Goal: Navigation & Orientation: Find specific page/section

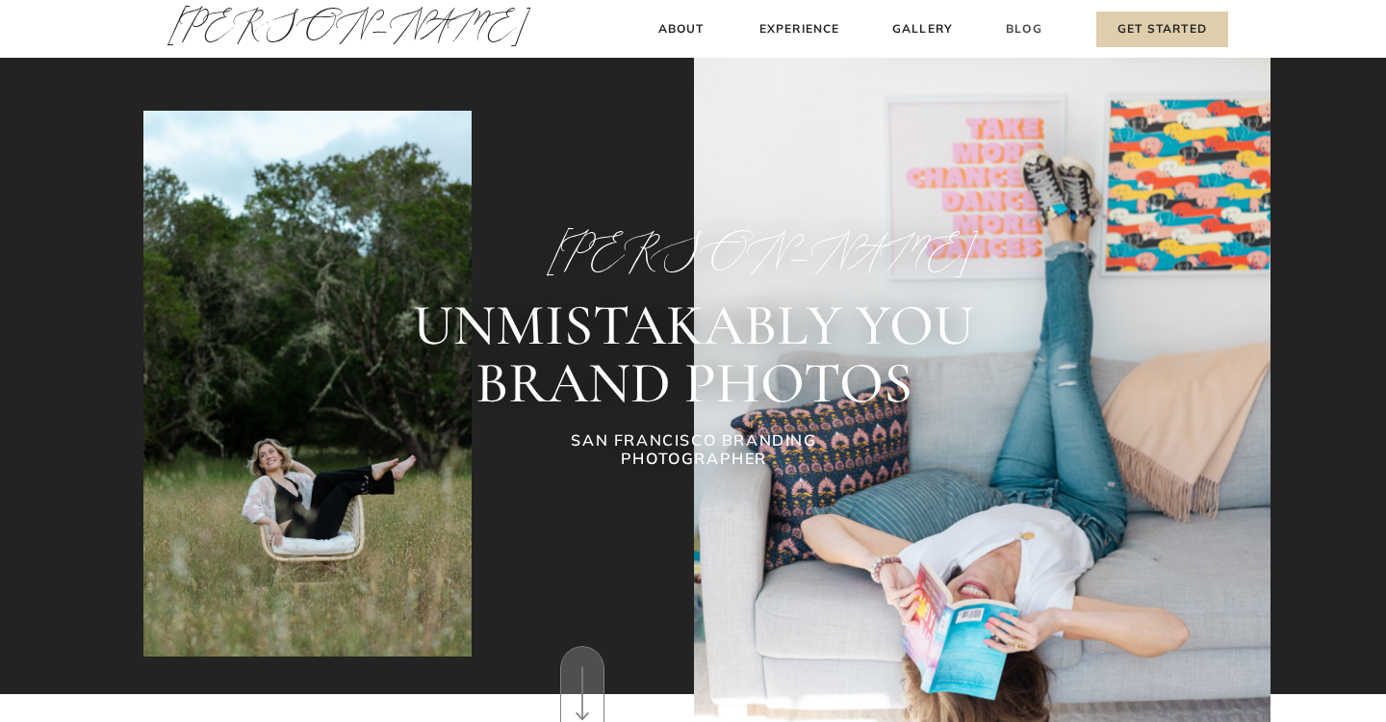
click at [1014, 27] on h3 "Blog" at bounding box center [1024, 29] width 44 height 20
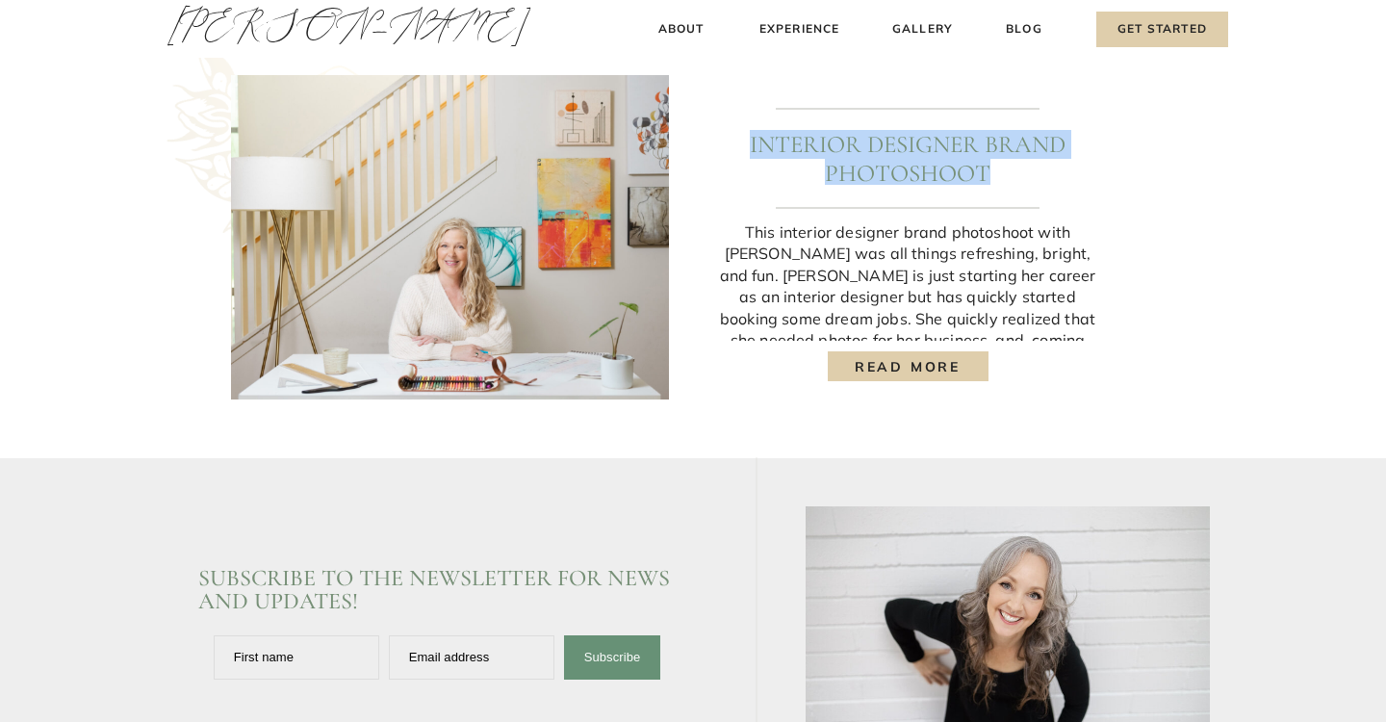
scroll to position [2695, 0]
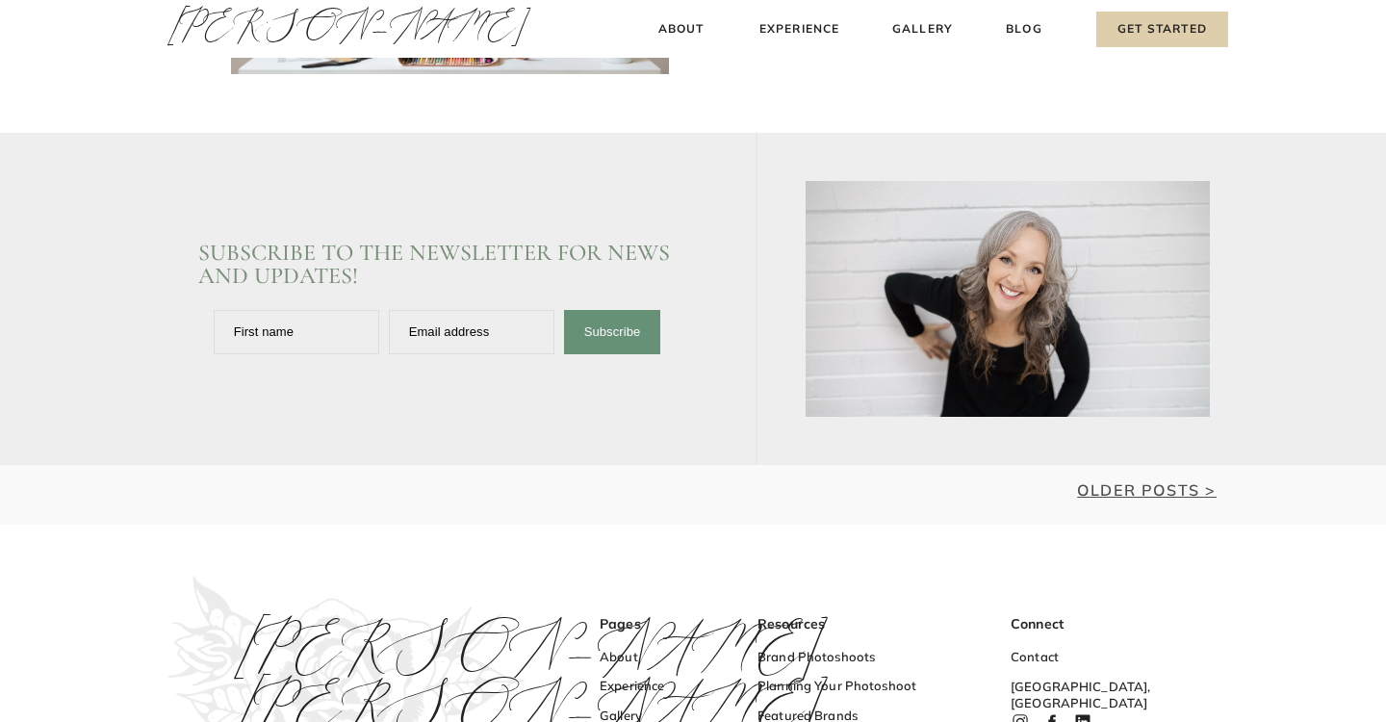
click at [1150, 492] on link "Older Posts >" at bounding box center [1147, 489] width 140 height 19
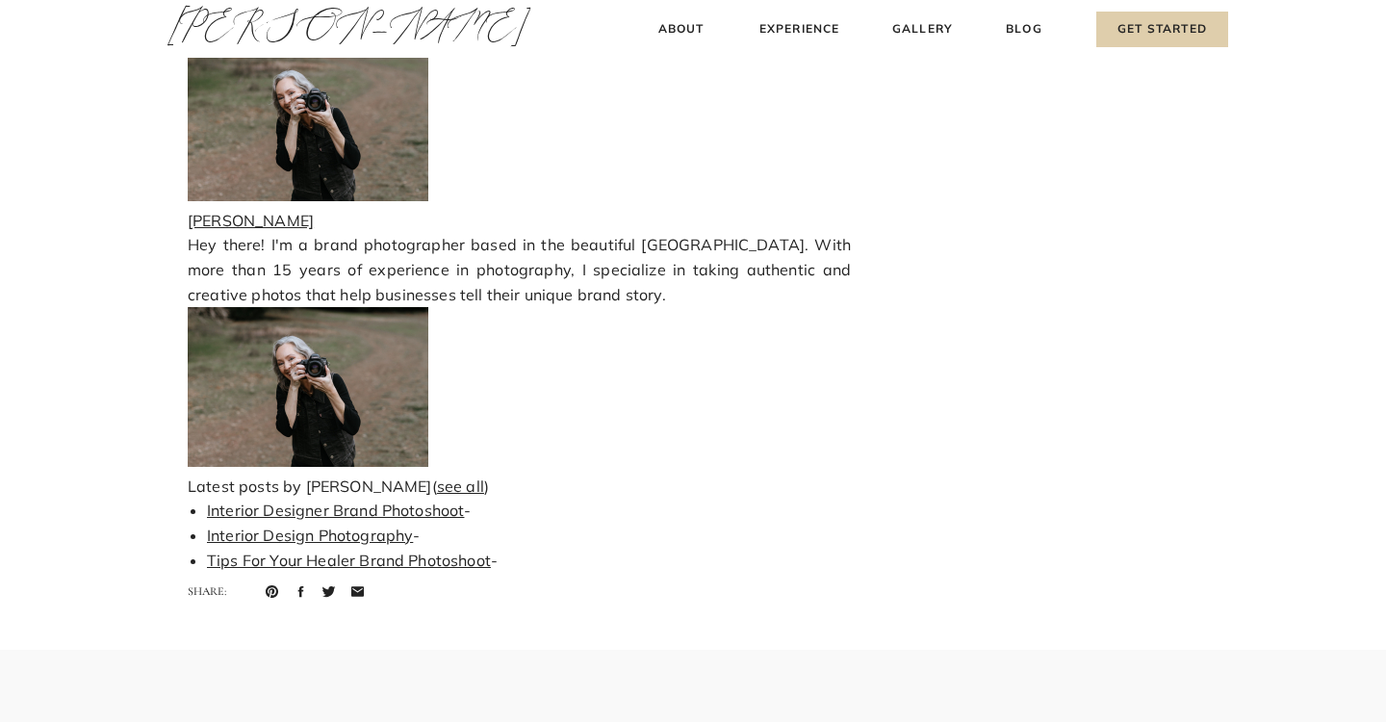
scroll to position [8473, 0]
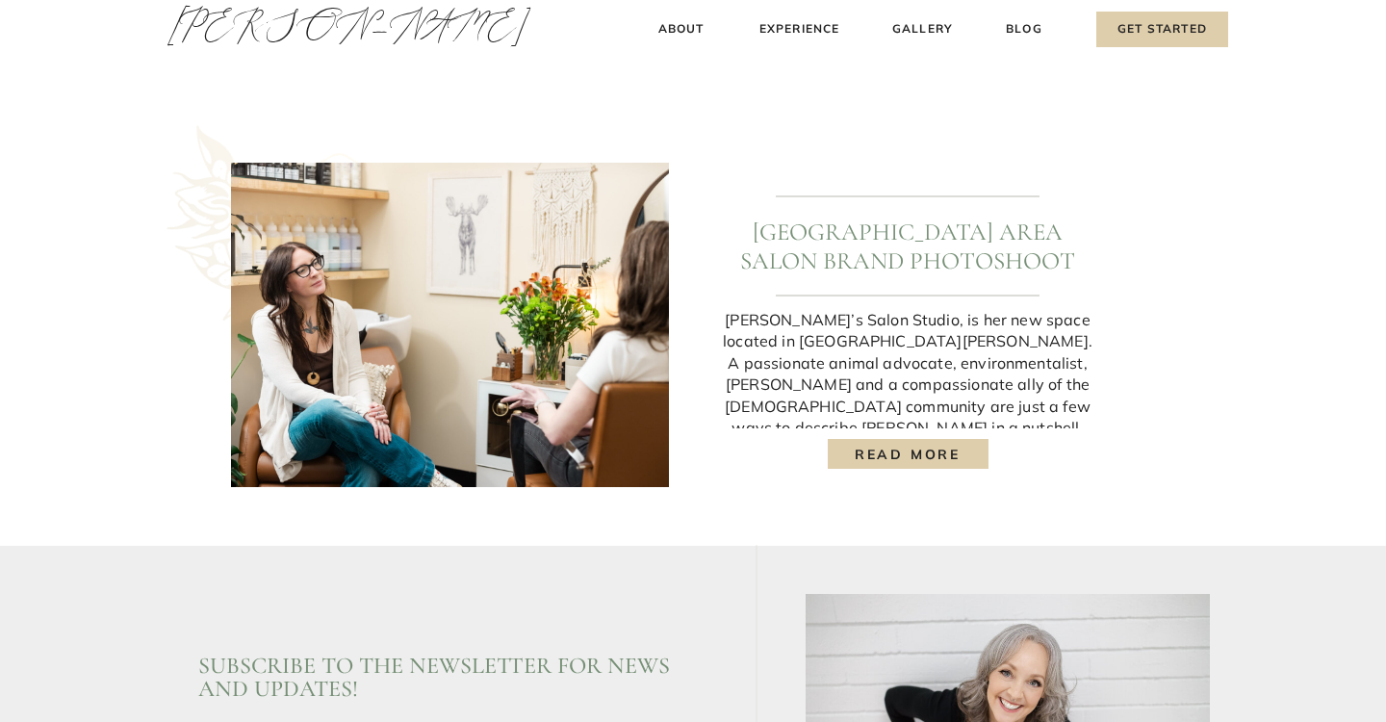
scroll to position [2525, 0]
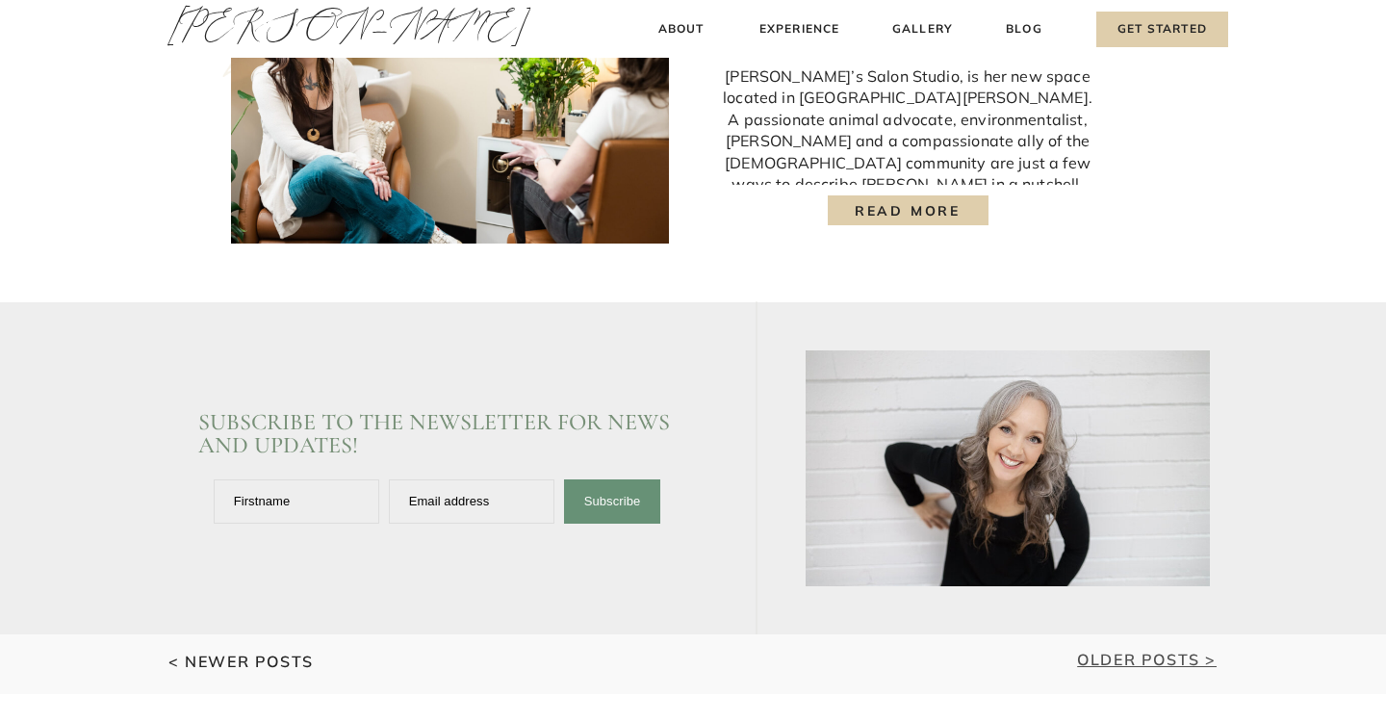
click at [1113, 651] on link "Older Posts >" at bounding box center [1147, 659] width 140 height 19
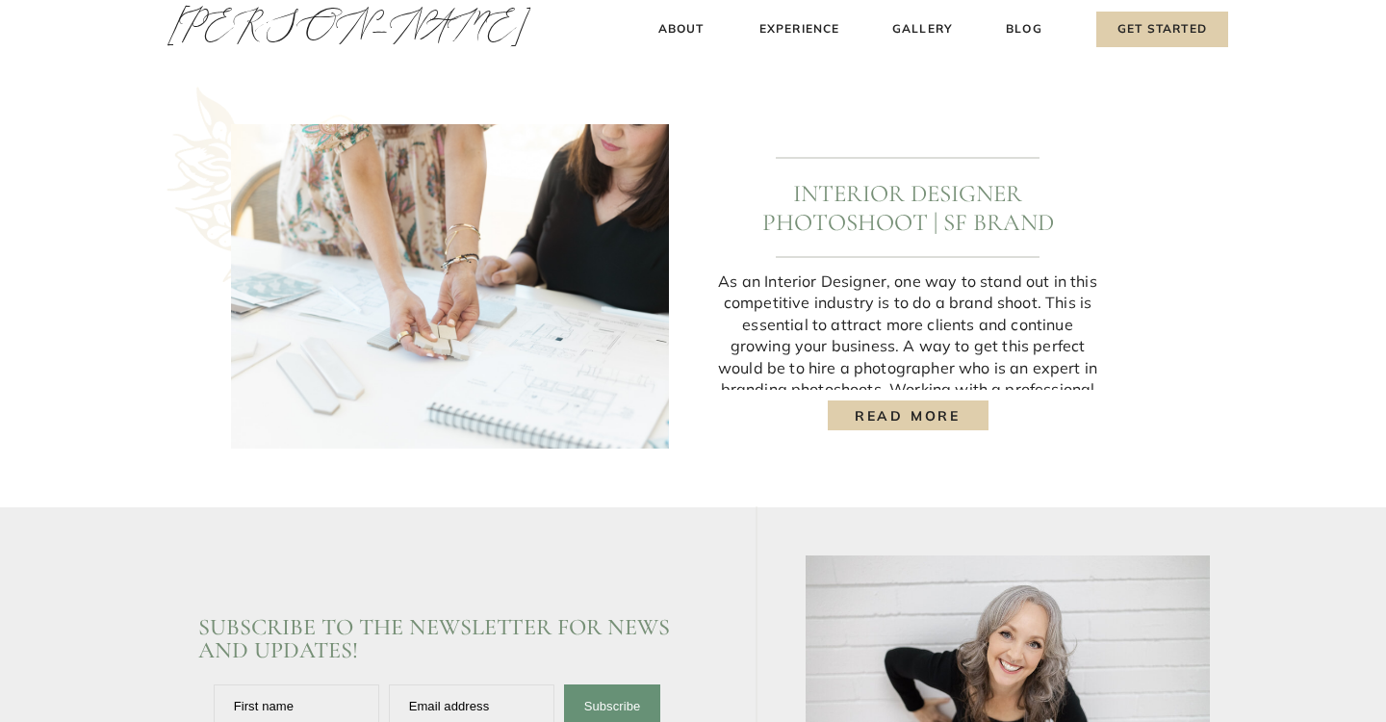
scroll to position [2755, 0]
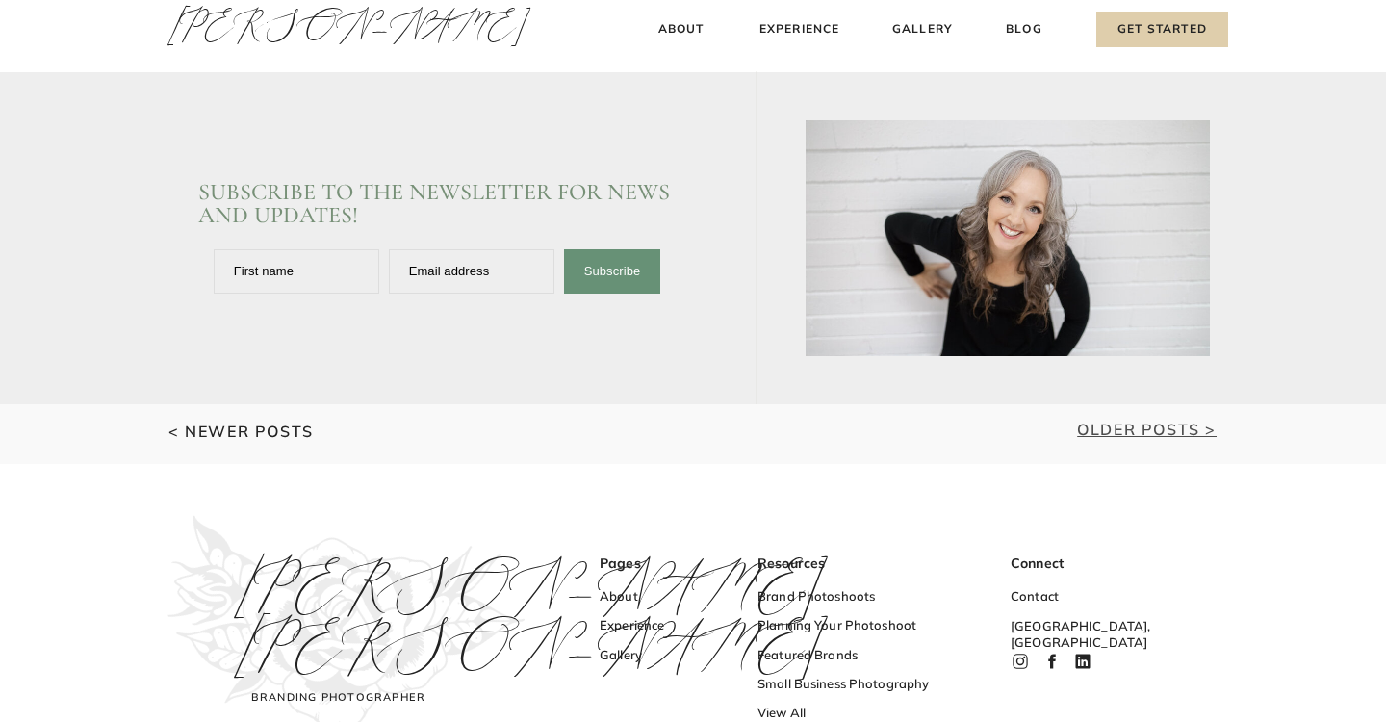
click at [1136, 436] on link "Older Posts >" at bounding box center [1147, 429] width 140 height 19
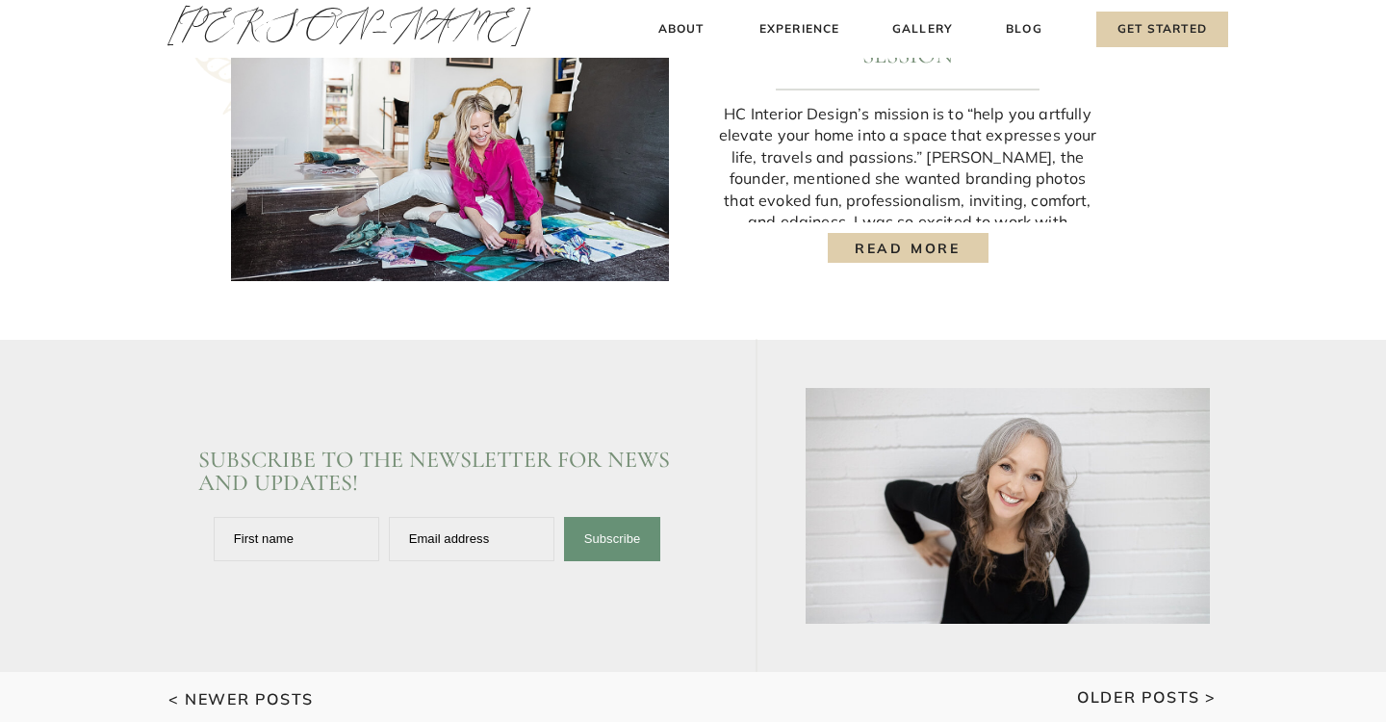
scroll to position [2647, 0]
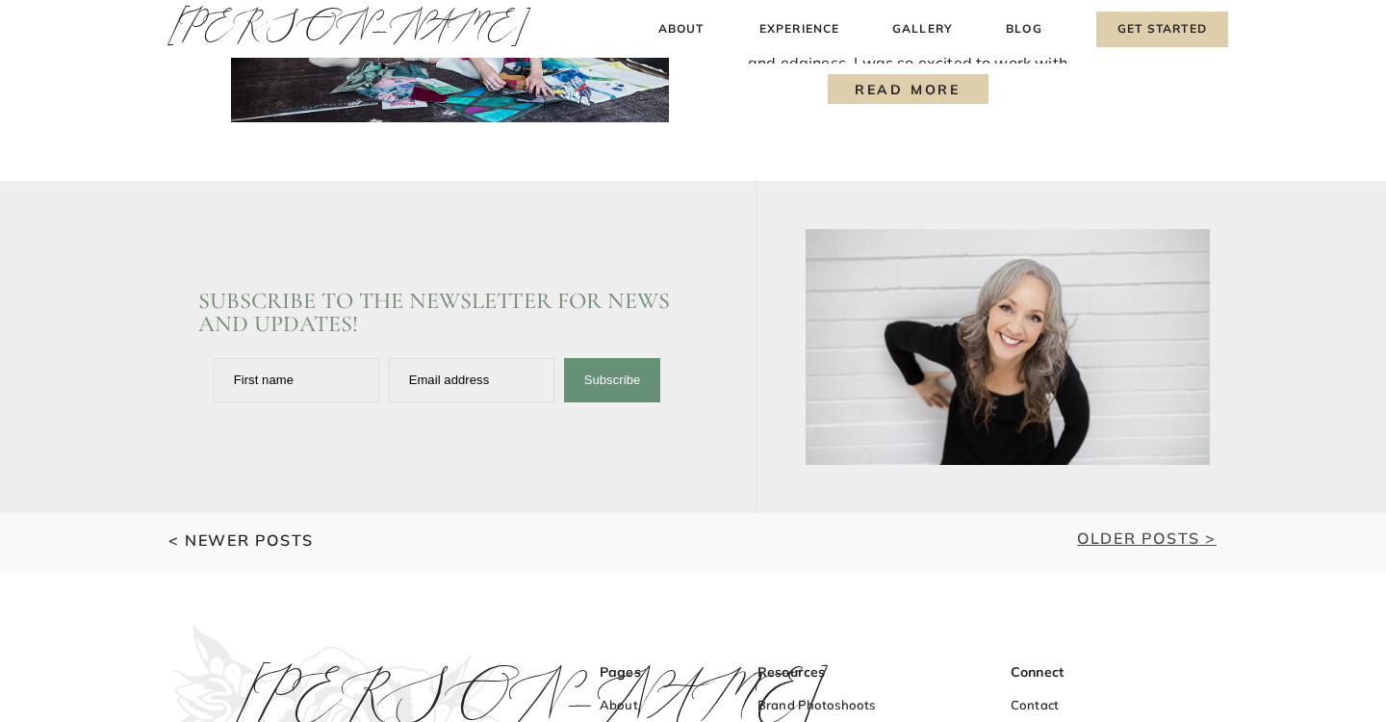
click at [1127, 537] on link "Older Posts >" at bounding box center [1147, 537] width 140 height 19
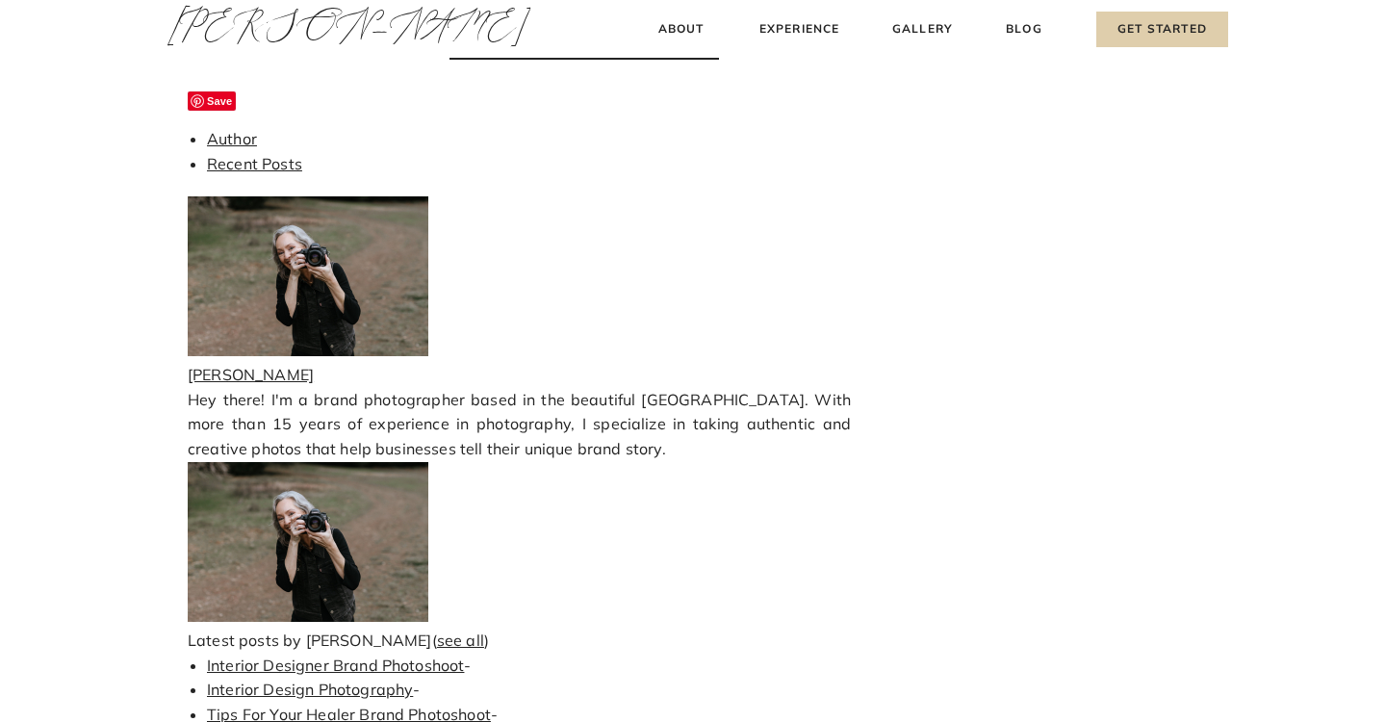
scroll to position [8767, 0]
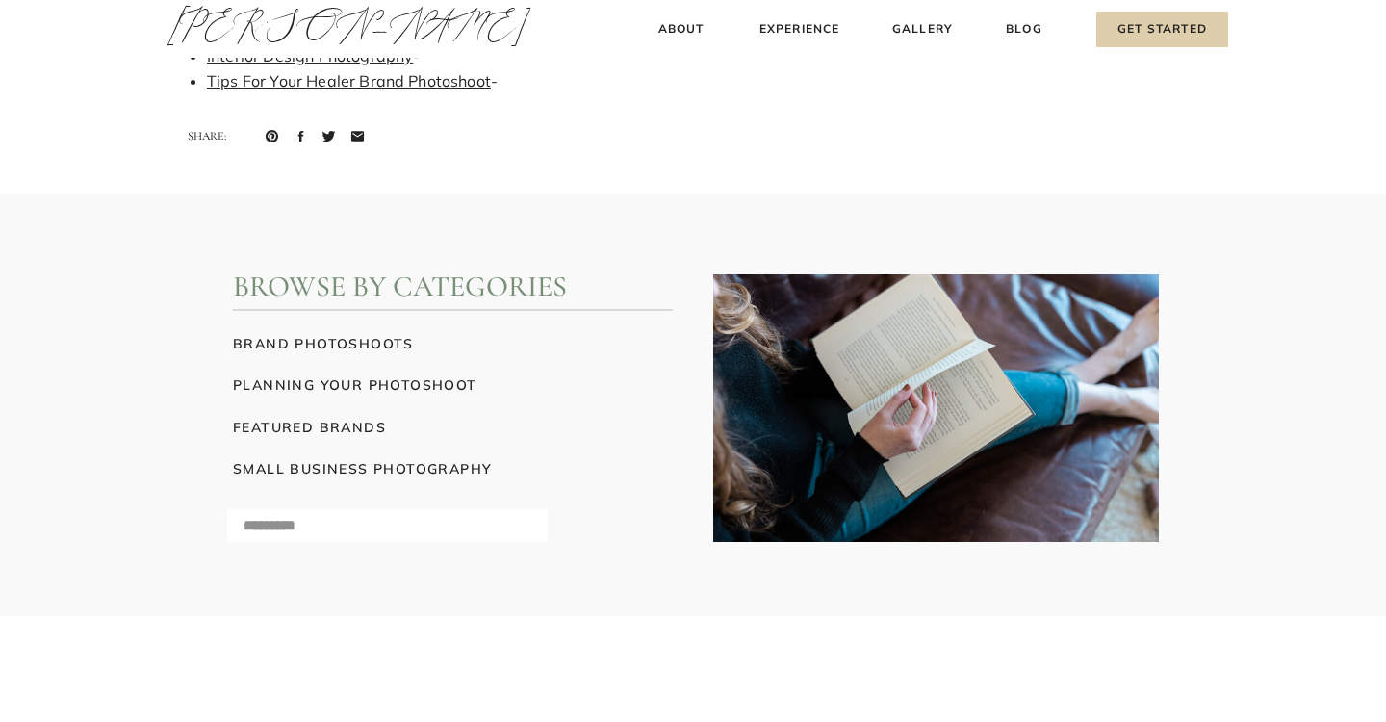
scroll to position [14863, 0]
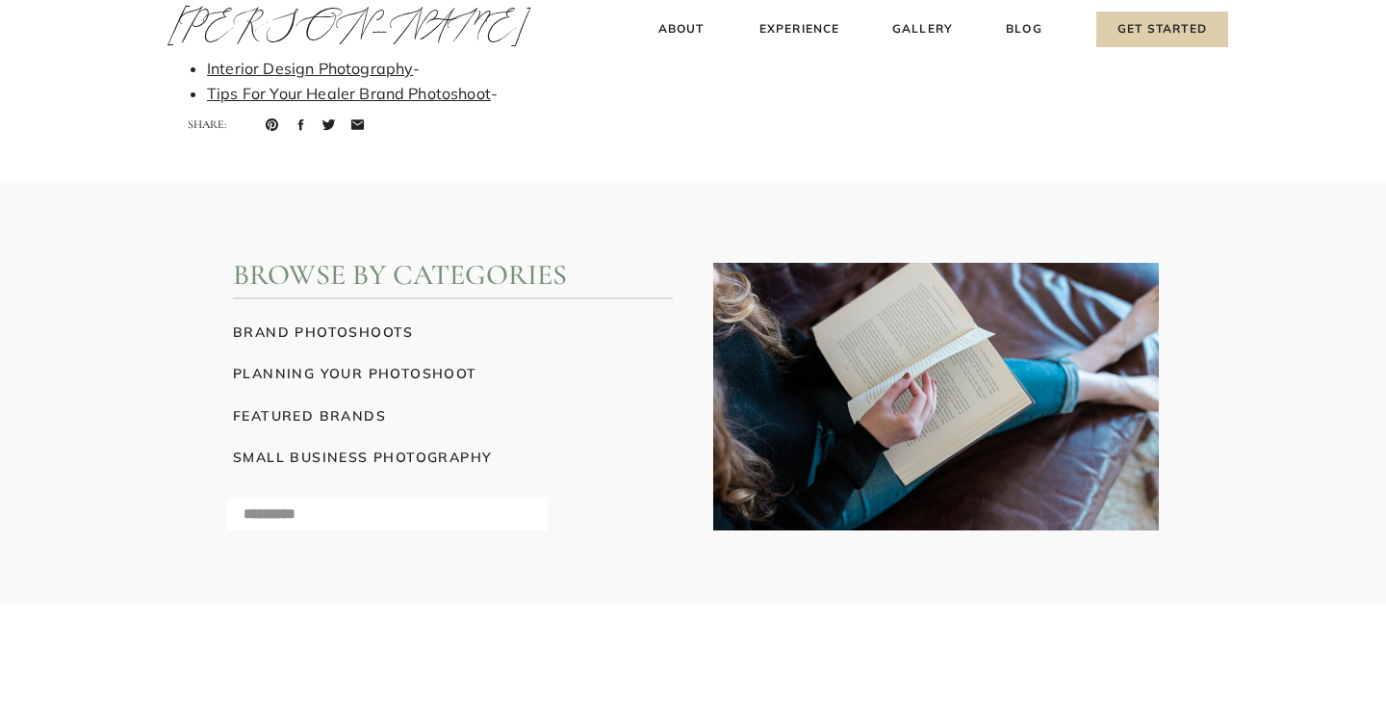
scroll to position [8856, 0]
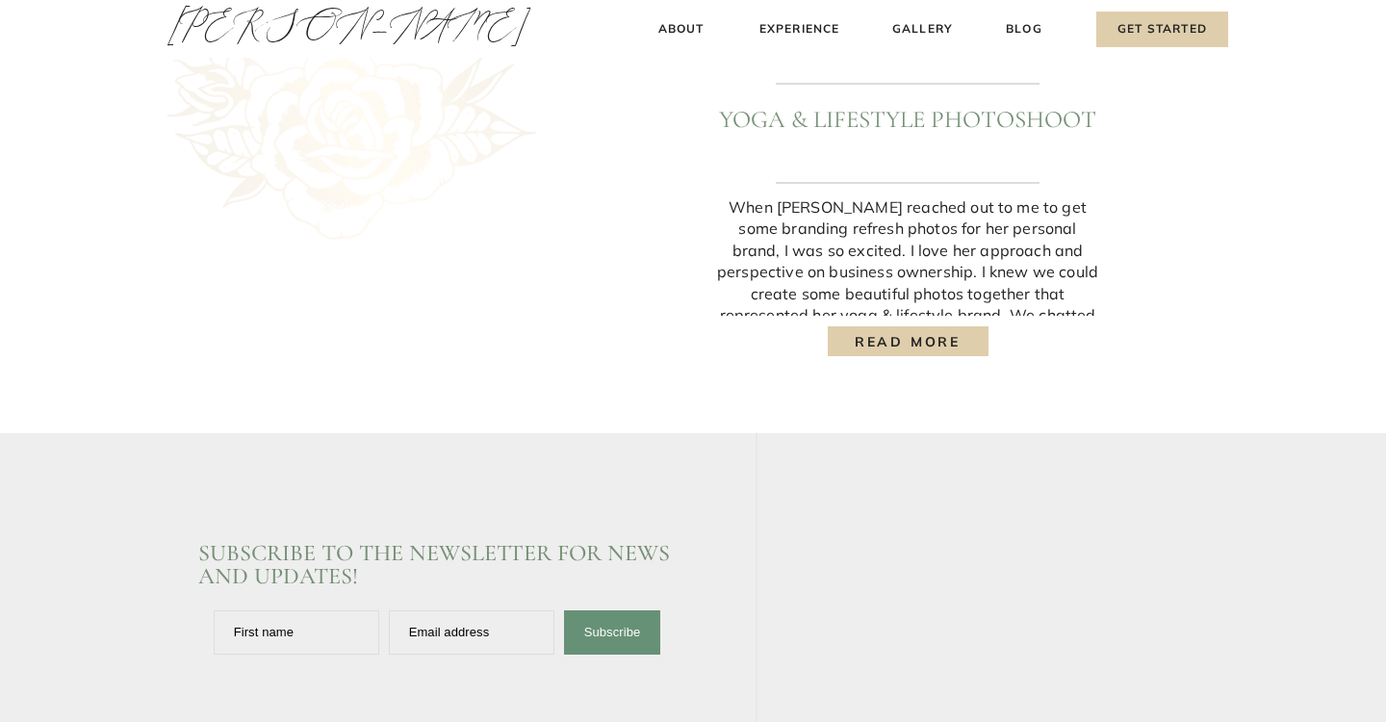
scroll to position [2580, 0]
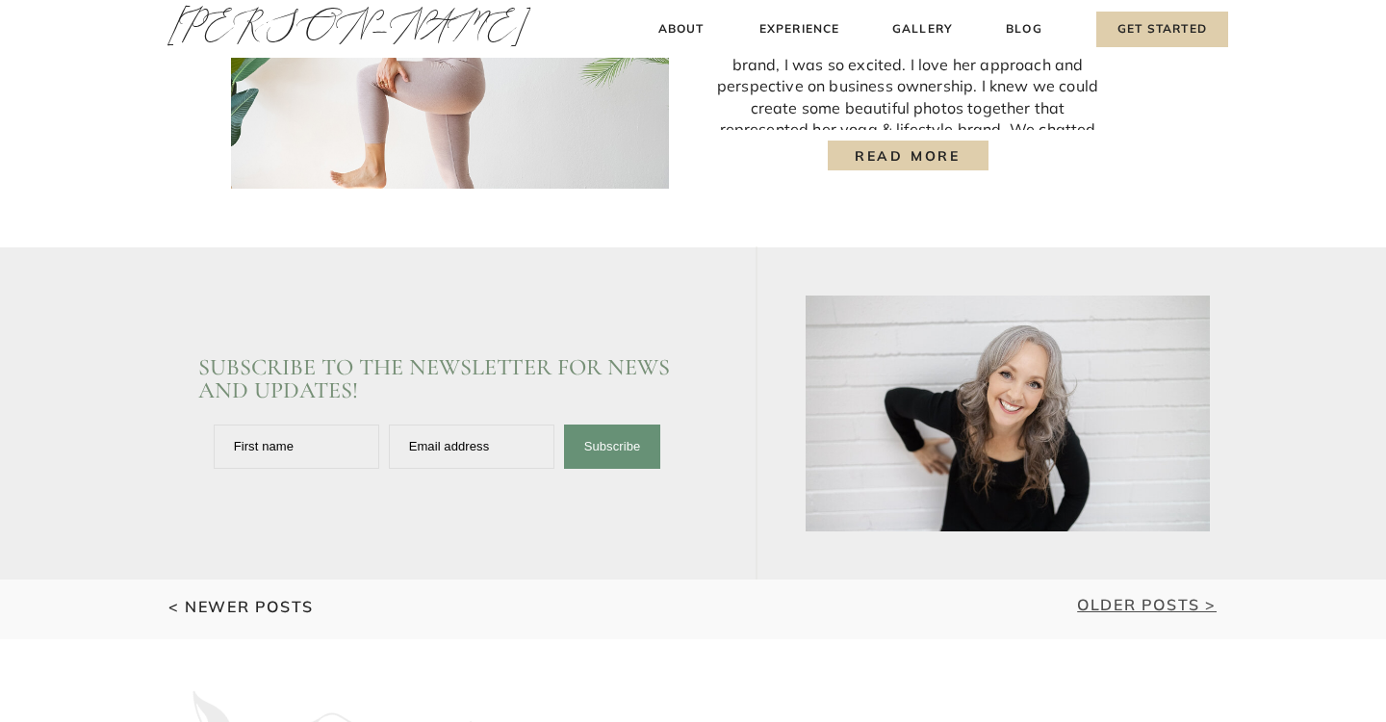
click at [1128, 601] on link "Older Posts >" at bounding box center [1147, 604] width 140 height 19
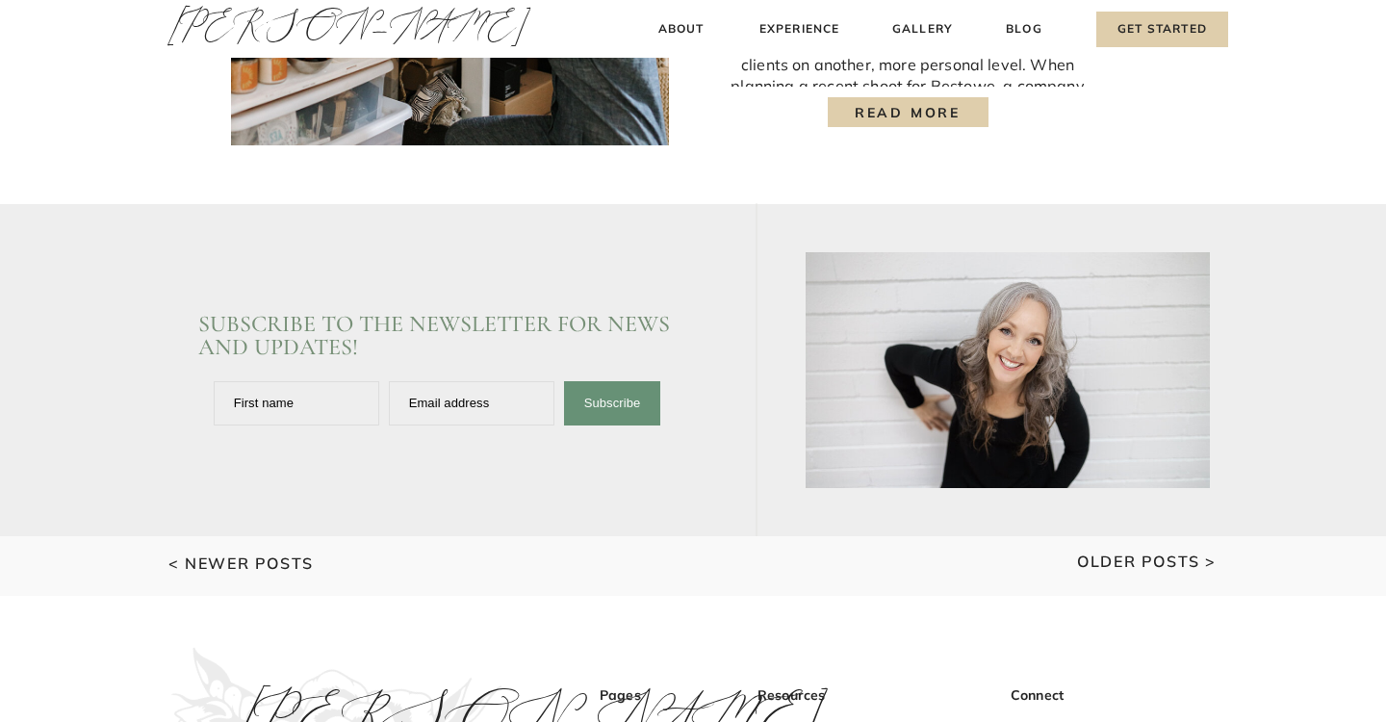
scroll to position [2682, 0]
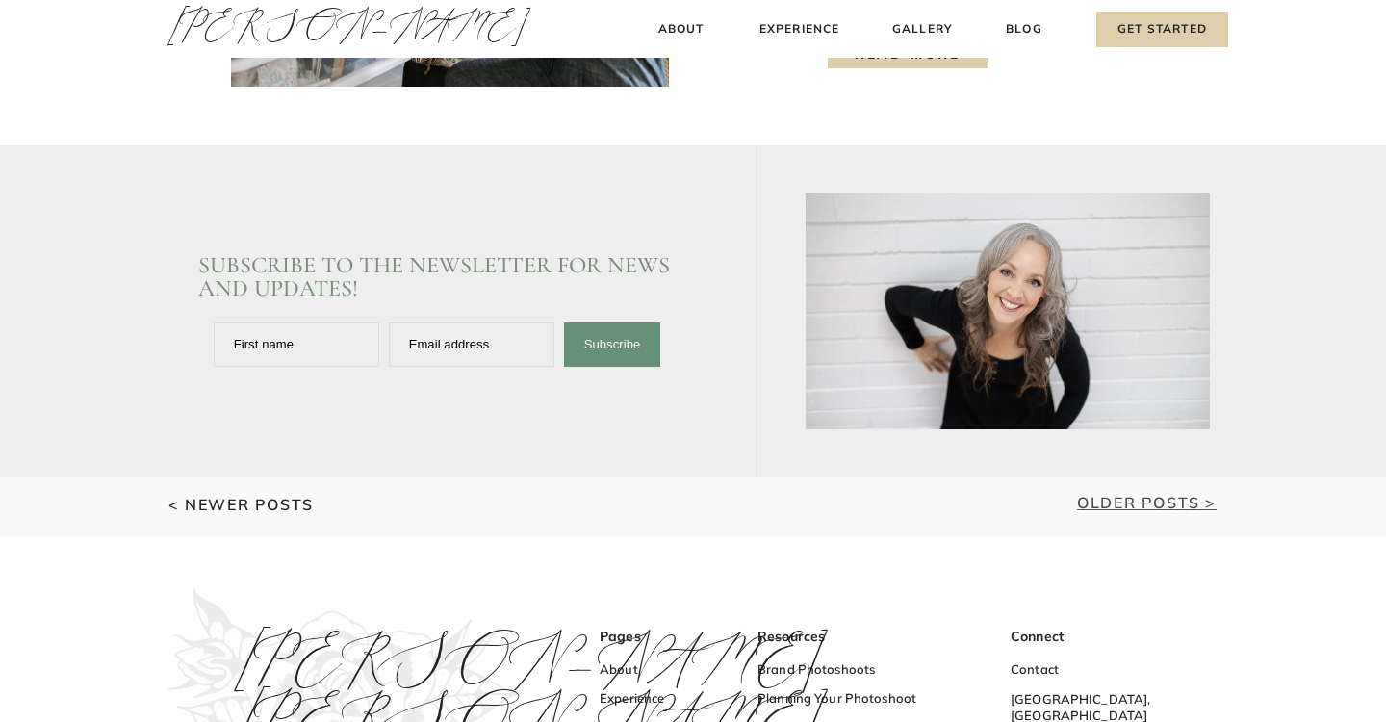
click at [1121, 499] on link "Older Posts >" at bounding box center [1147, 502] width 140 height 19
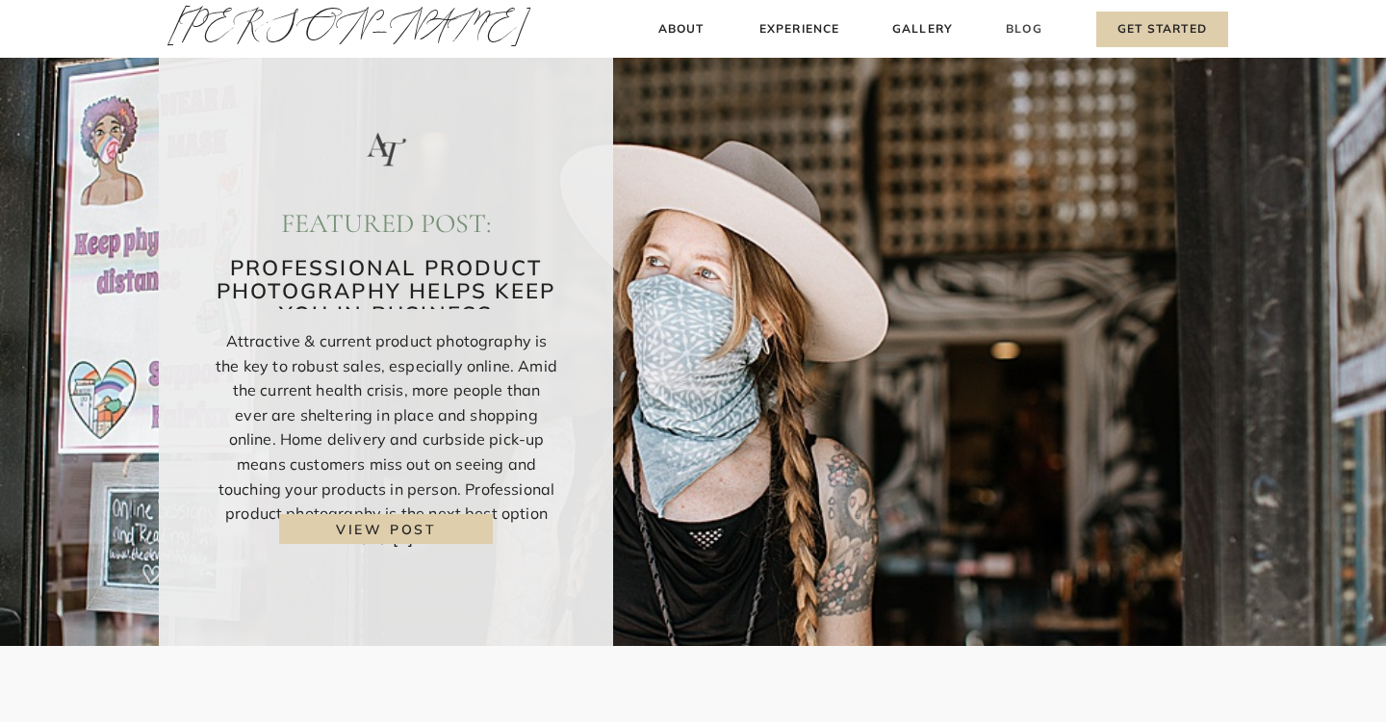
click at [1032, 25] on h3 "Blog" at bounding box center [1024, 29] width 44 height 20
click at [922, 24] on h3 "Gallery" at bounding box center [922, 29] width 64 height 20
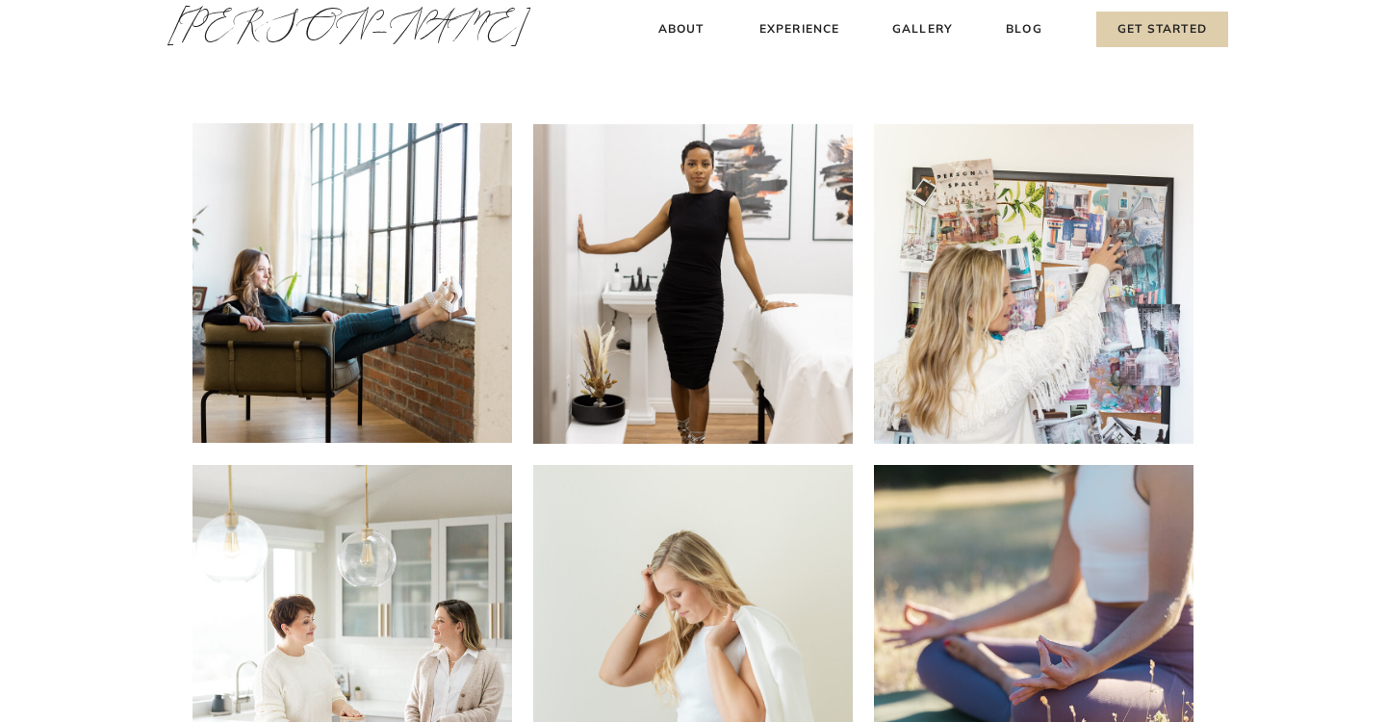
scroll to position [1196, 0]
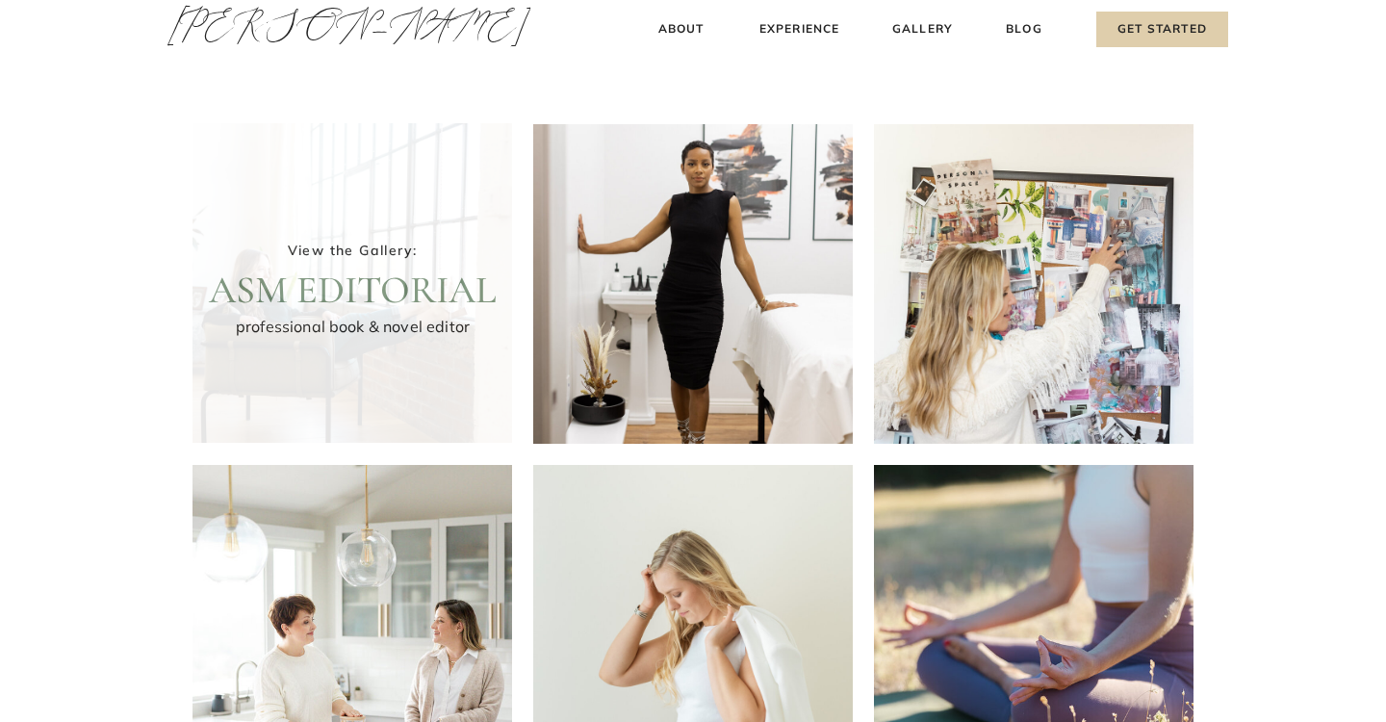
click at [421, 269] on div at bounding box center [352, 283] width 320 height 320
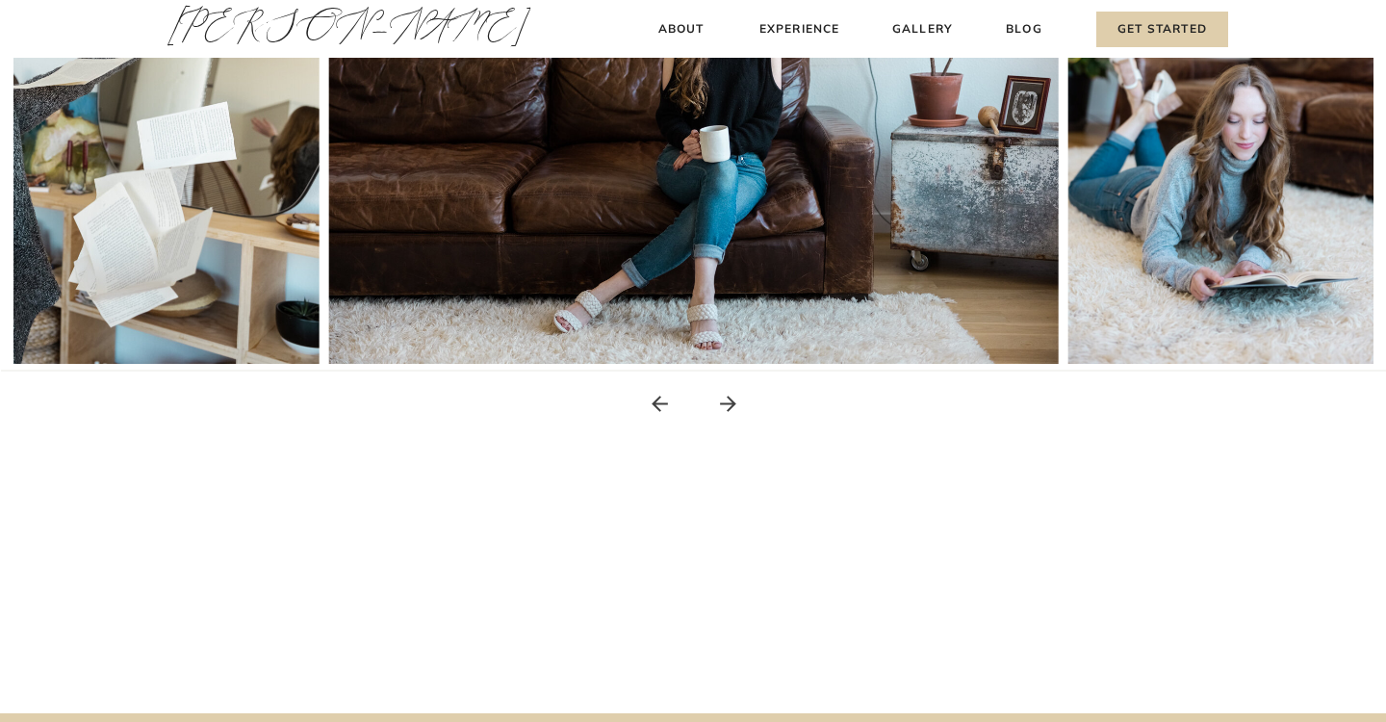
scroll to position [462, 0]
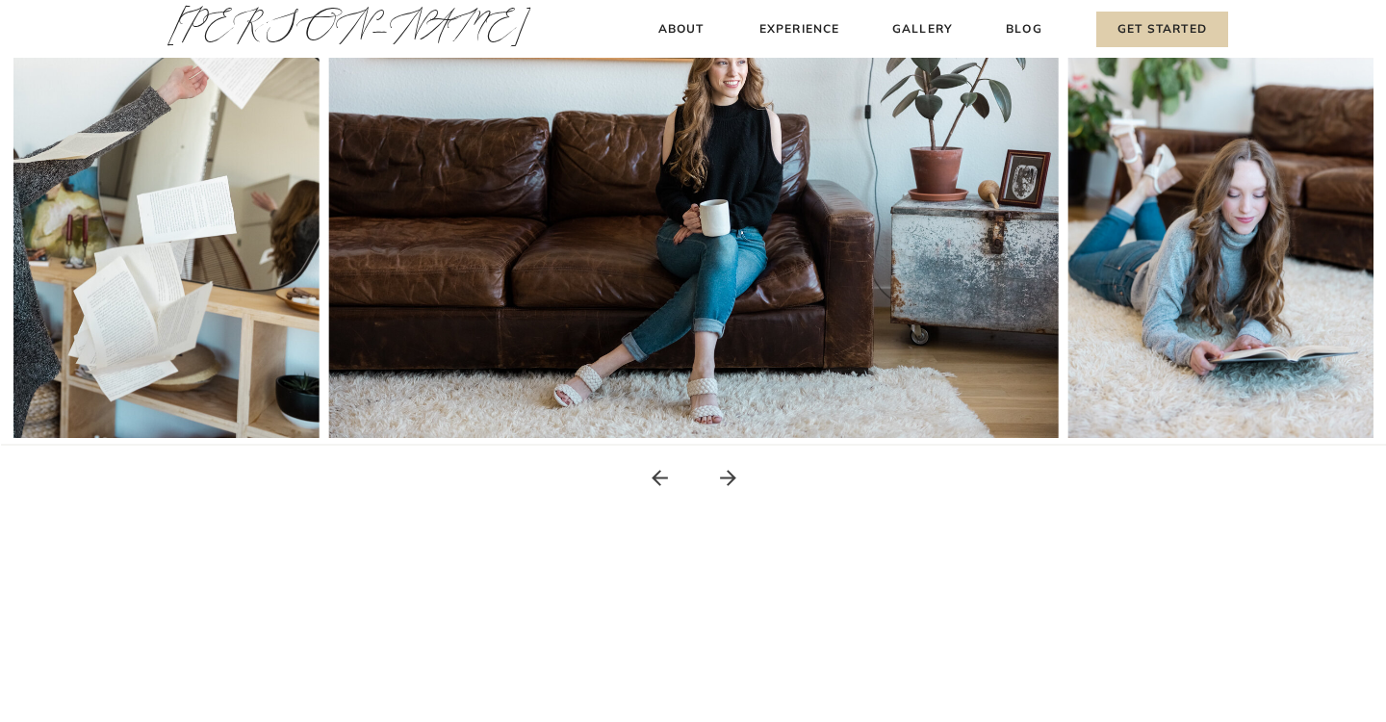
click at [724, 472] on icon at bounding box center [728, 478] width 24 height 24
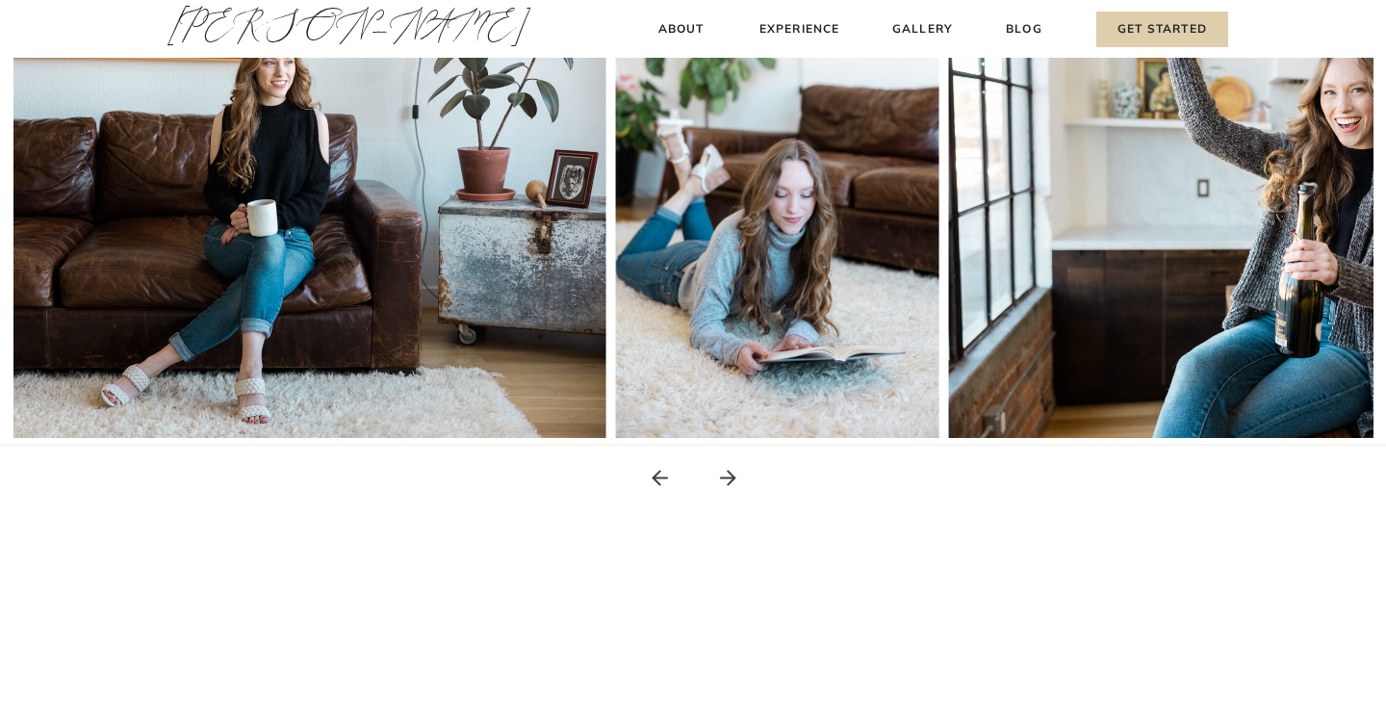
click at [728, 474] on icon at bounding box center [728, 478] width 24 height 24
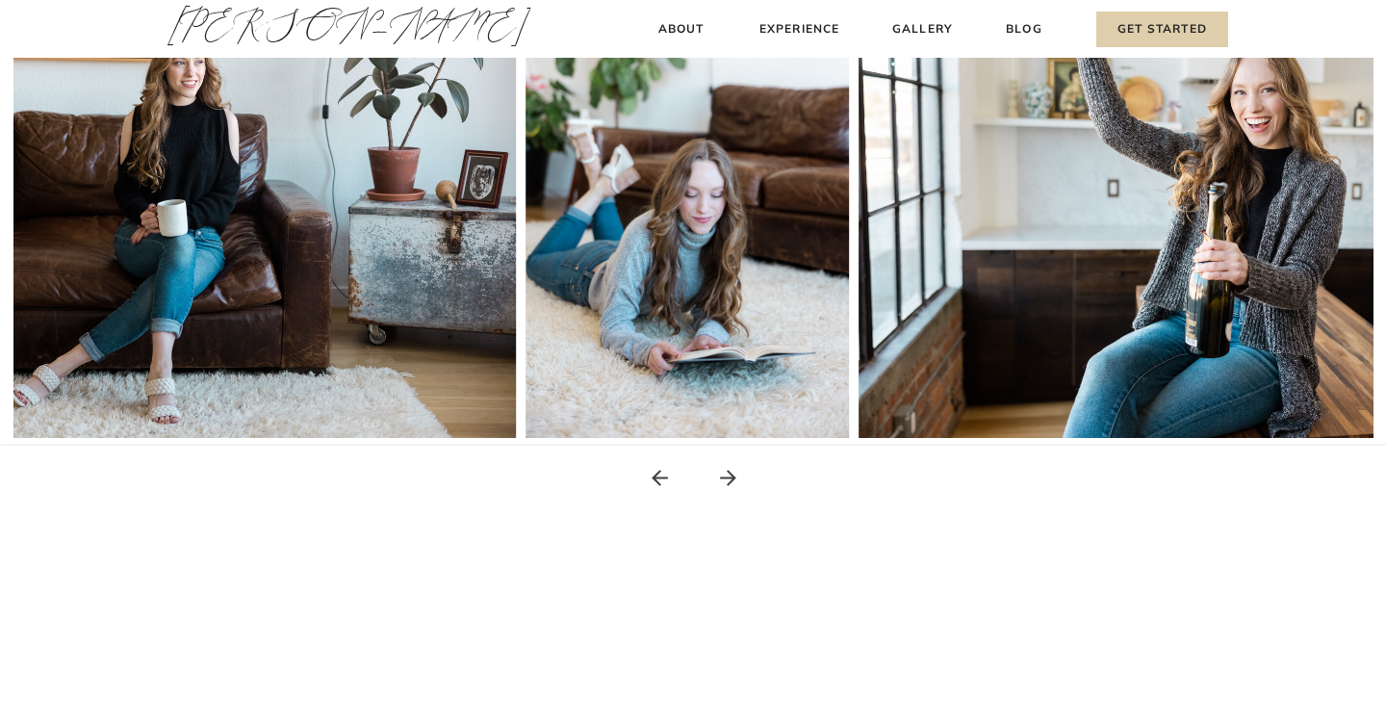
click at [728, 474] on icon at bounding box center [728, 478] width 24 height 24
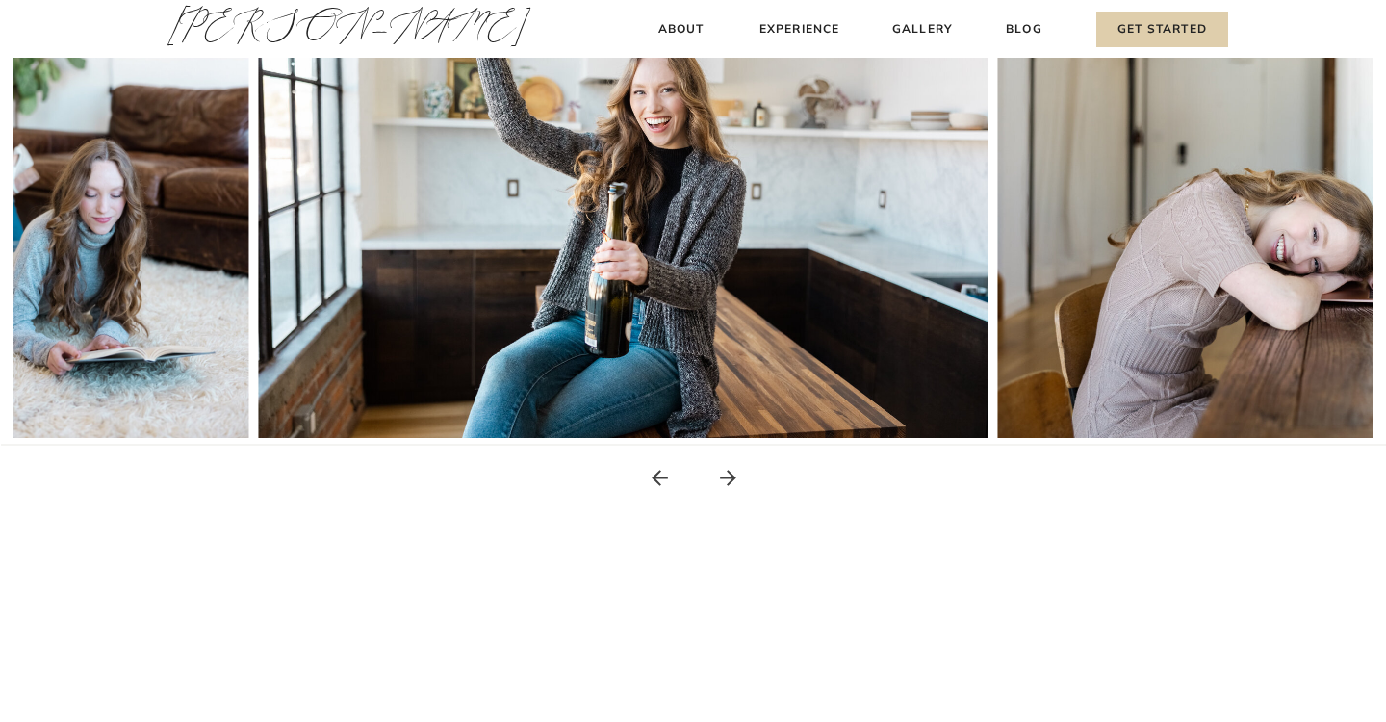
click at [728, 474] on icon at bounding box center [728, 478] width 24 height 24
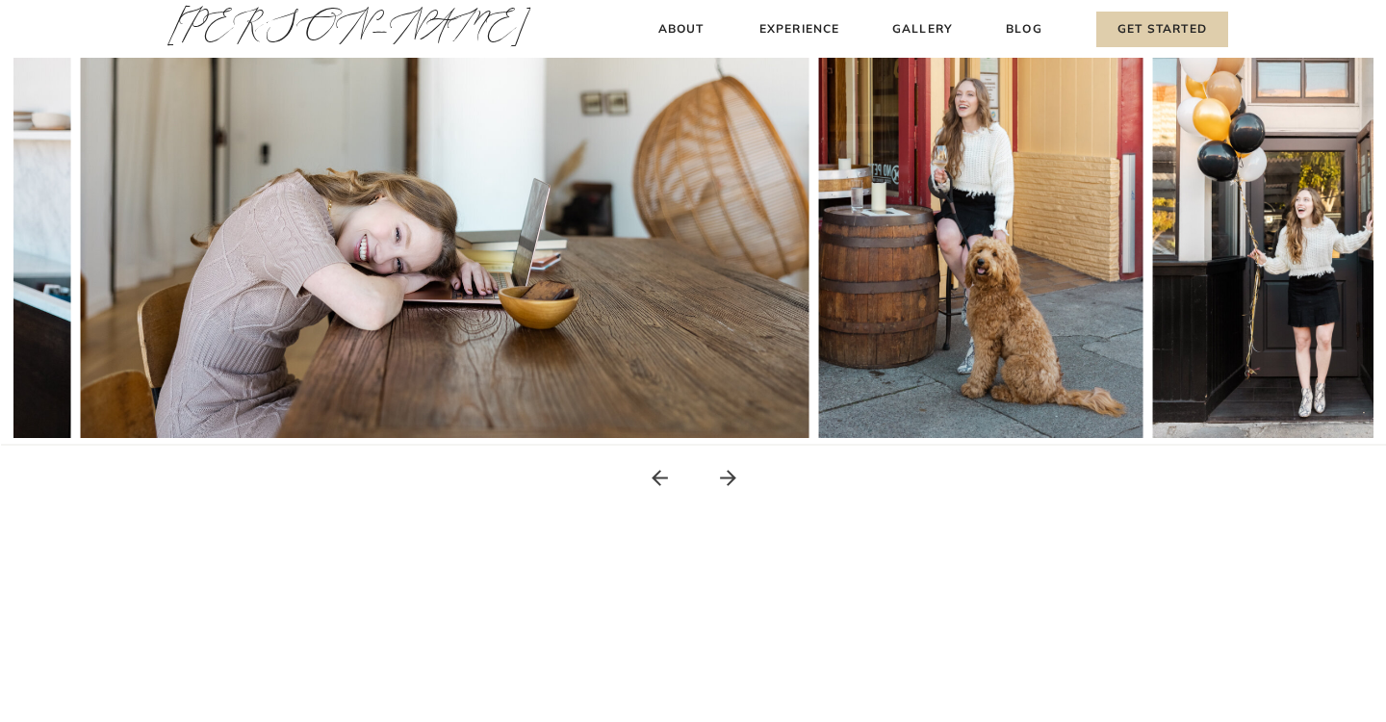
click at [728, 474] on icon at bounding box center [728, 478] width 24 height 24
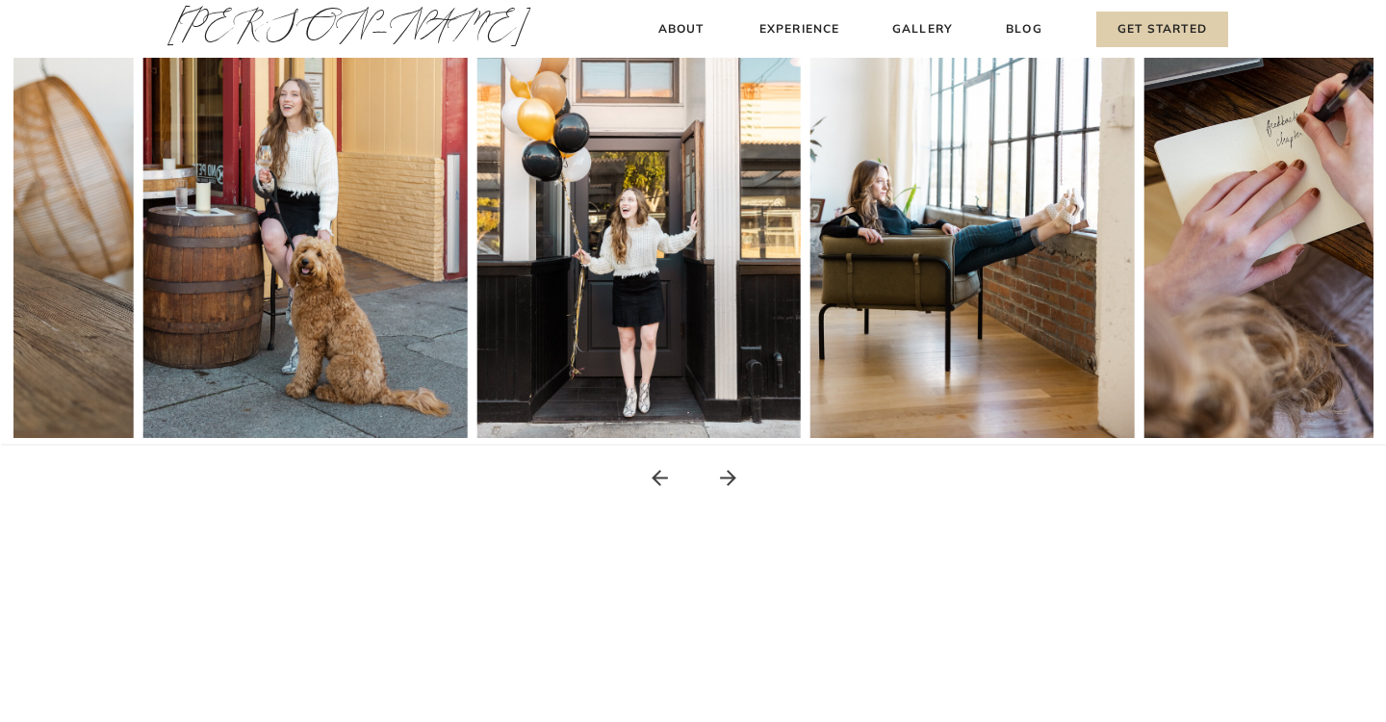
click at [728, 474] on icon at bounding box center [728, 478] width 24 height 24
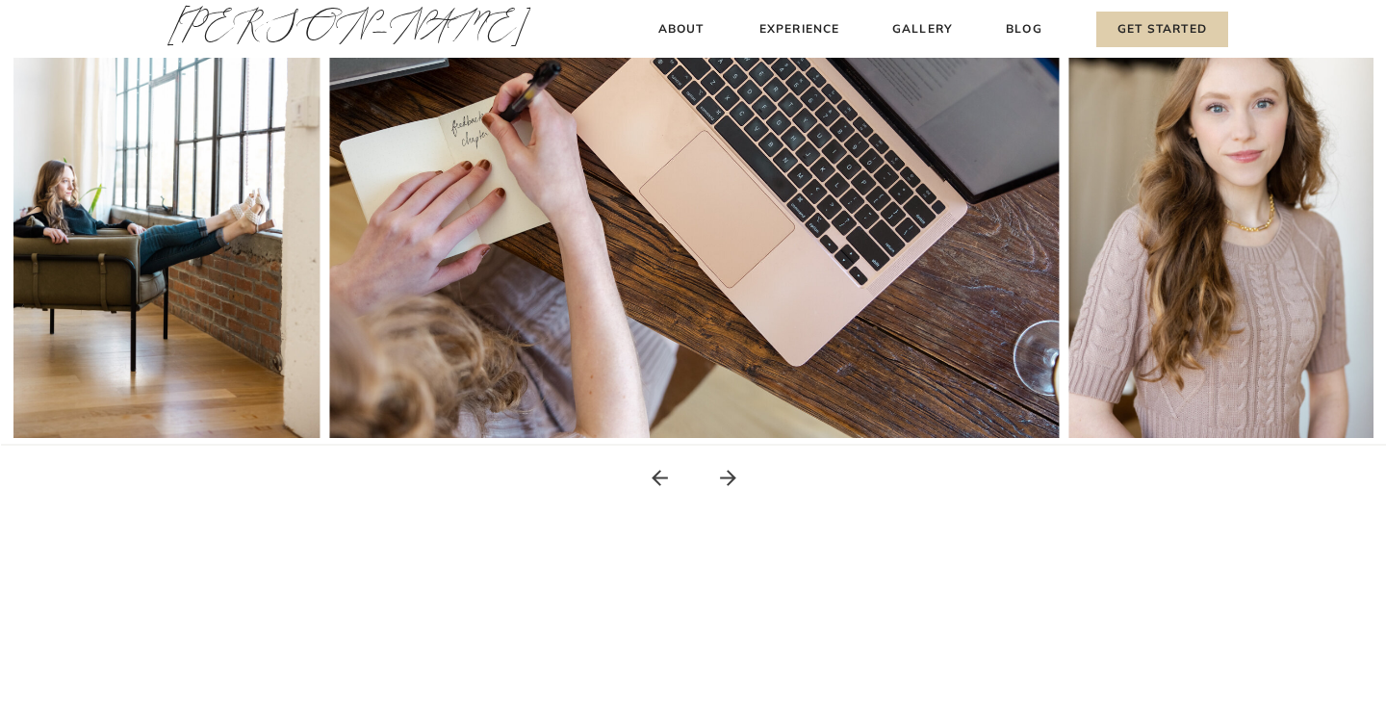
click at [671, 481] on icon at bounding box center [660, 478] width 24 height 24
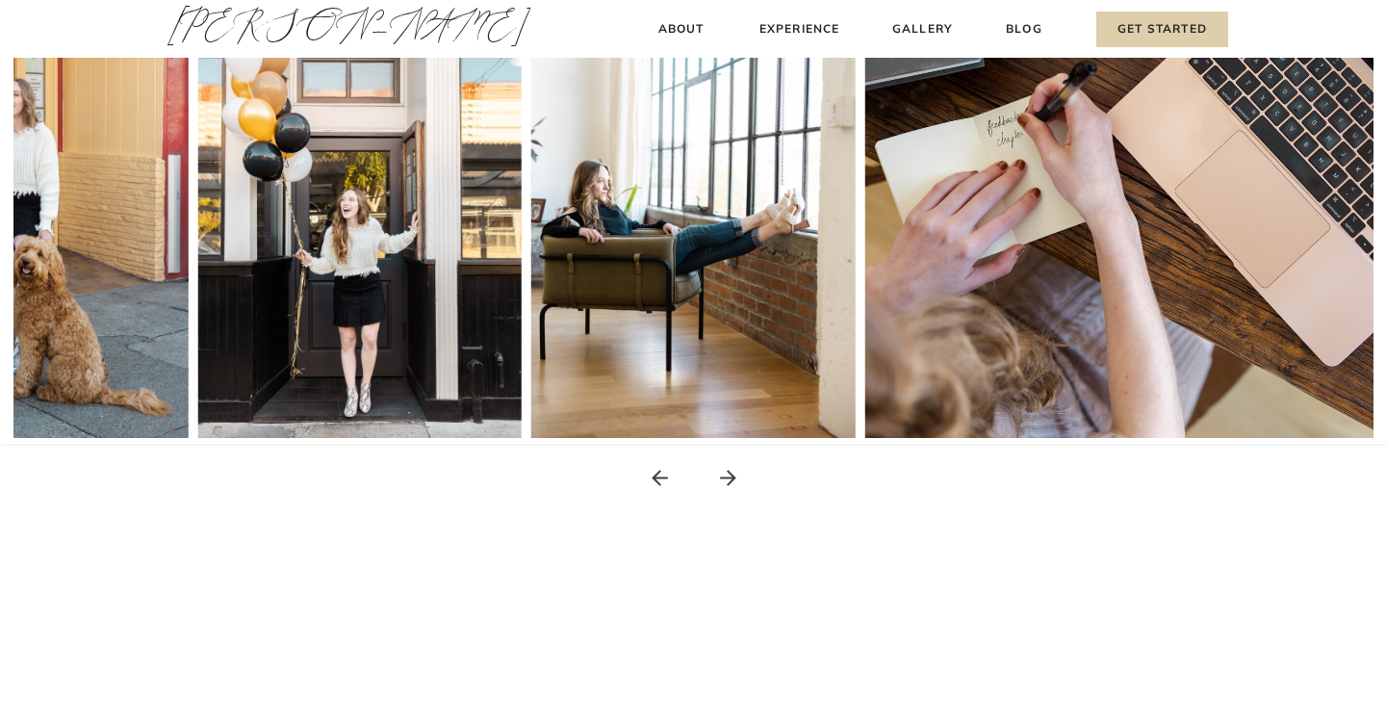
click at [671, 481] on icon at bounding box center [660, 478] width 24 height 24
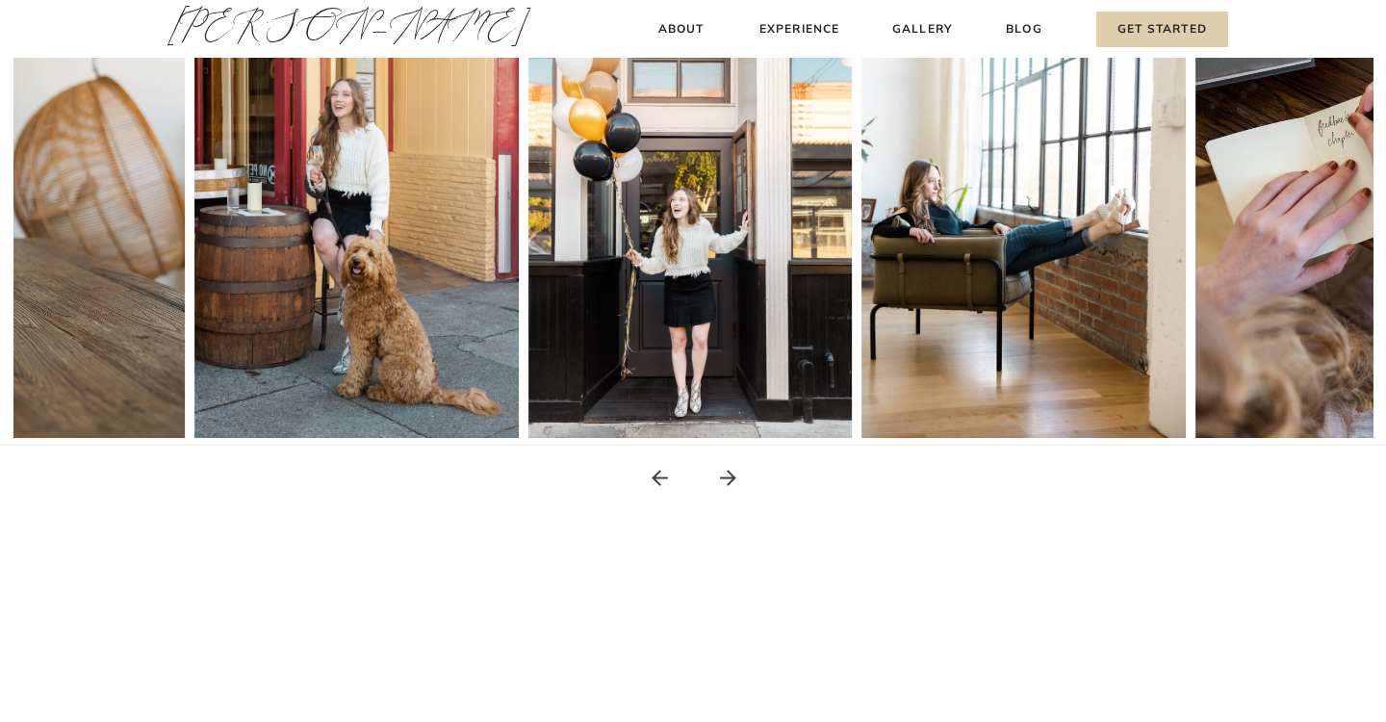
click at [726, 478] on icon at bounding box center [728, 478] width 24 height 24
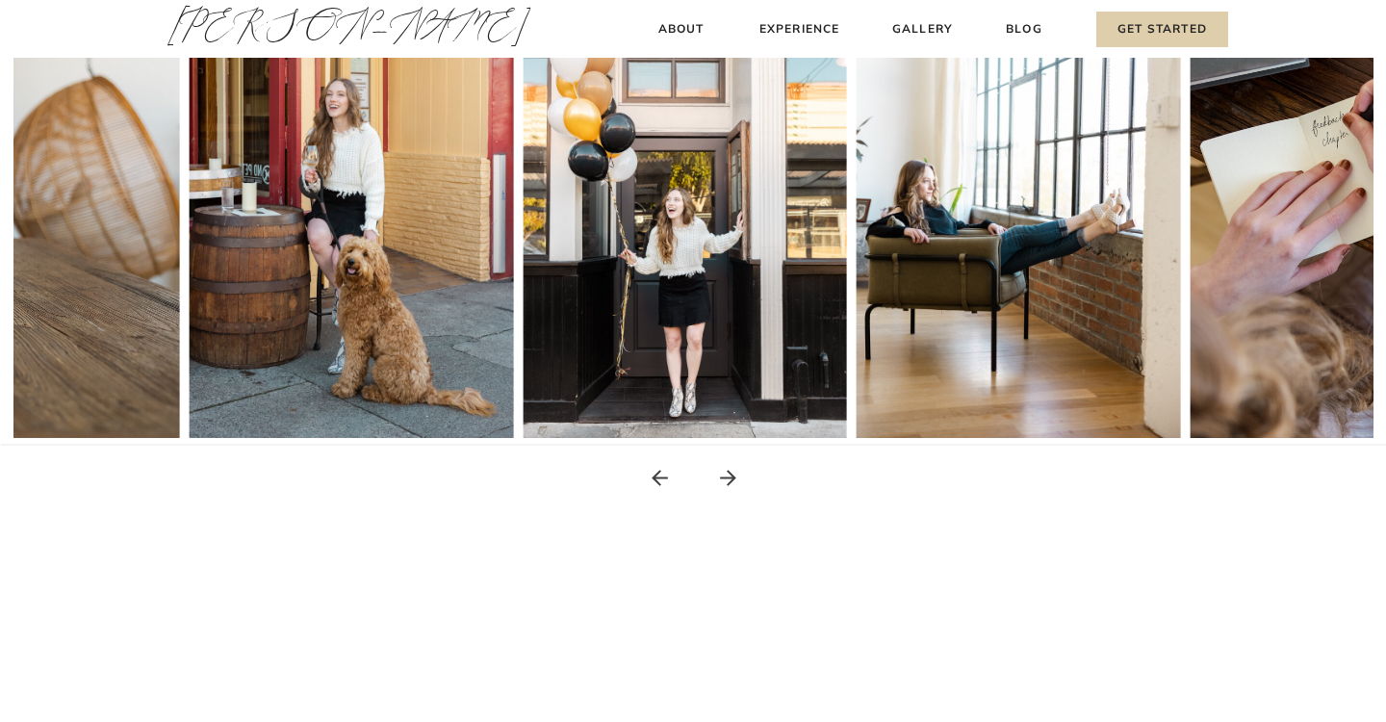
click at [726, 478] on icon at bounding box center [728, 478] width 24 height 24
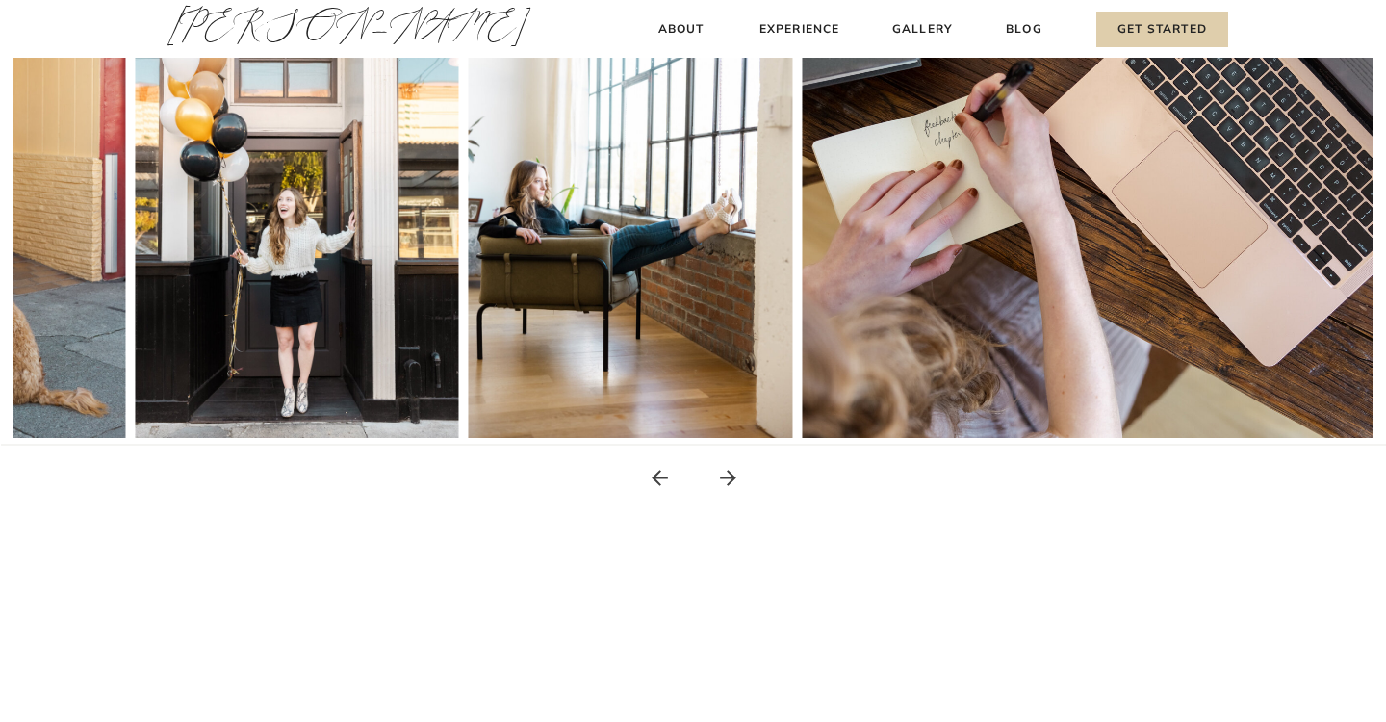
click at [726, 478] on icon at bounding box center [728, 478] width 24 height 24
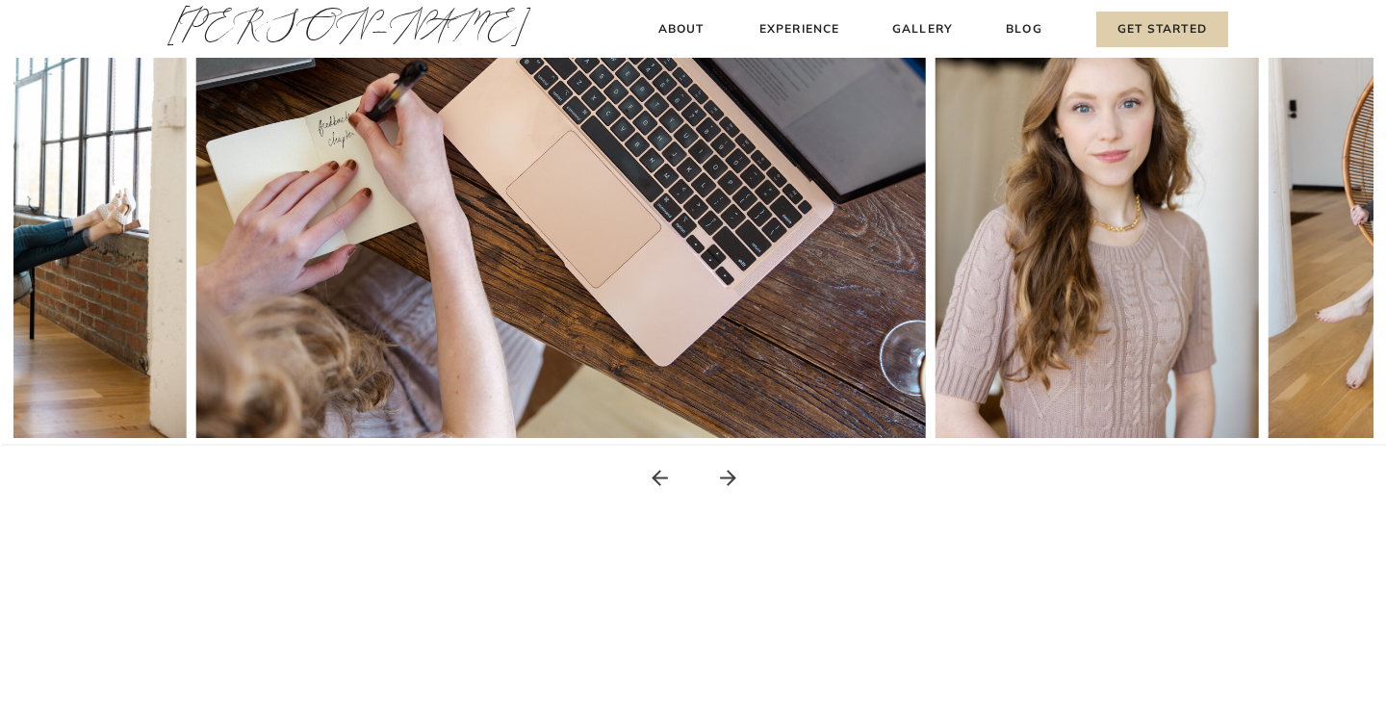
click at [726, 478] on icon at bounding box center [728, 478] width 24 height 24
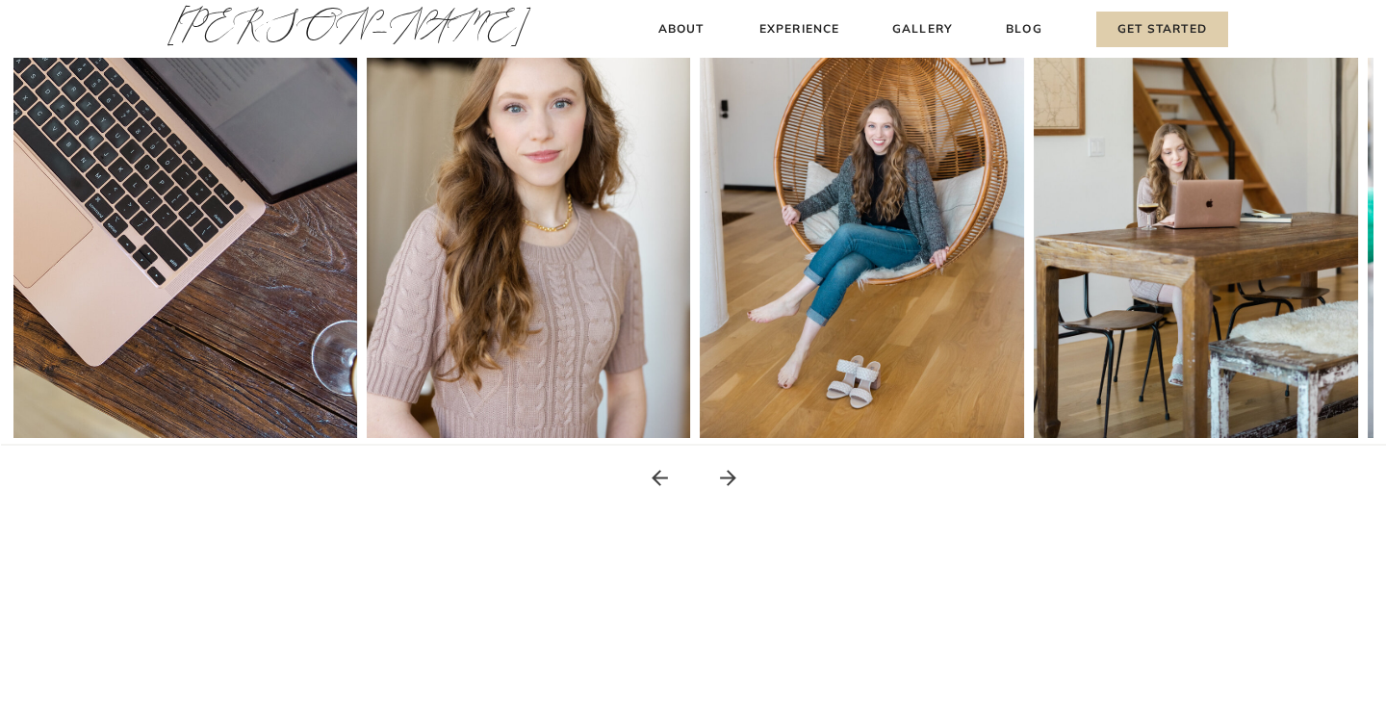
click at [726, 478] on icon at bounding box center [728, 478] width 24 height 24
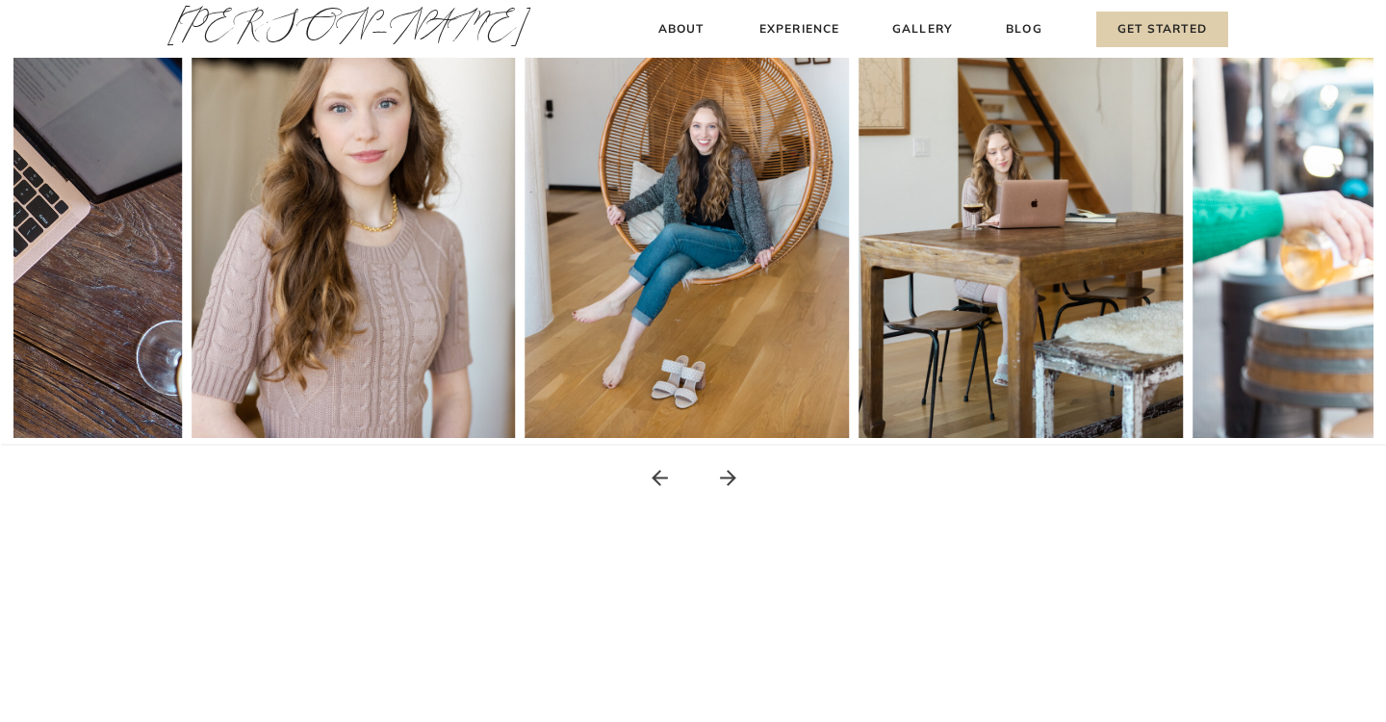
click at [726, 478] on icon at bounding box center [728, 478] width 24 height 24
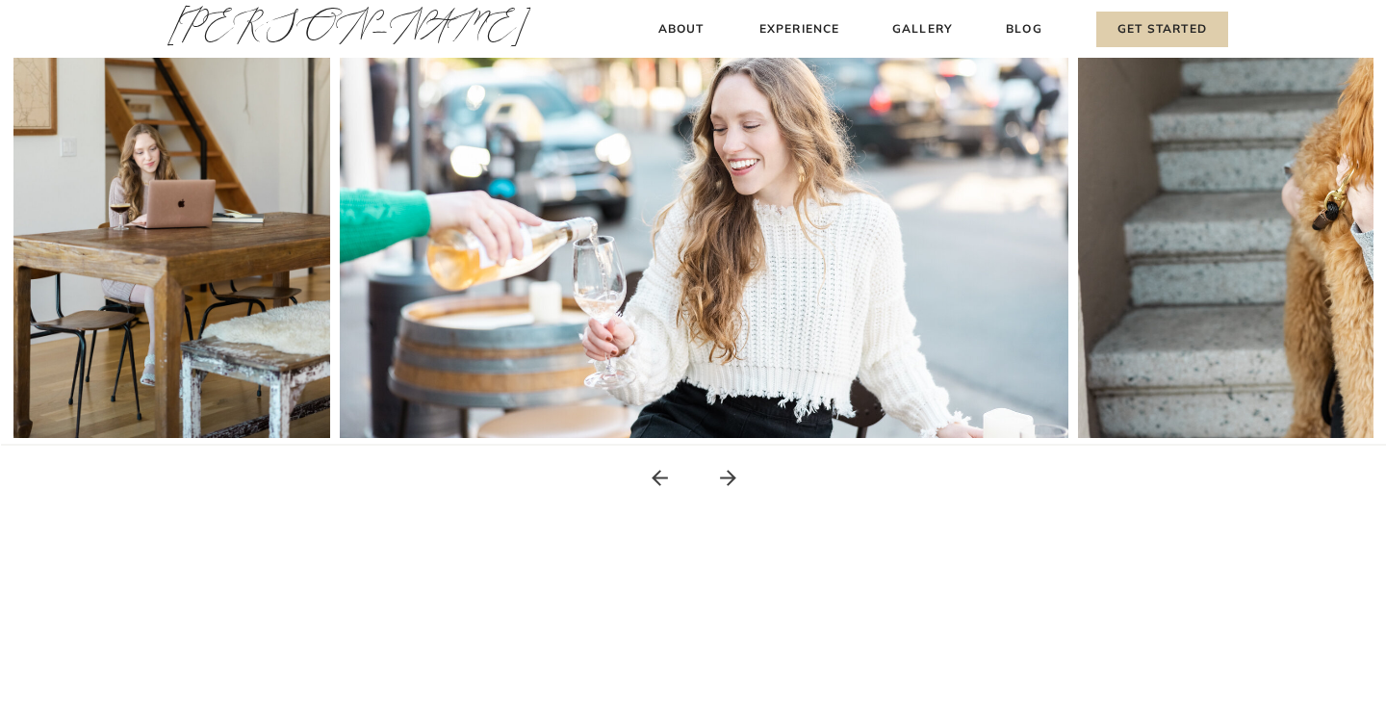
click at [726, 478] on icon at bounding box center [728, 478] width 24 height 24
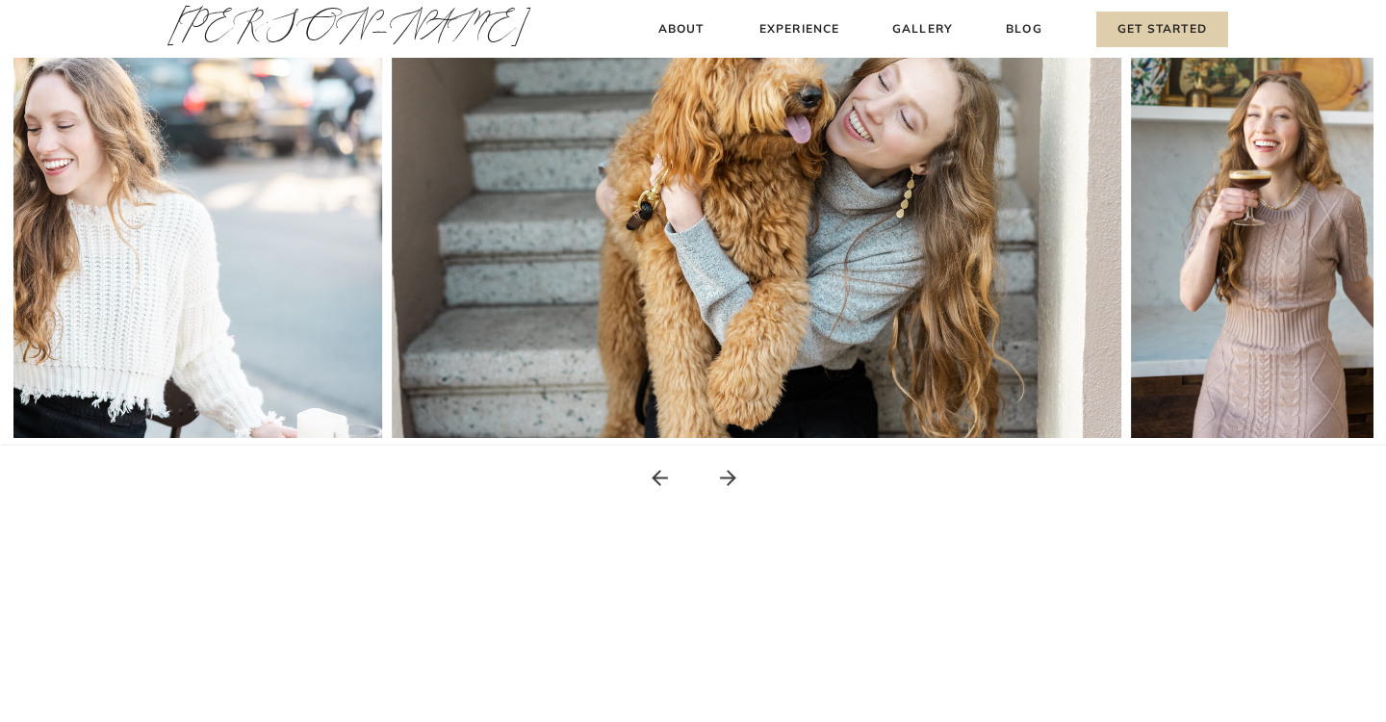
click at [726, 478] on icon at bounding box center [728, 478] width 24 height 24
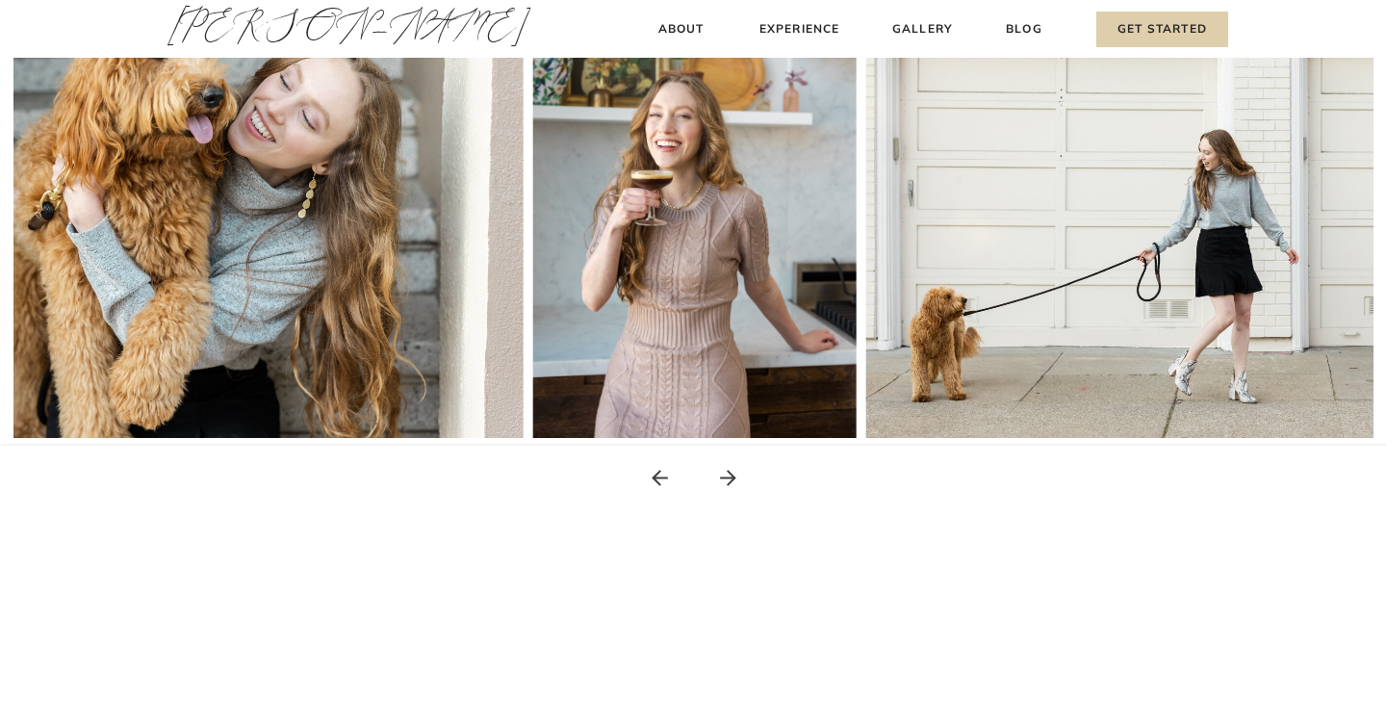
click at [726, 478] on icon at bounding box center [728, 478] width 24 height 24
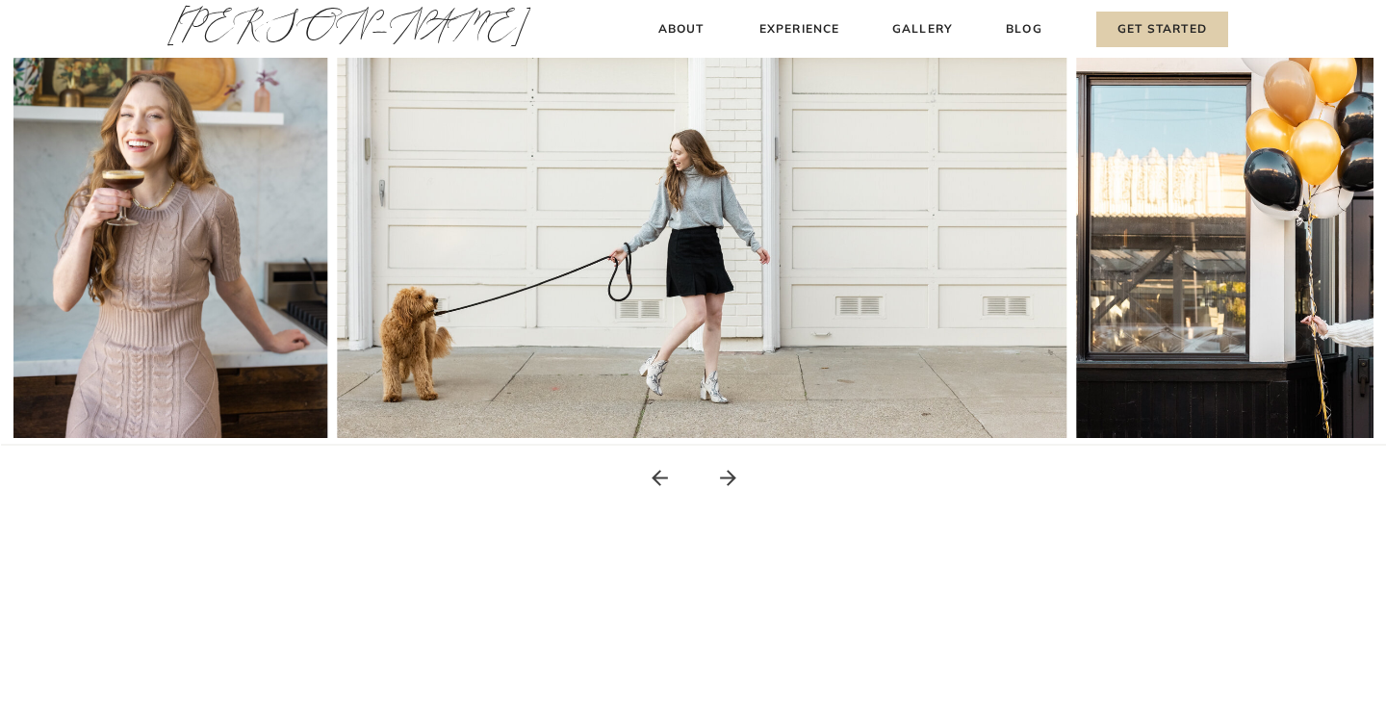
click at [726, 478] on icon at bounding box center [728, 478] width 24 height 24
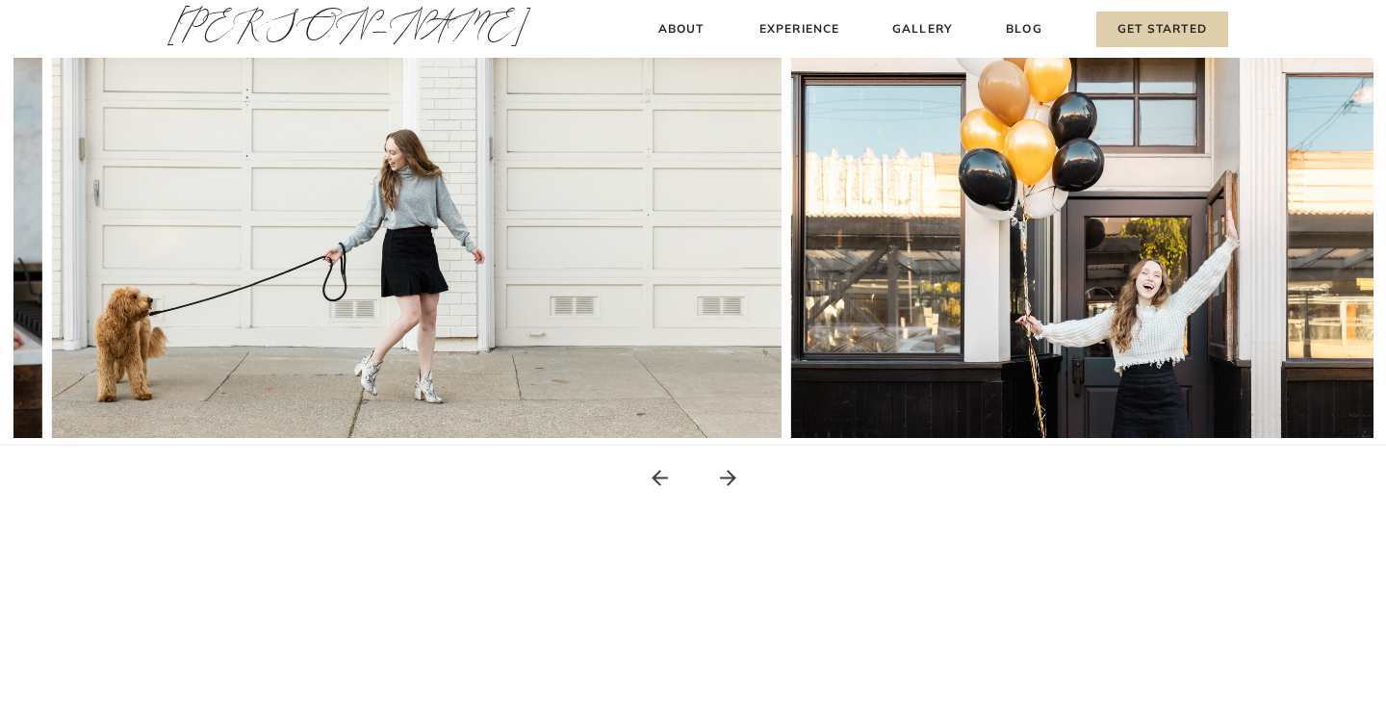
click at [726, 478] on icon at bounding box center [728, 478] width 24 height 24
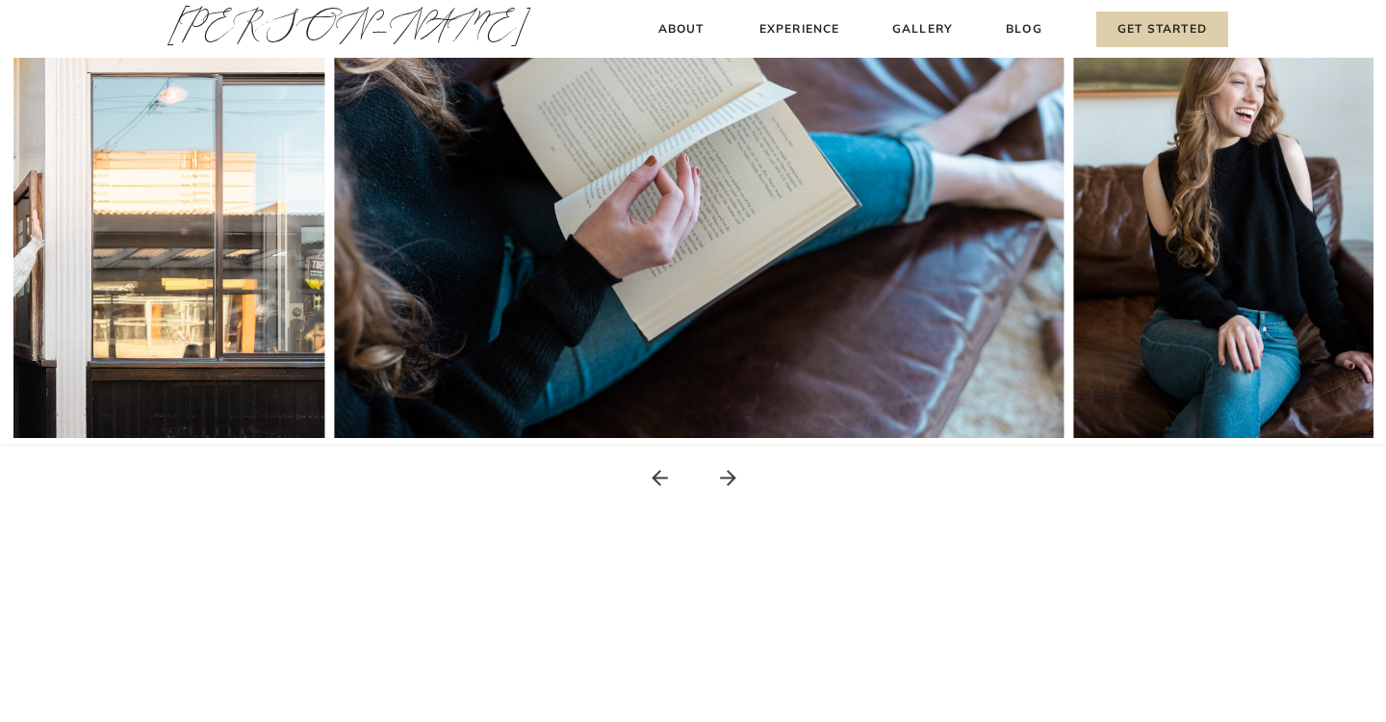
click at [726, 478] on icon at bounding box center [728, 478] width 24 height 24
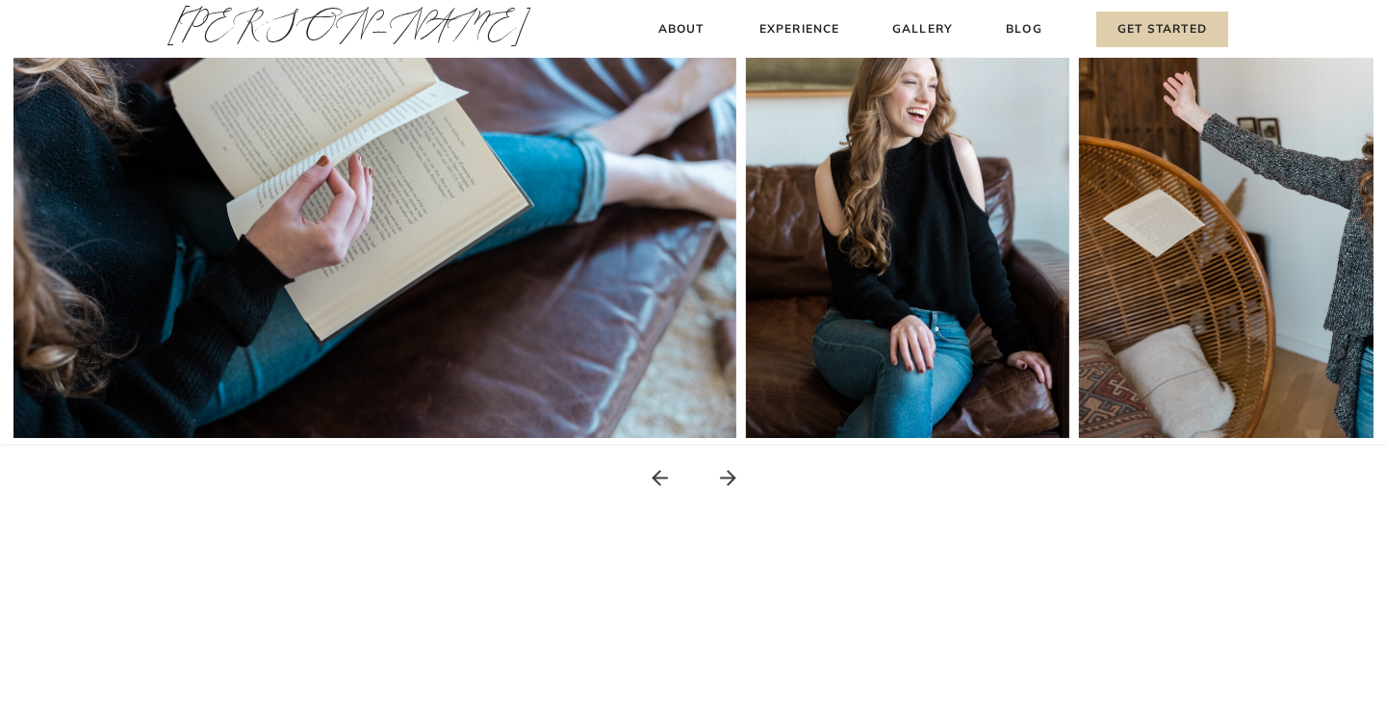
click at [726, 478] on icon at bounding box center [728, 478] width 24 height 24
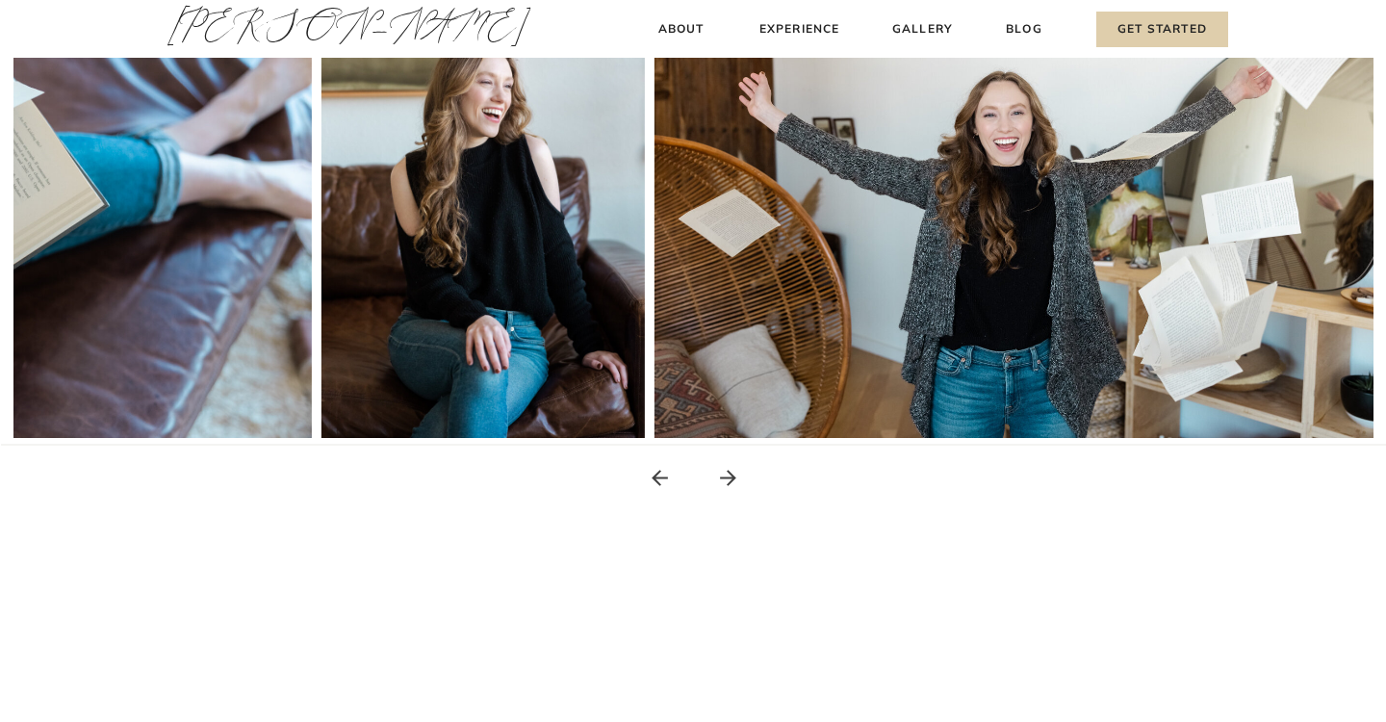
click at [726, 478] on icon at bounding box center [728, 478] width 24 height 24
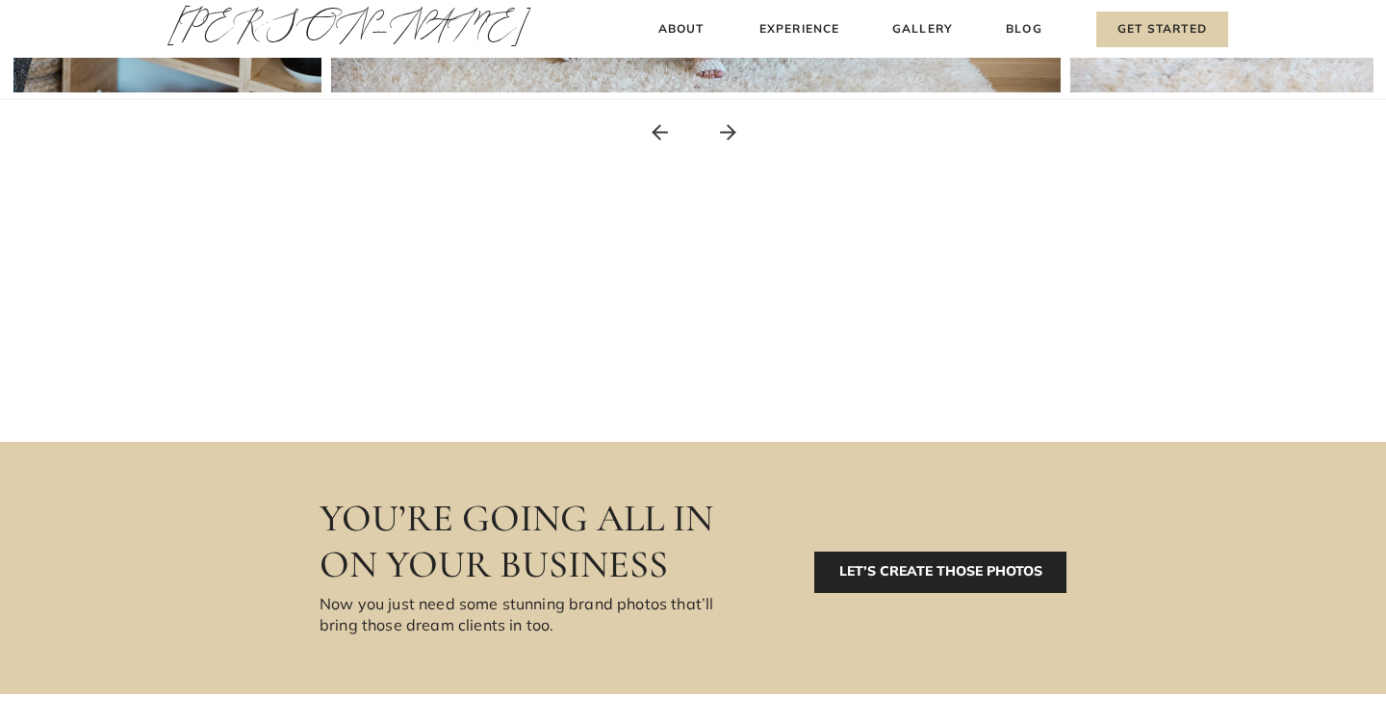
scroll to position [1196, 0]
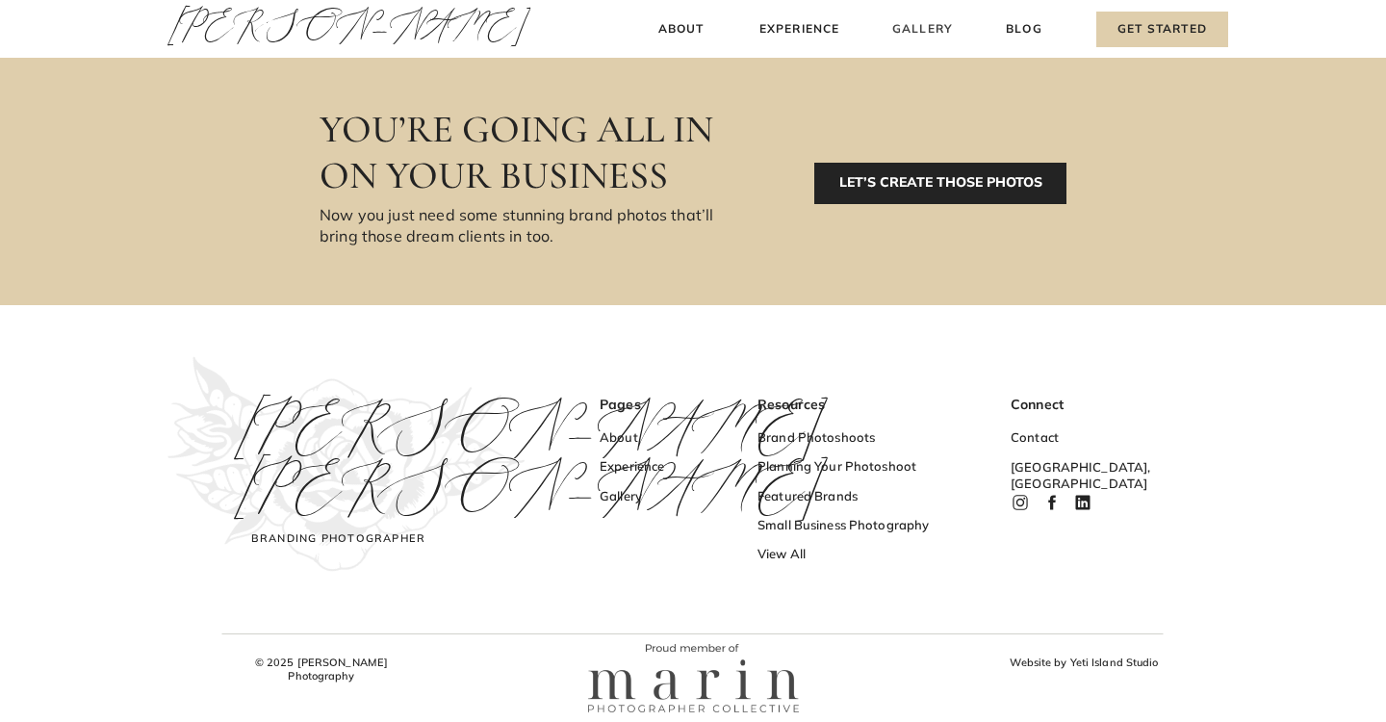
click at [911, 28] on h3 "Gallery" at bounding box center [922, 29] width 64 height 20
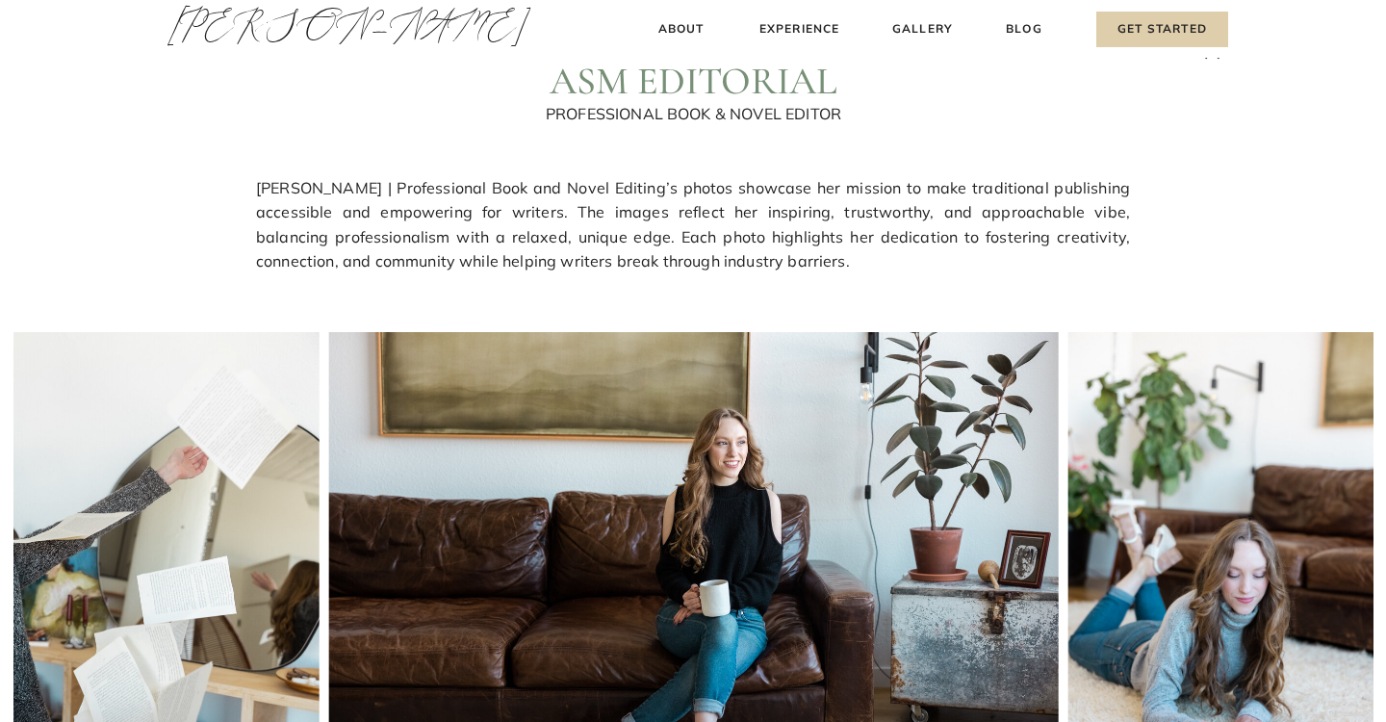
scroll to position [0, 0]
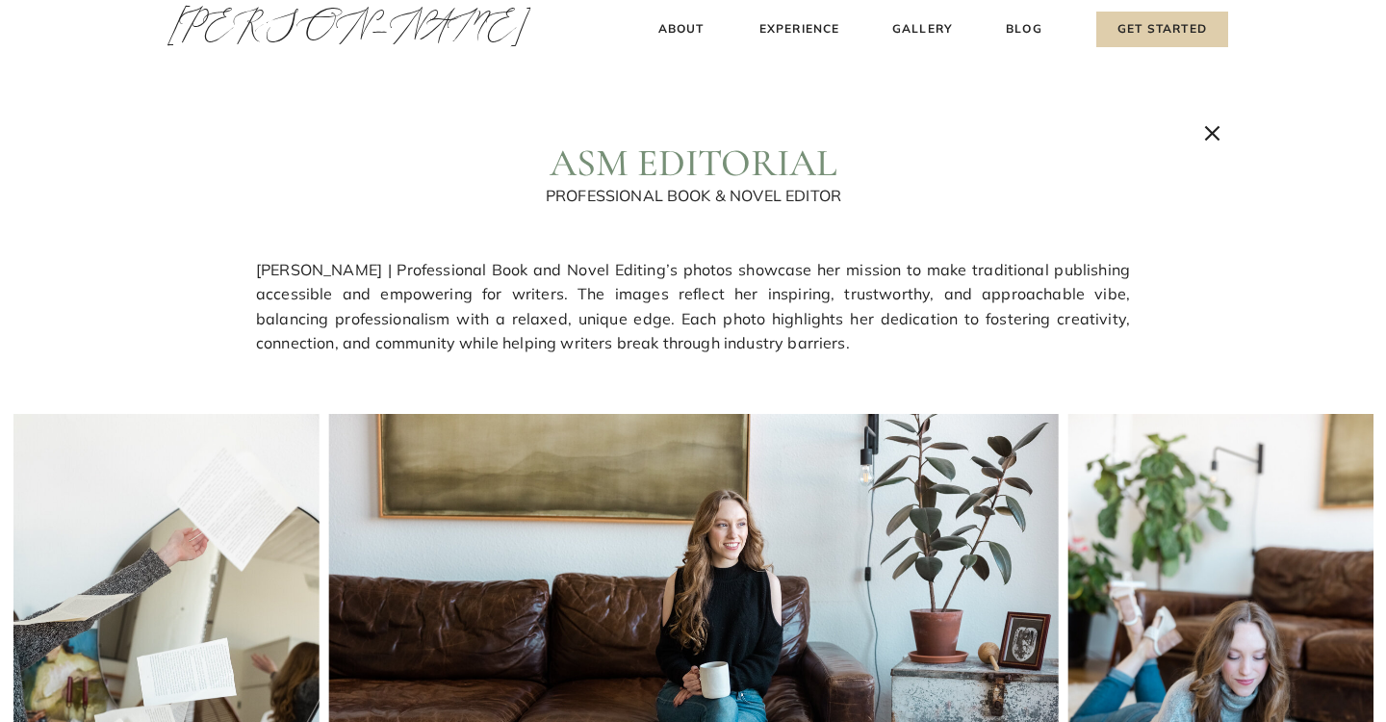
click at [1216, 129] on icon at bounding box center [1212, 133] width 15 height 15
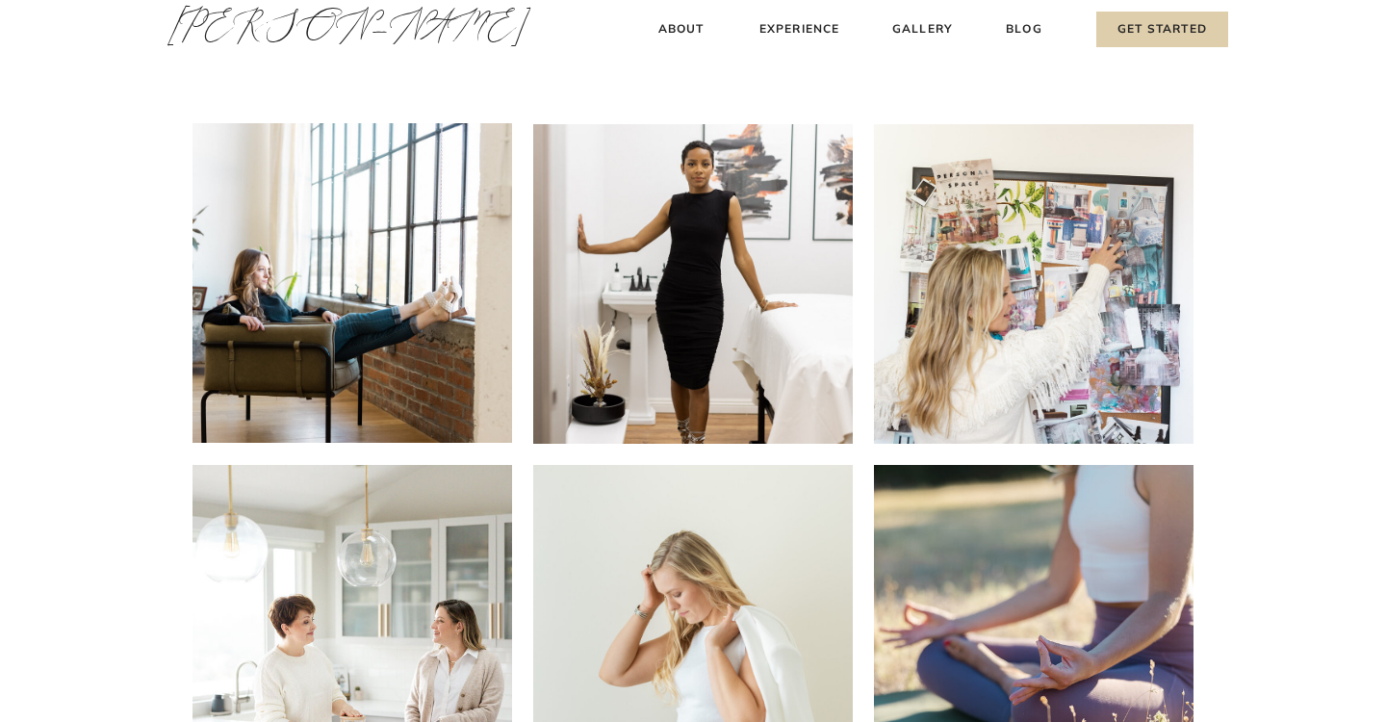
scroll to position [36, 0]
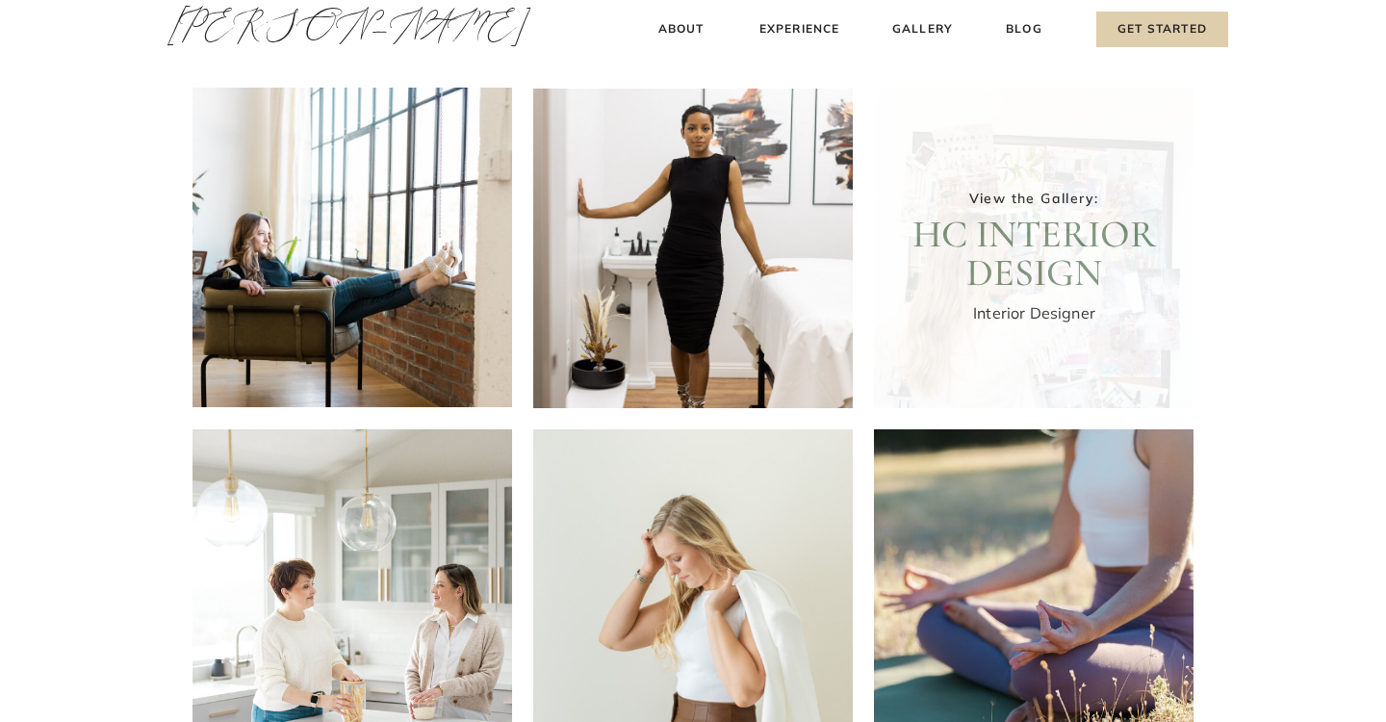
click at [973, 226] on div at bounding box center [1034, 249] width 320 height 320
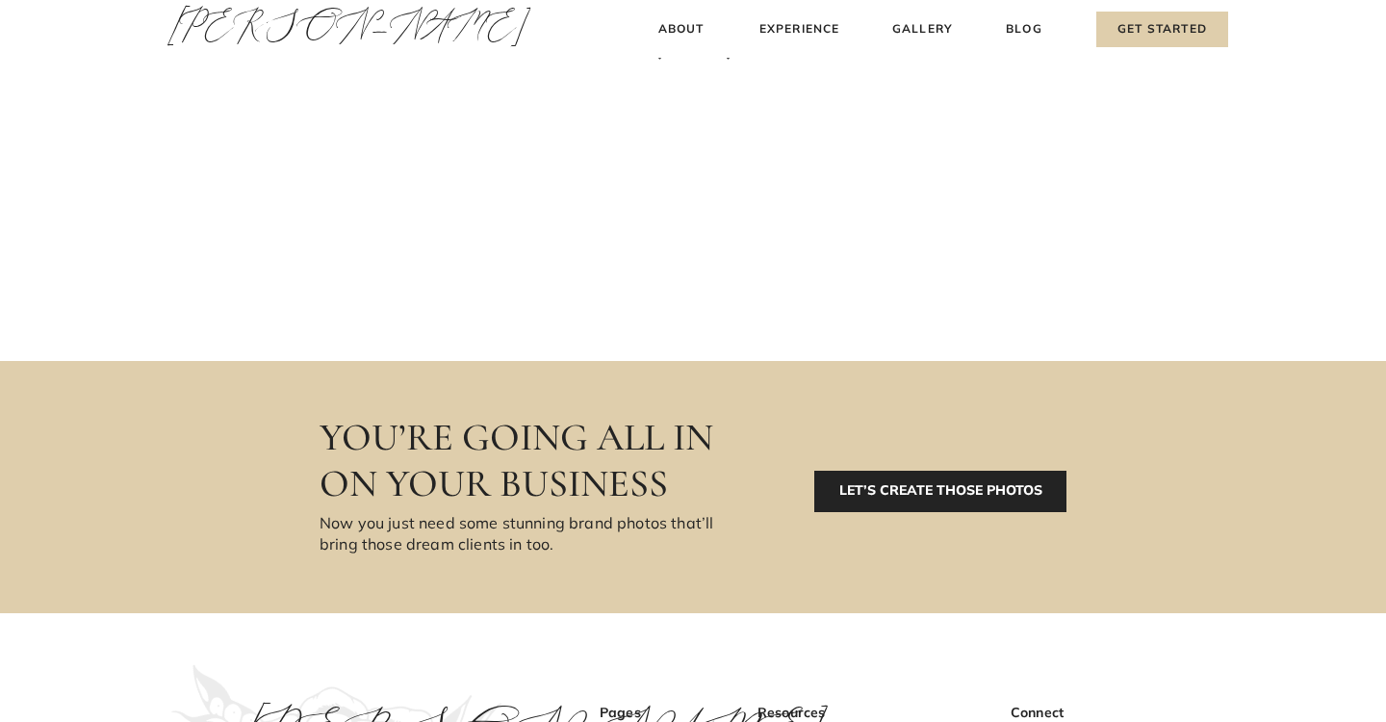
scroll to position [446, 0]
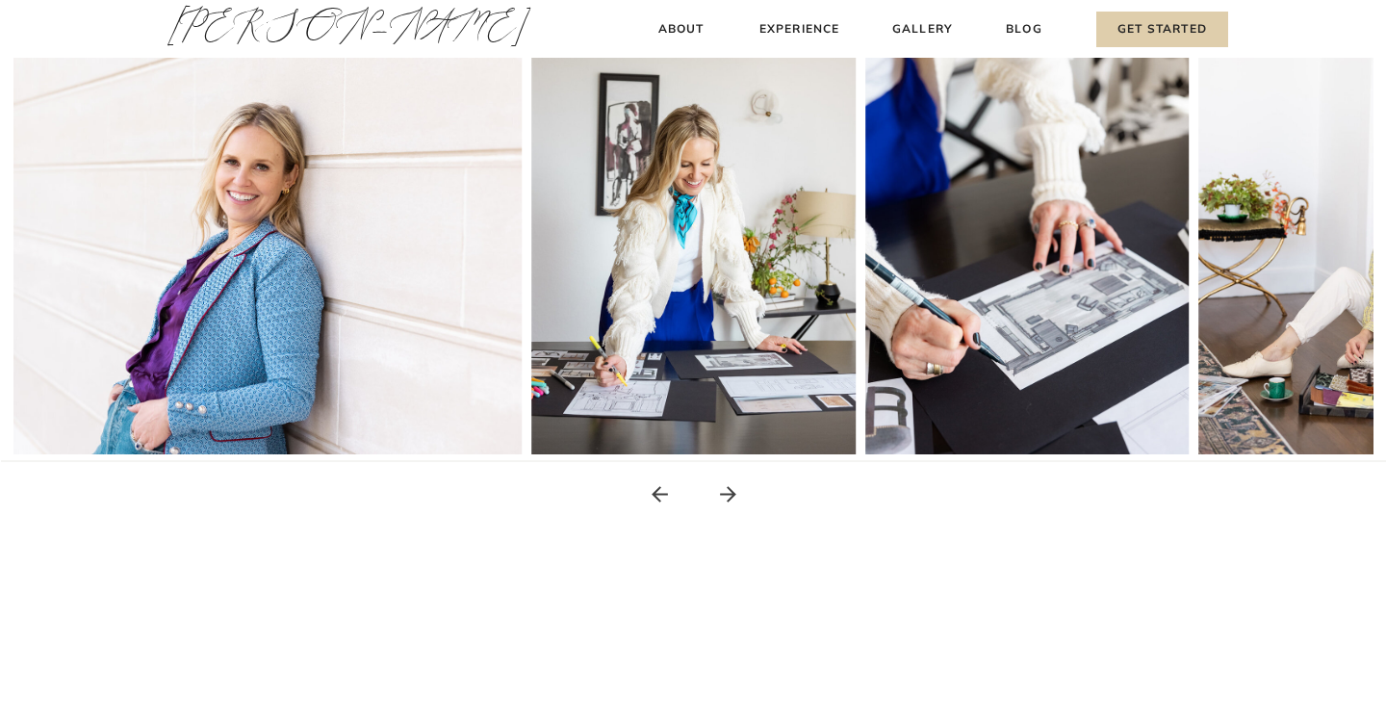
click at [731, 486] on icon at bounding box center [728, 494] width 24 height 24
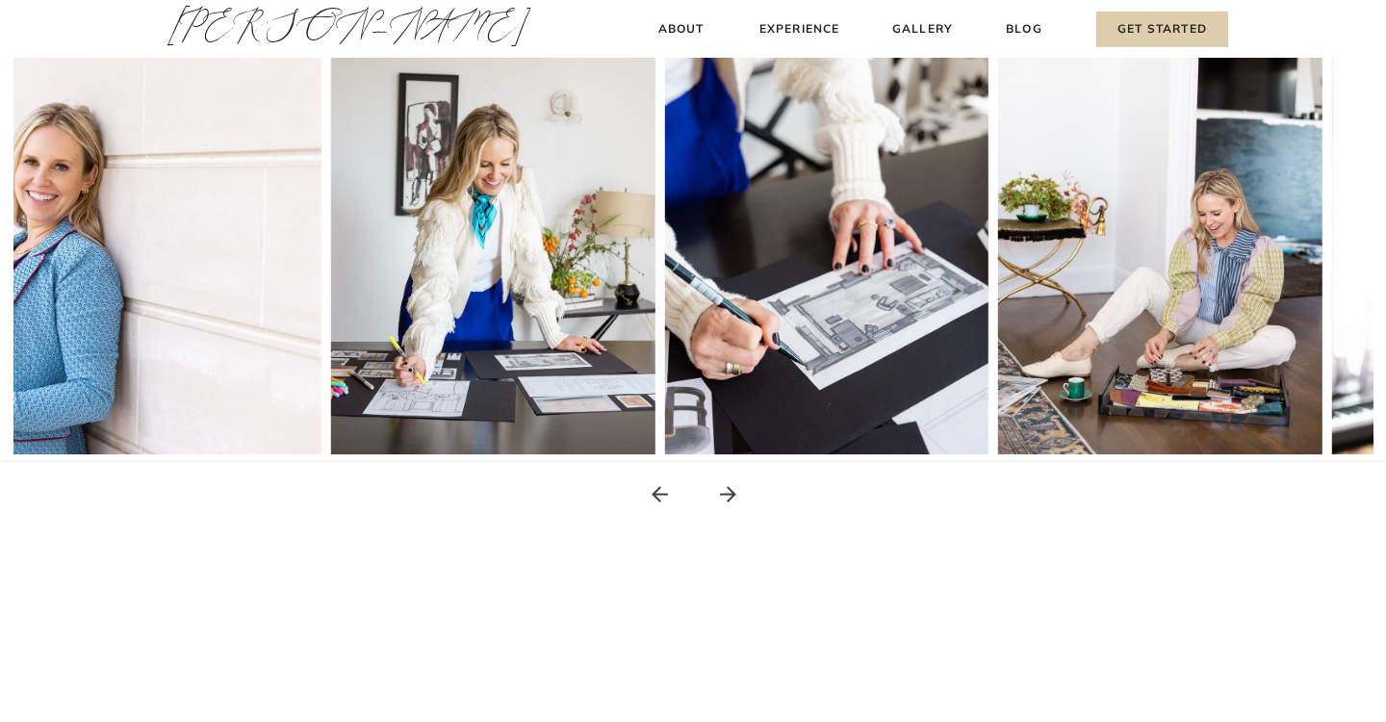
click at [731, 486] on icon at bounding box center [728, 494] width 24 height 24
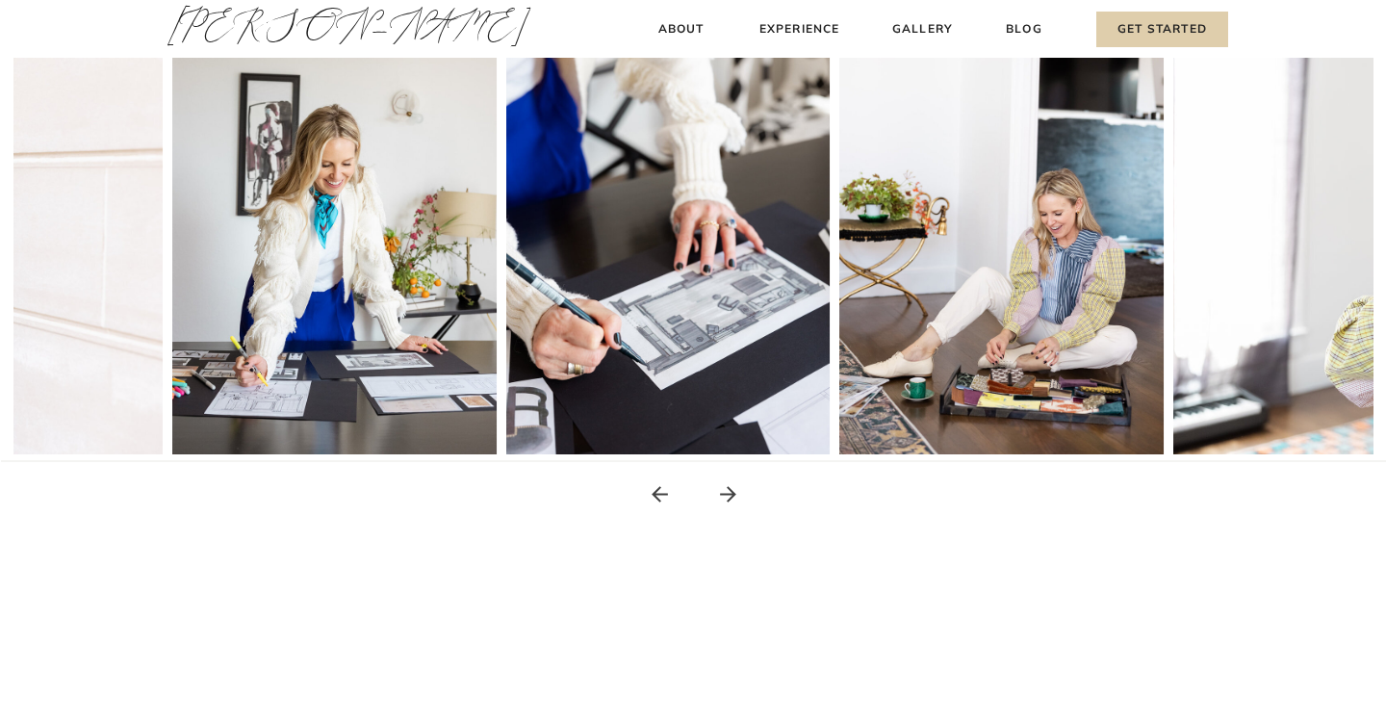
click at [731, 486] on icon at bounding box center [728, 494] width 24 height 24
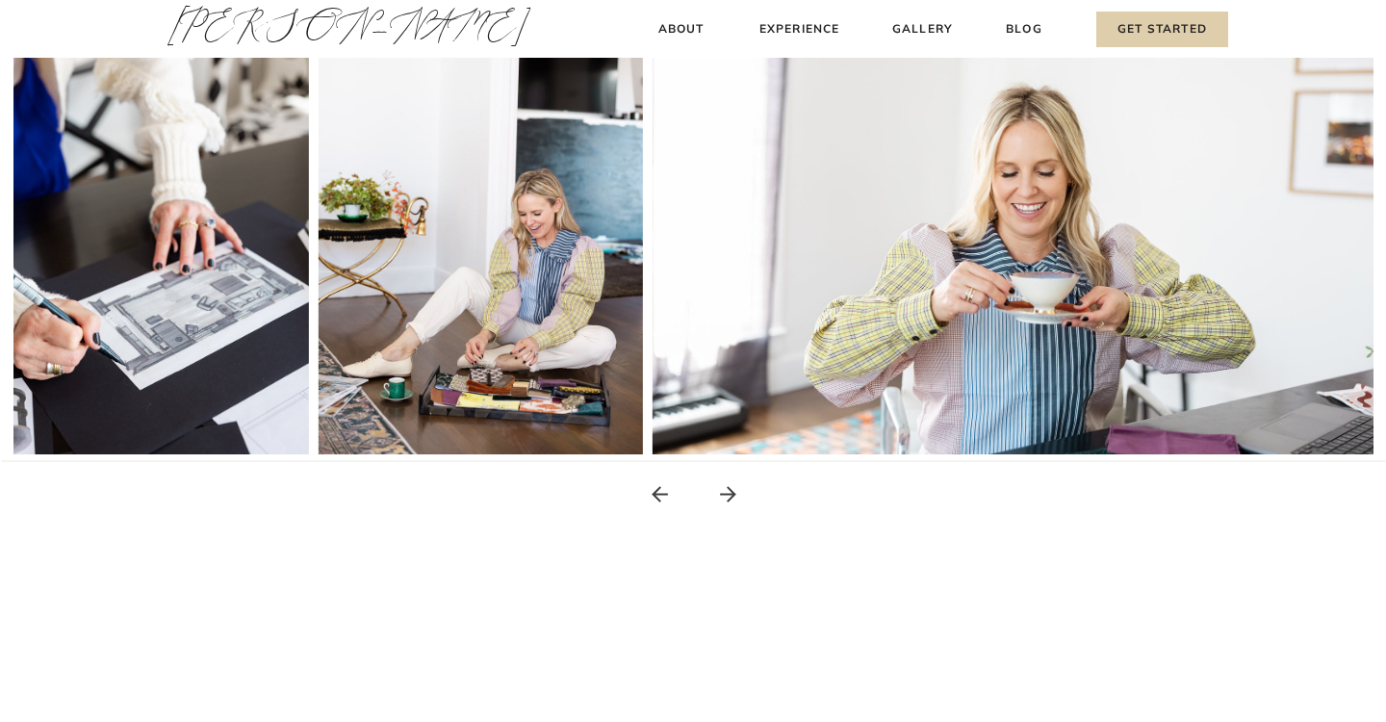
click at [731, 486] on icon at bounding box center [728, 494] width 24 height 24
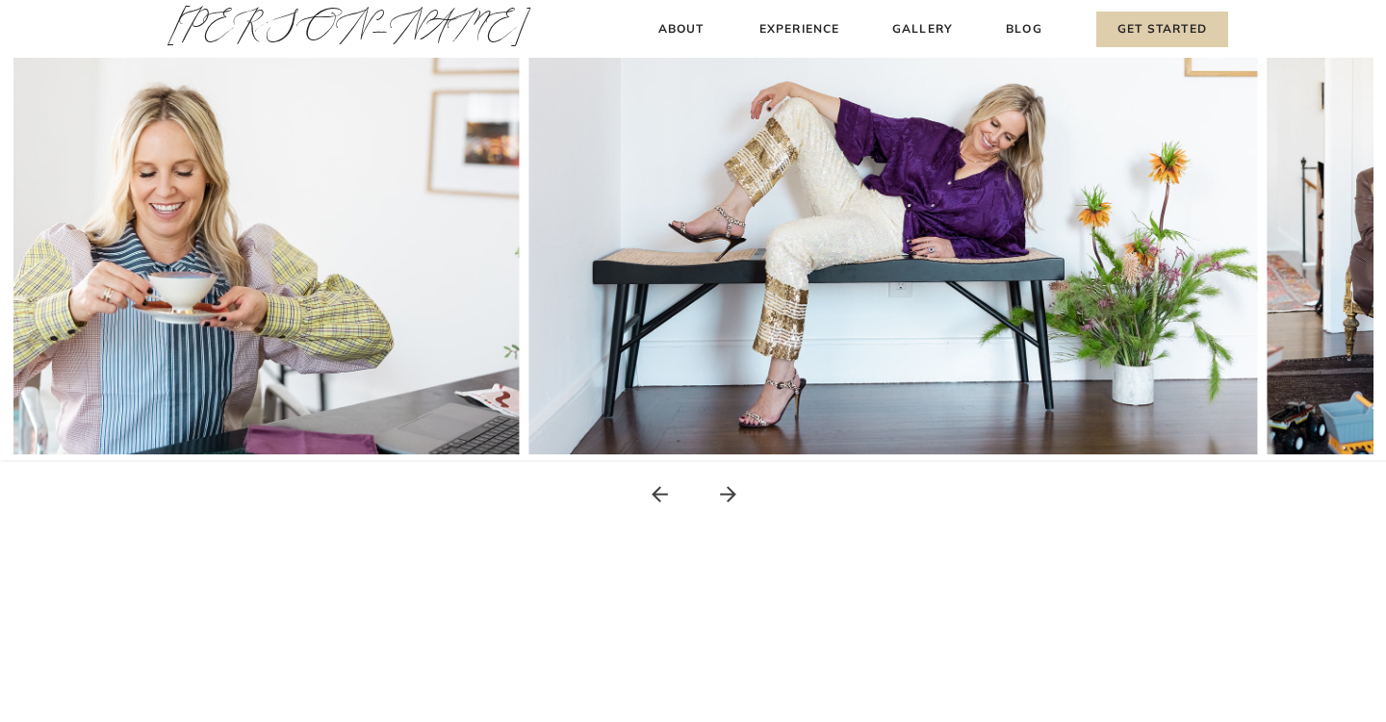
click at [731, 486] on icon at bounding box center [728, 494] width 24 height 24
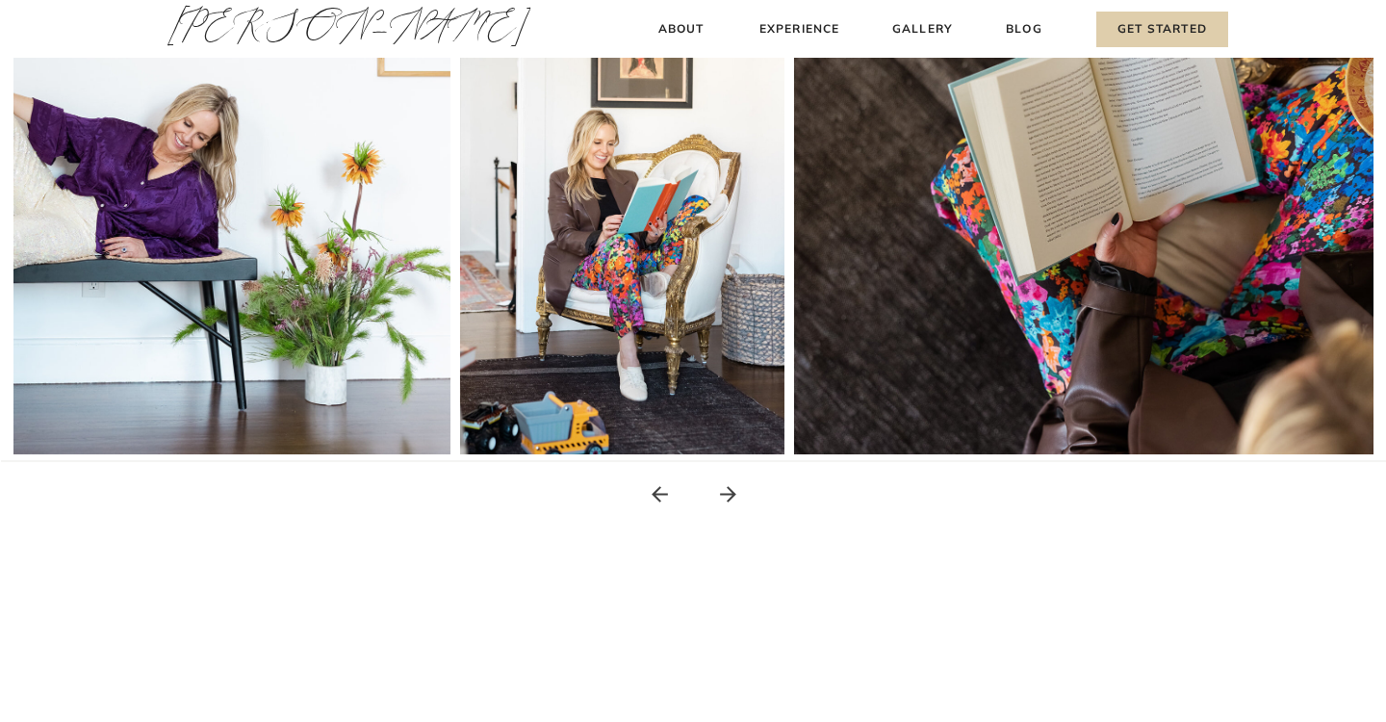
click at [731, 486] on icon at bounding box center [728, 494] width 24 height 24
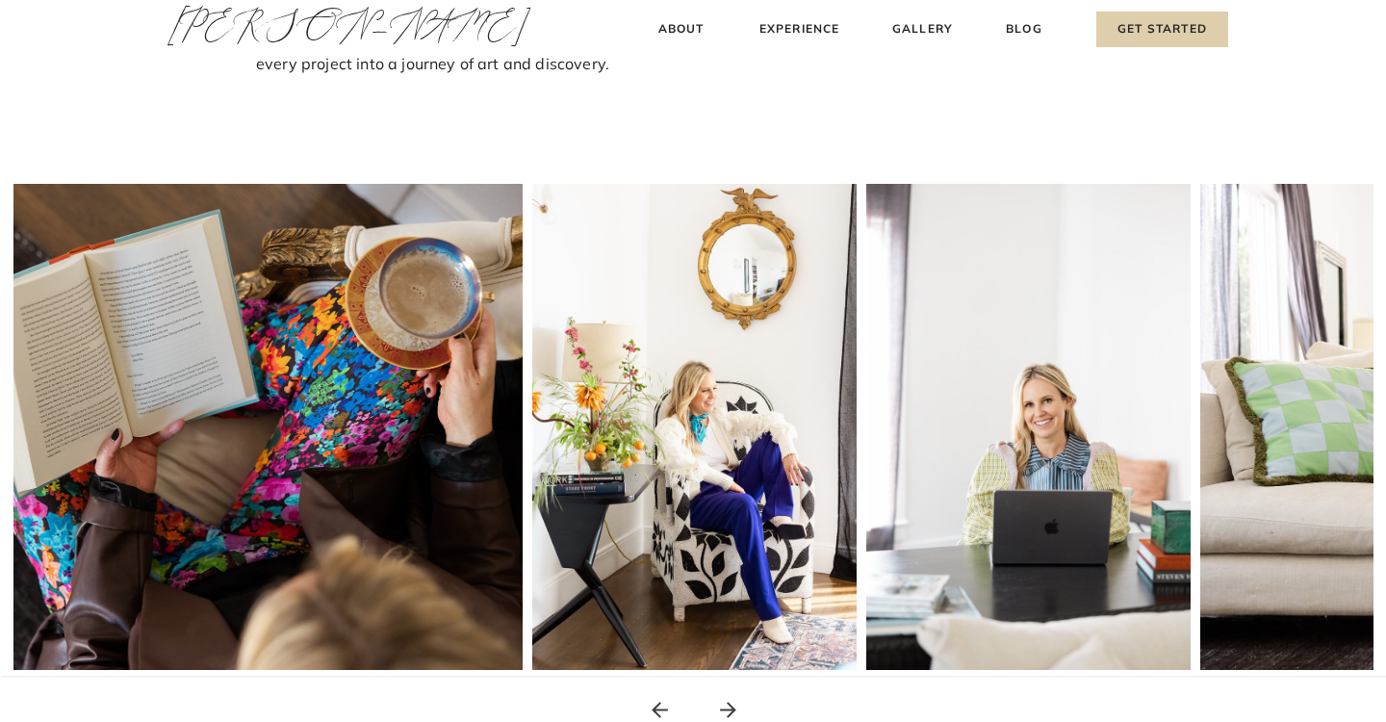
scroll to position [0, 0]
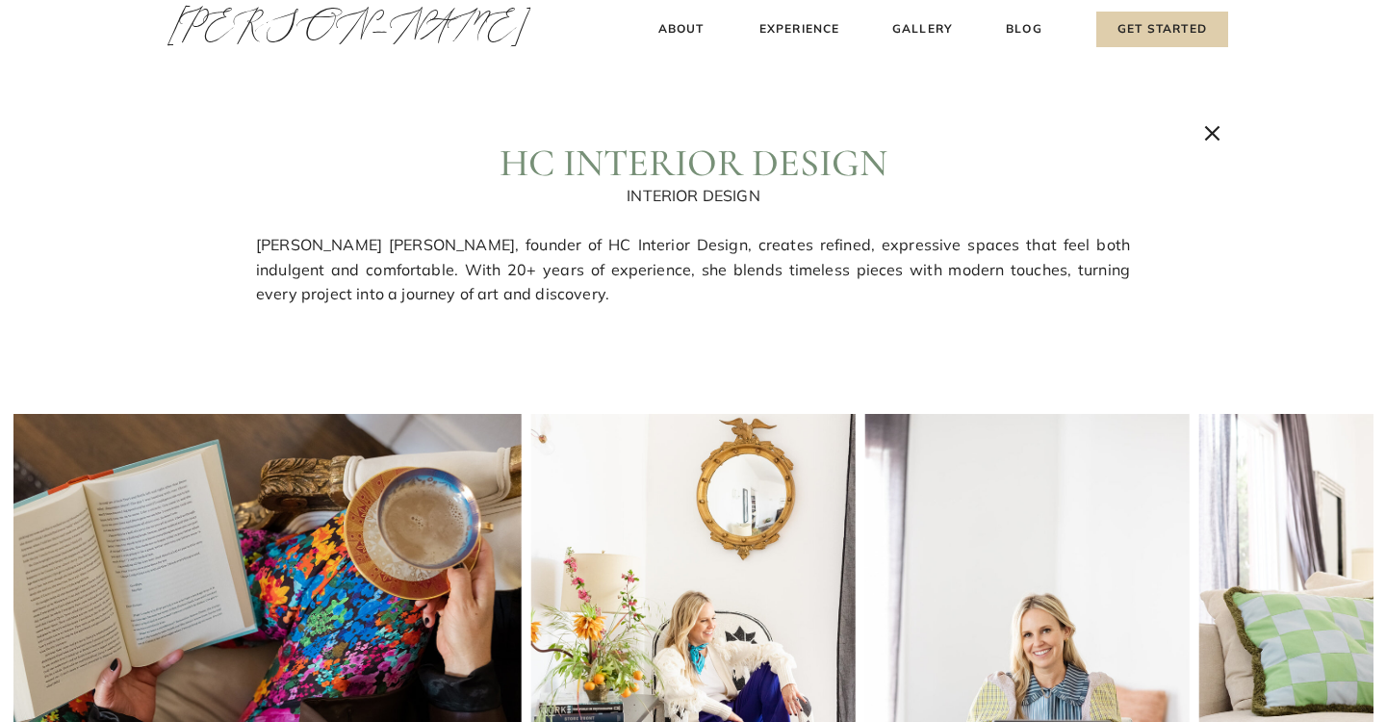
click at [1213, 127] on icon at bounding box center [1212, 133] width 26 height 26
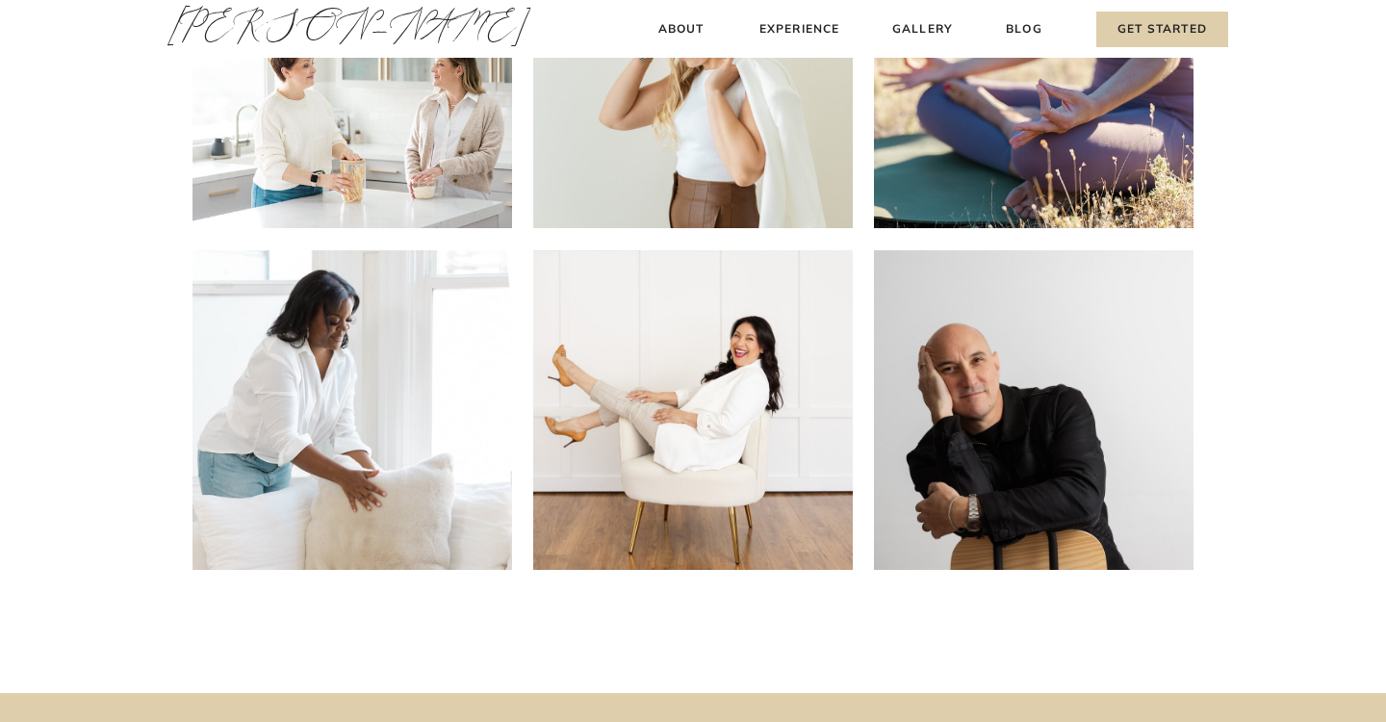
scroll to position [192, 0]
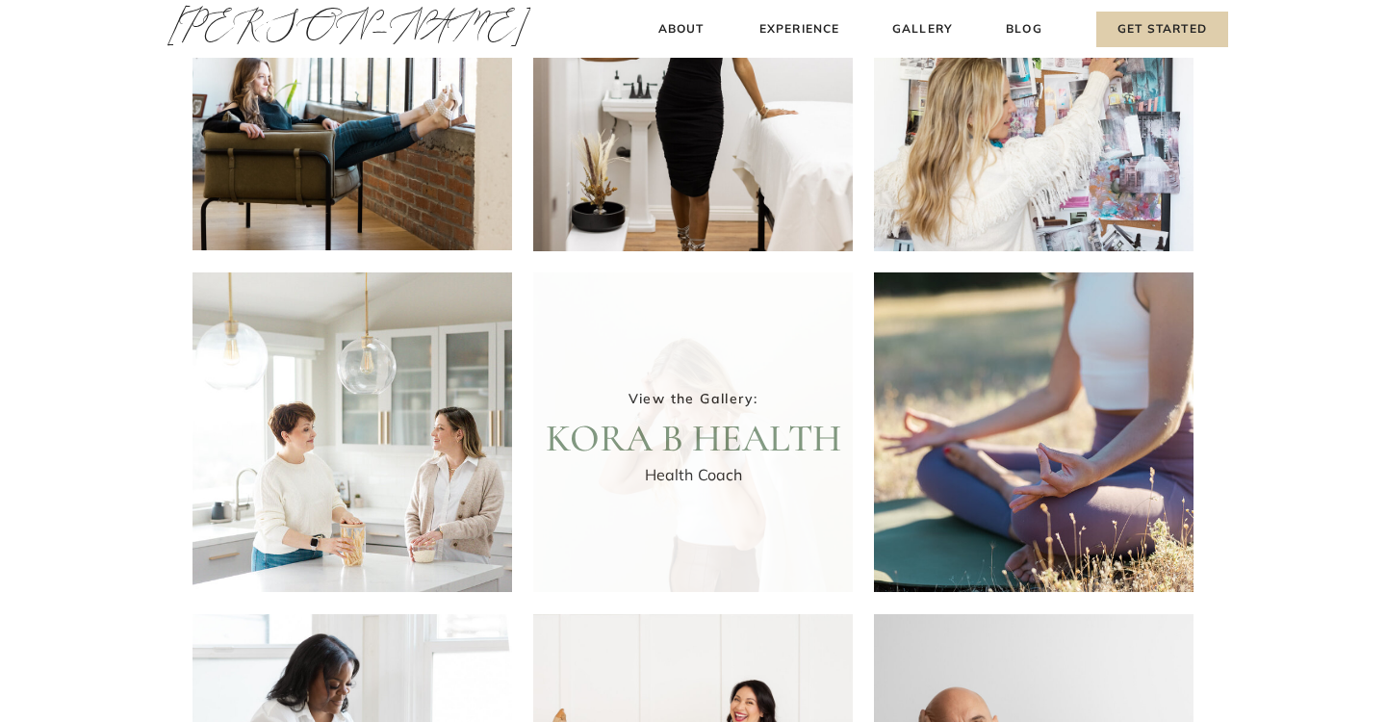
click at [682, 422] on div at bounding box center [693, 432] width 320 height 320
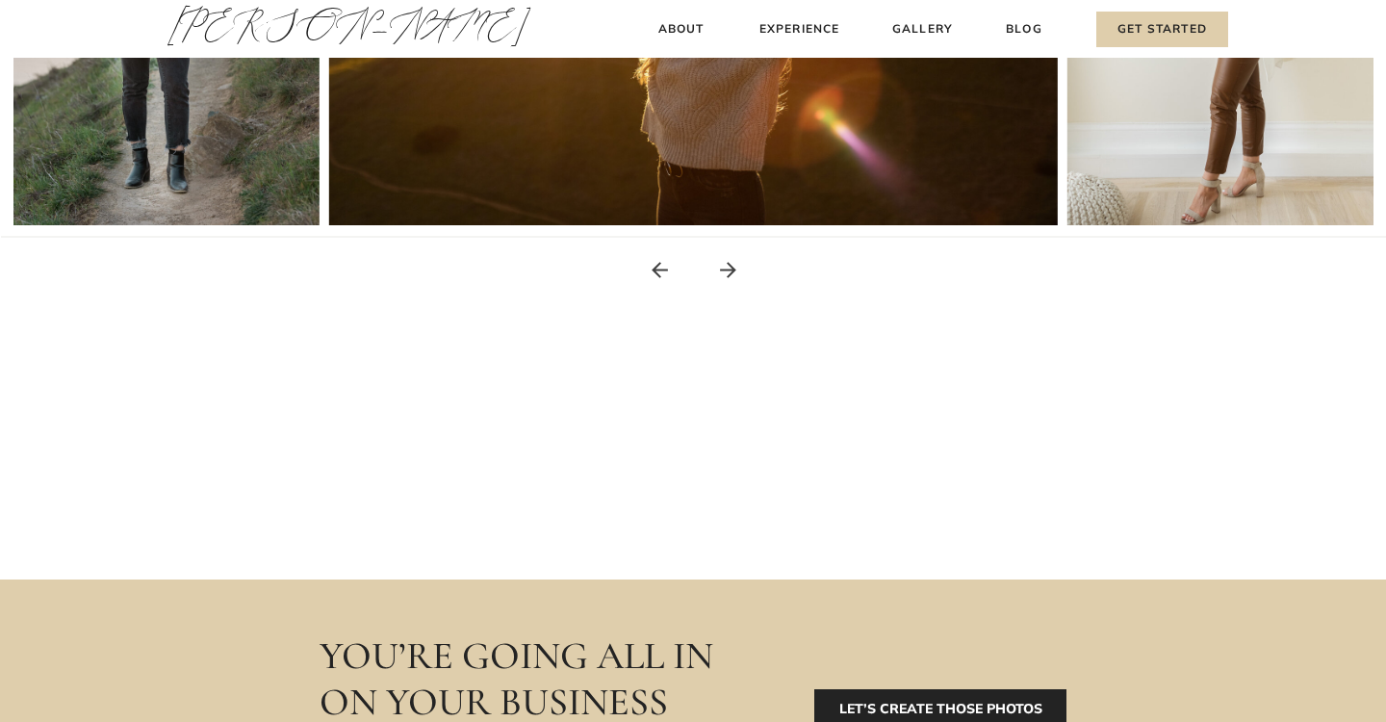
scroll to position [394, 0]
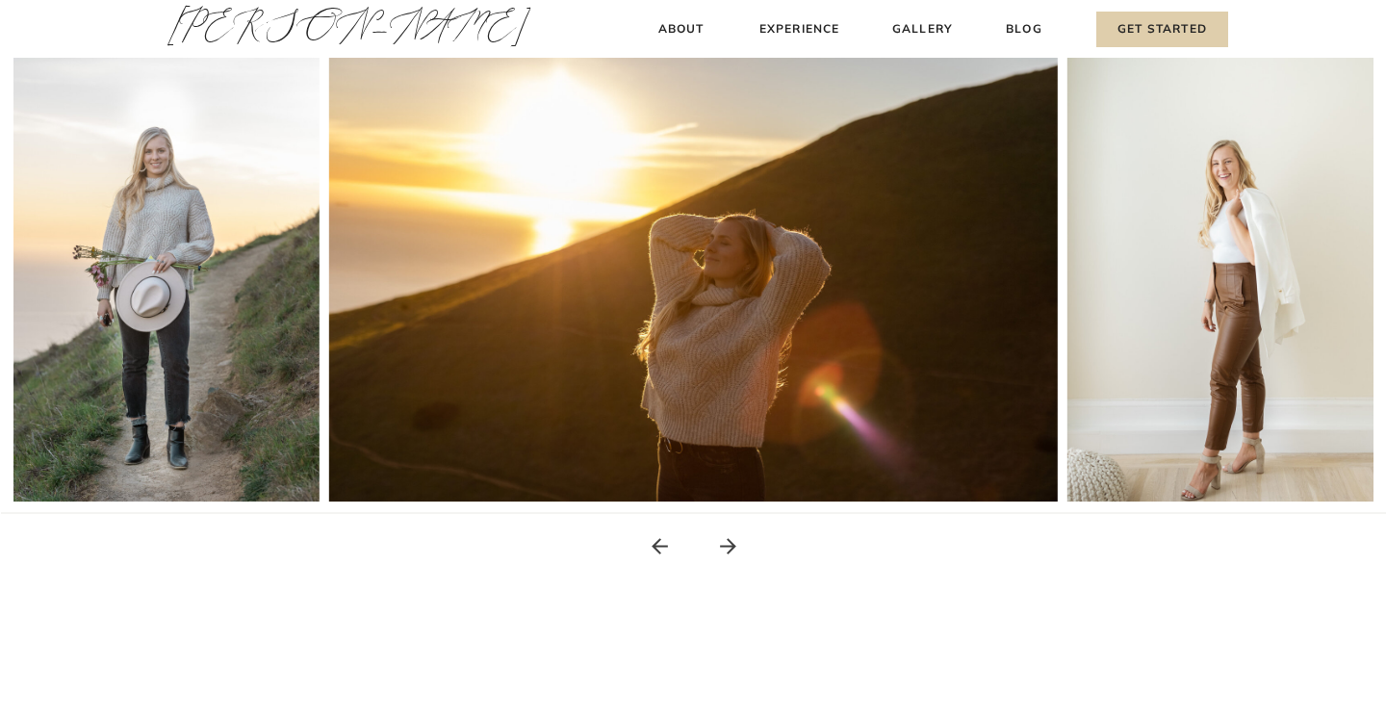
click at [726, 542] on icon at bounding box center [728, 546] width 24 height 24
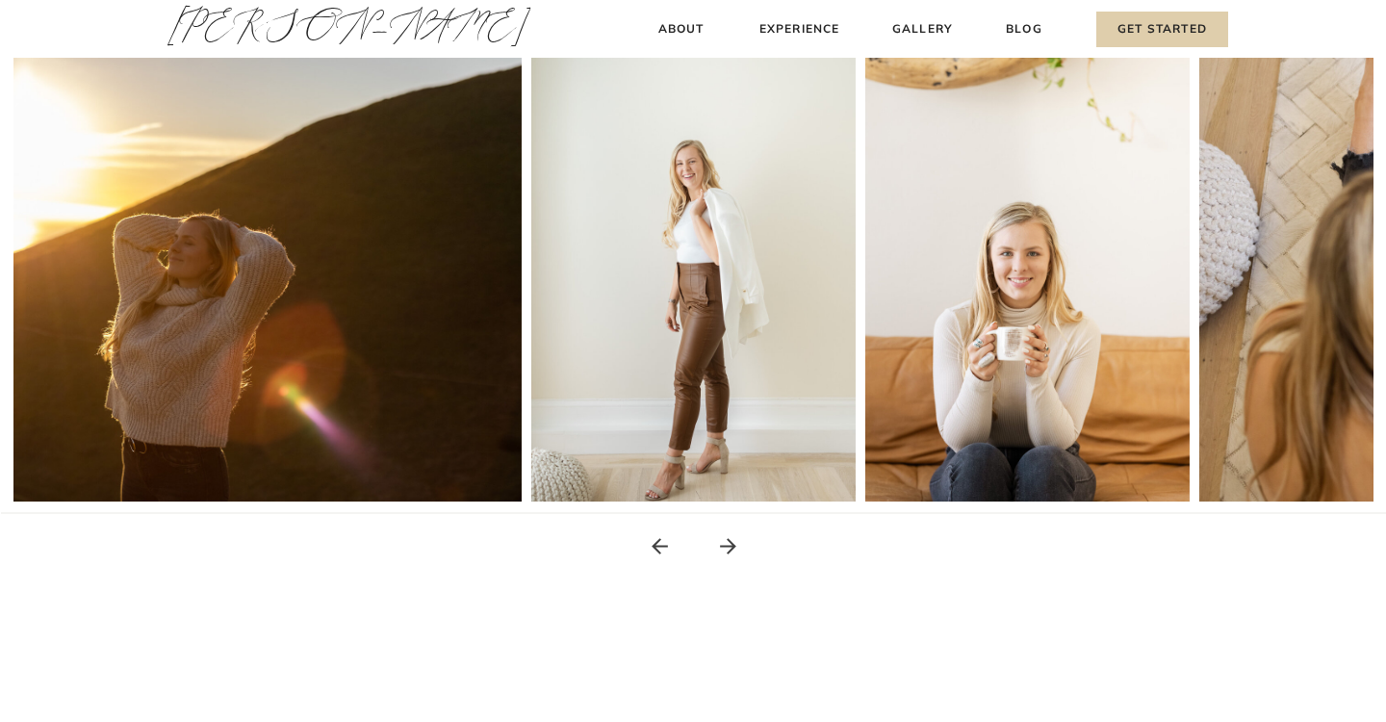
click at [726, 542] on icon at bounding box center [728, 546] width 24 height 24
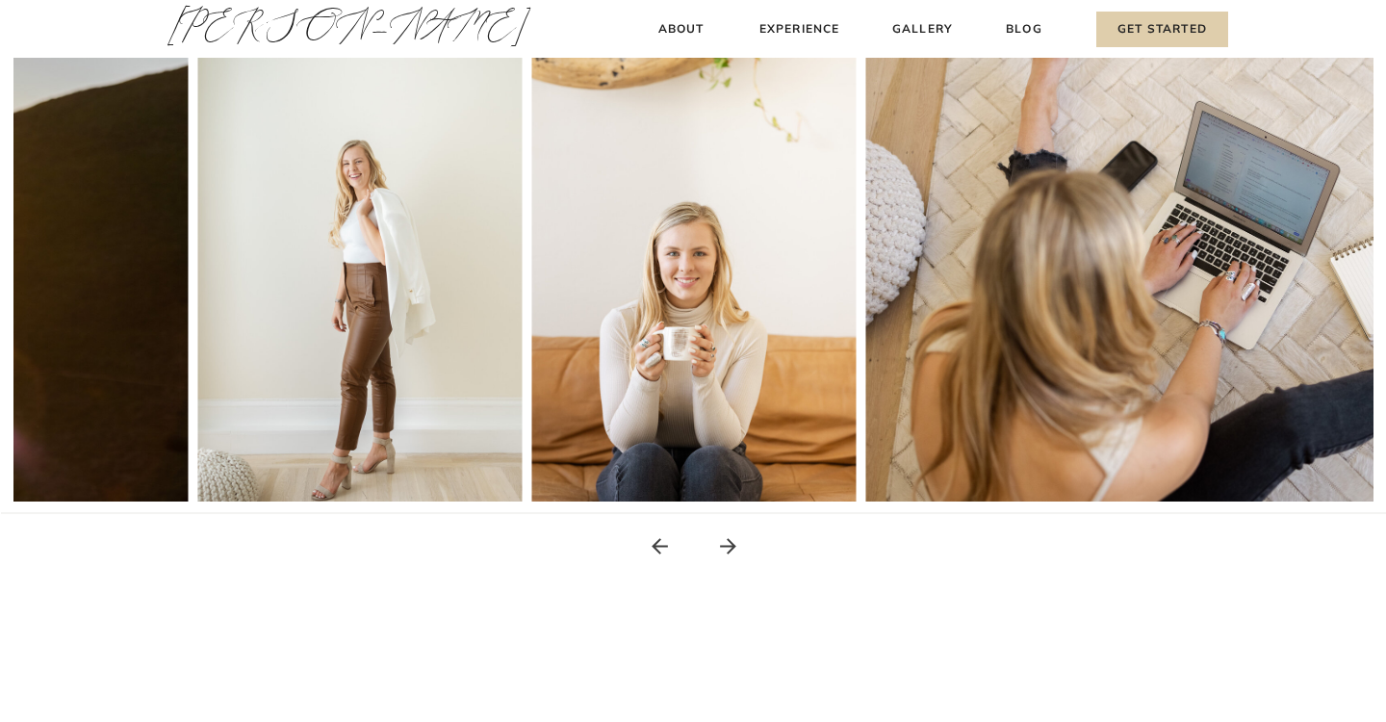
click at [726, 542] on icon at bounding box center [728, 546] width 24 height 24
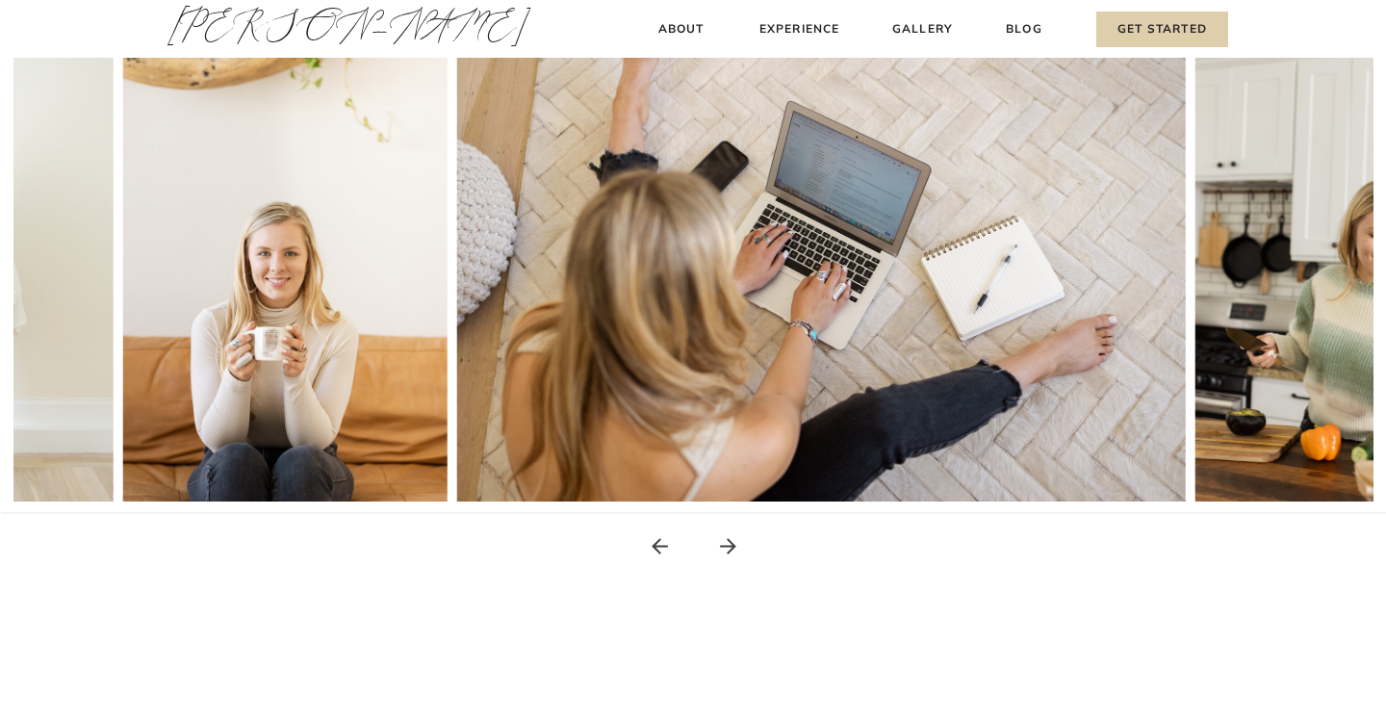
click at [726, 542] on icon at bounding box center [728, 546] width 24 height 24
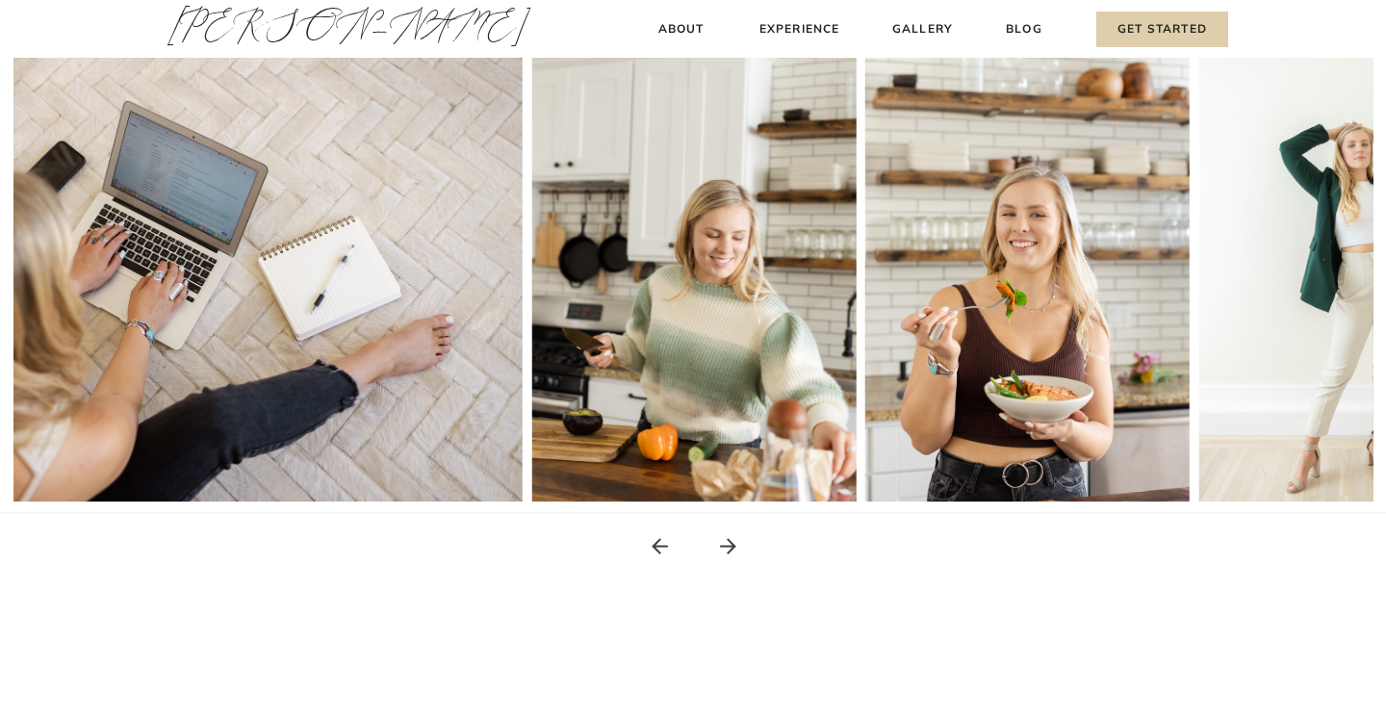
click at [726, 542] on icon at bounding box center [728, 546] width 24 height 24
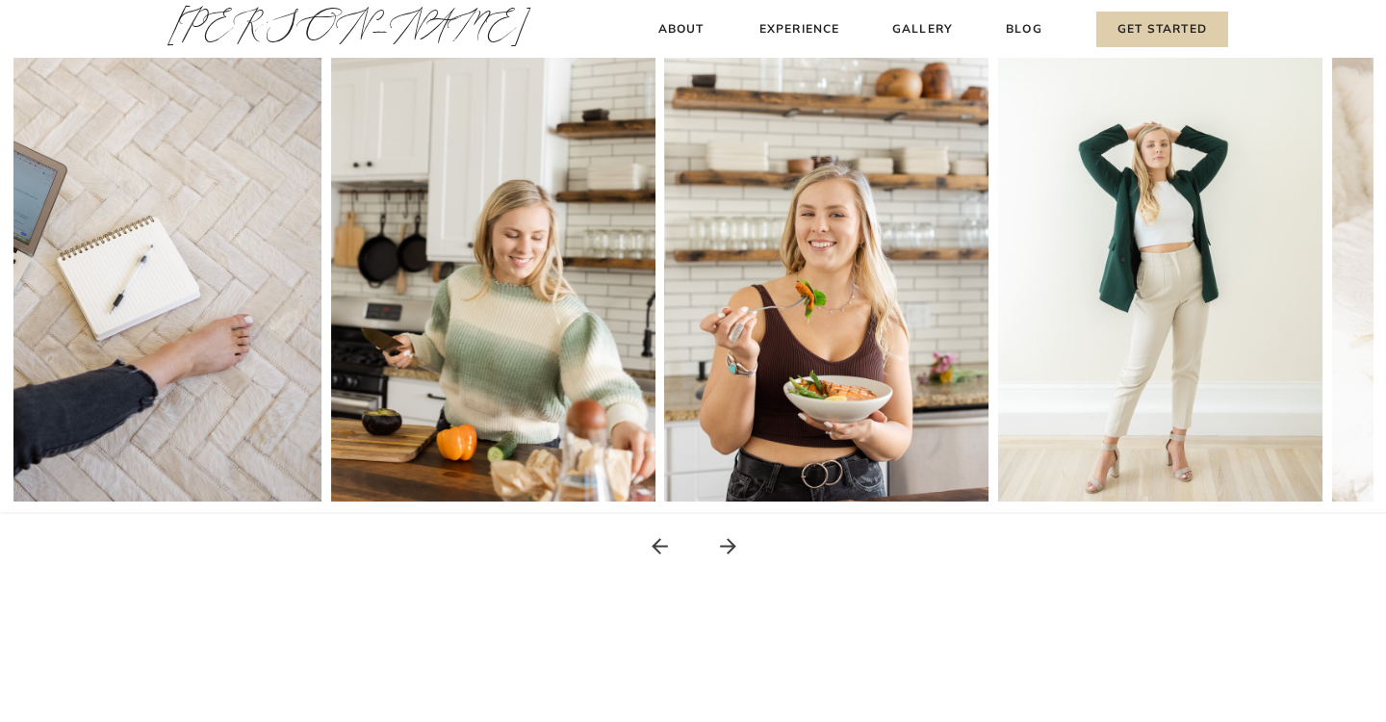
click at [726, 542] on icon at bounding box center [728, 546] width 24 height 24
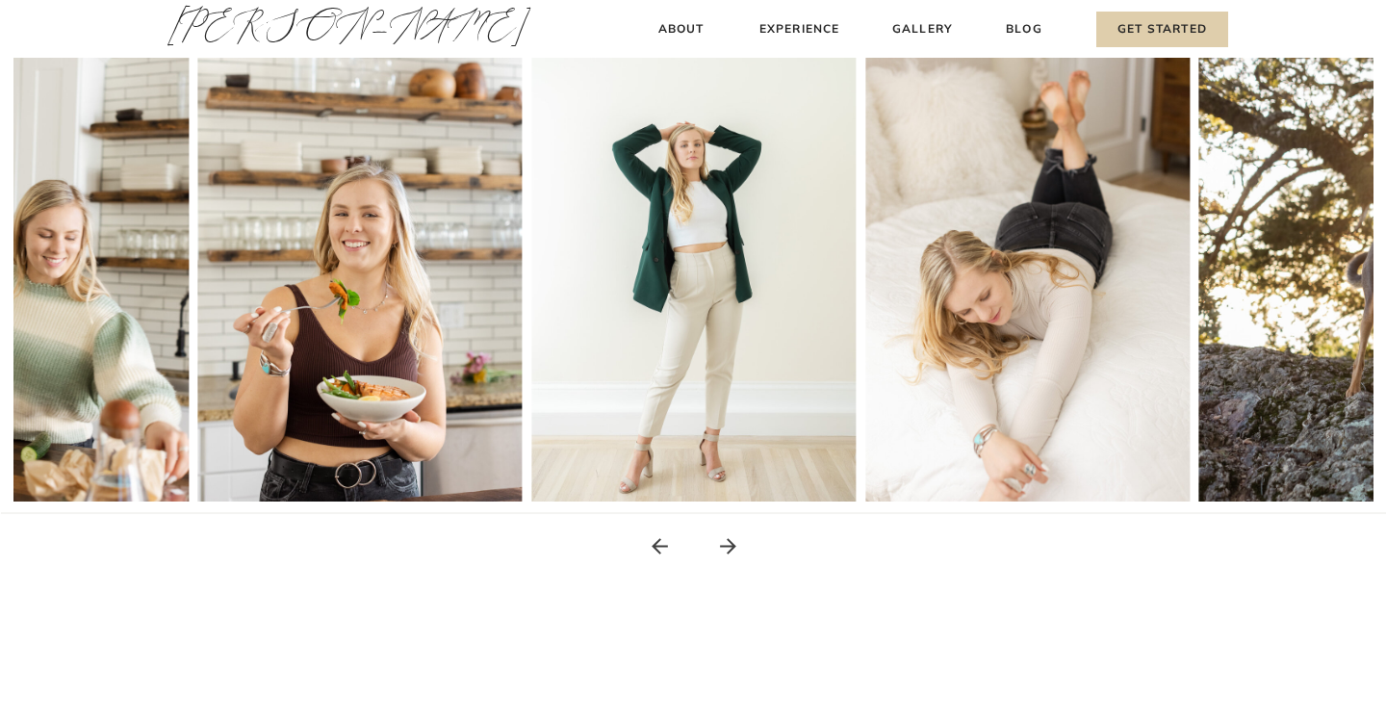
click at [726, 542] on icon at bounding box center [728, 546] width 24 height 24
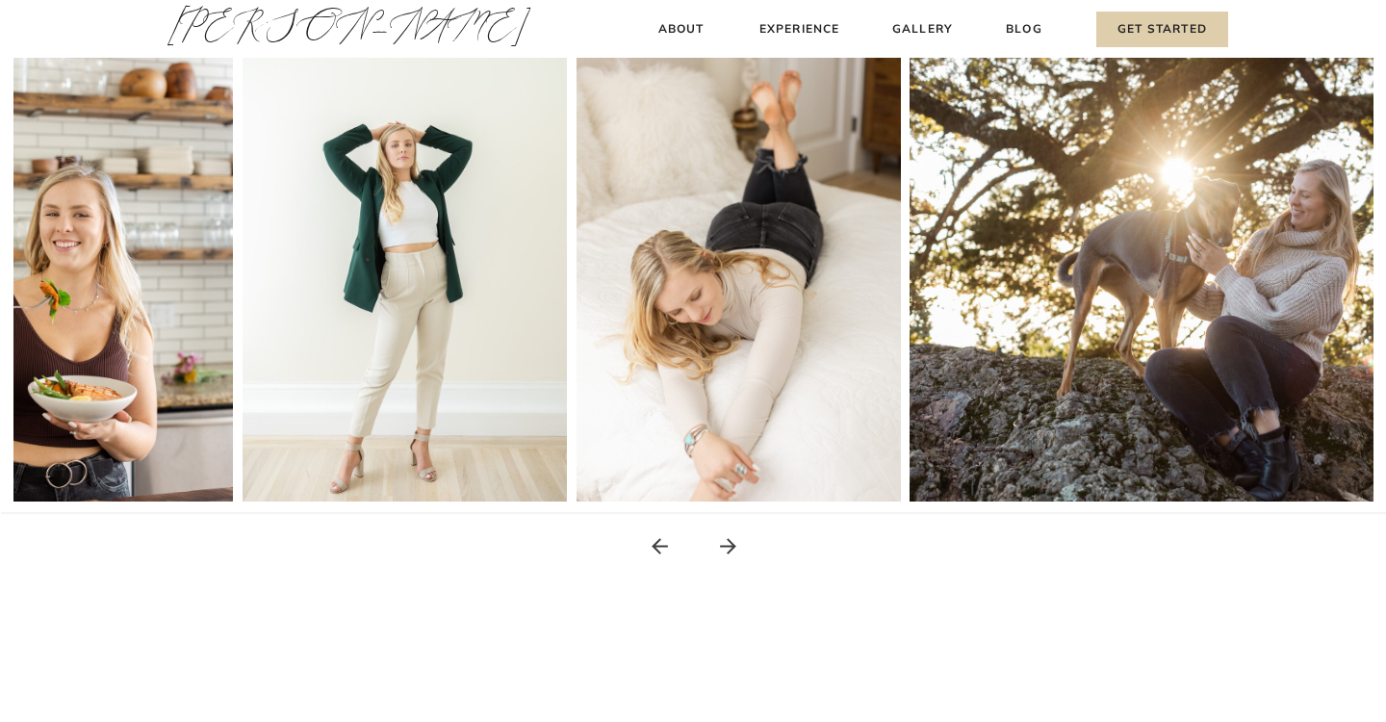
click at [726, 542] on icon at bounding box center [728, 546] width 24 height 24
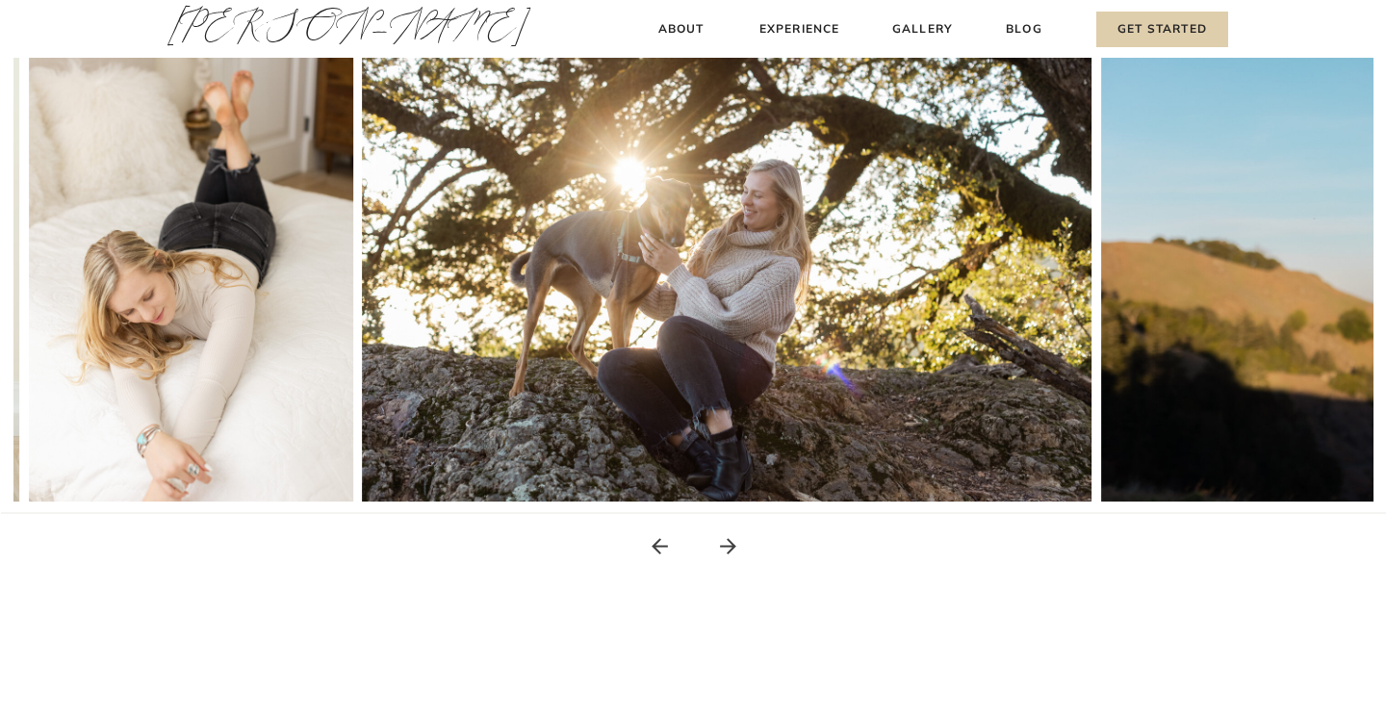
click at [726, 542] on icon at bounding box center [728, 546] width 24 height 24
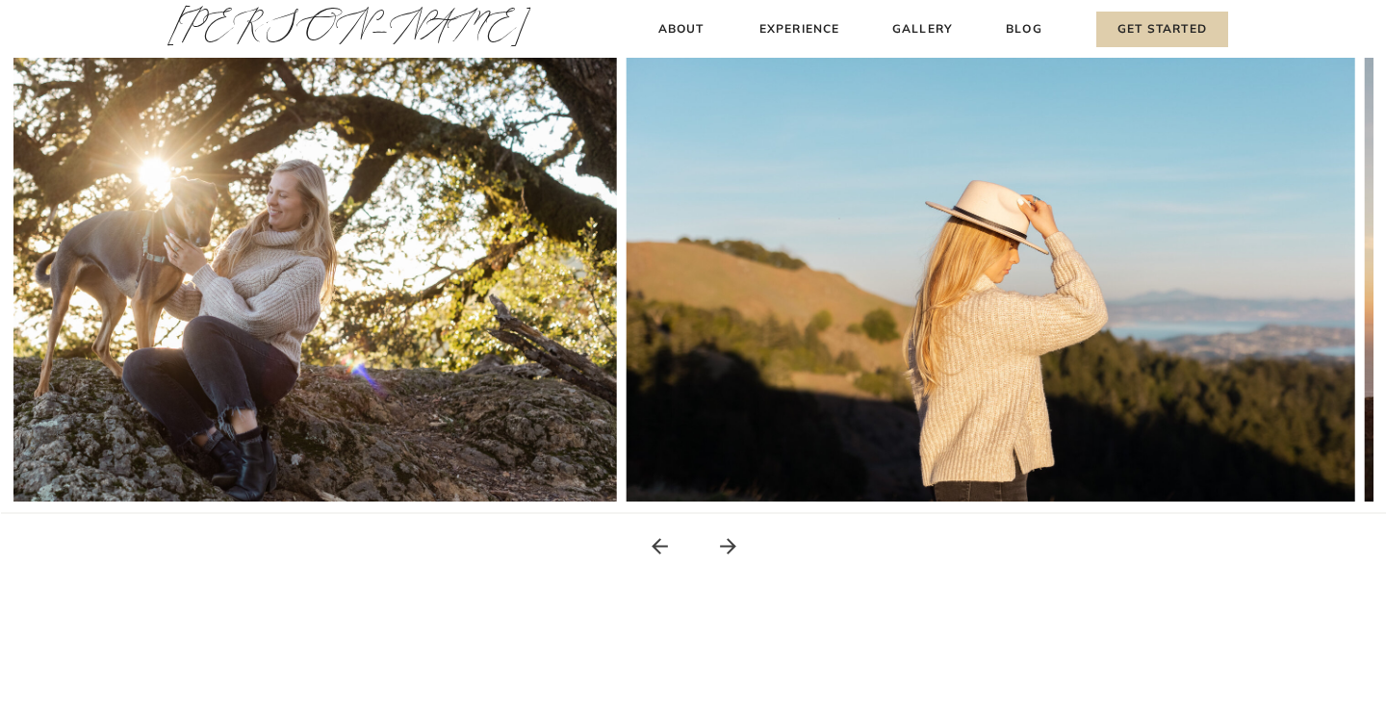
click at [726, 542] on icon at bounding box center [728, 546] width 24 height 24
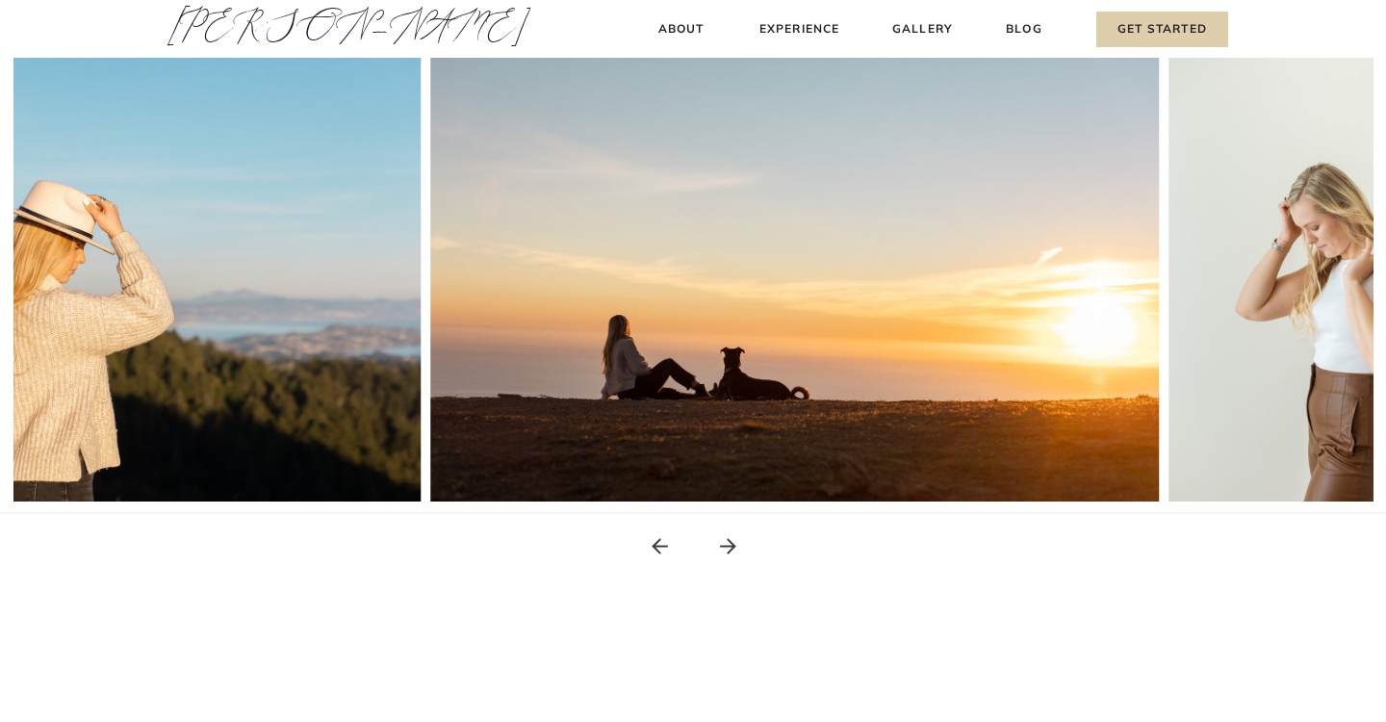
click at [726, 542] on icon at bounding box center [728, 546] width 24 height 24
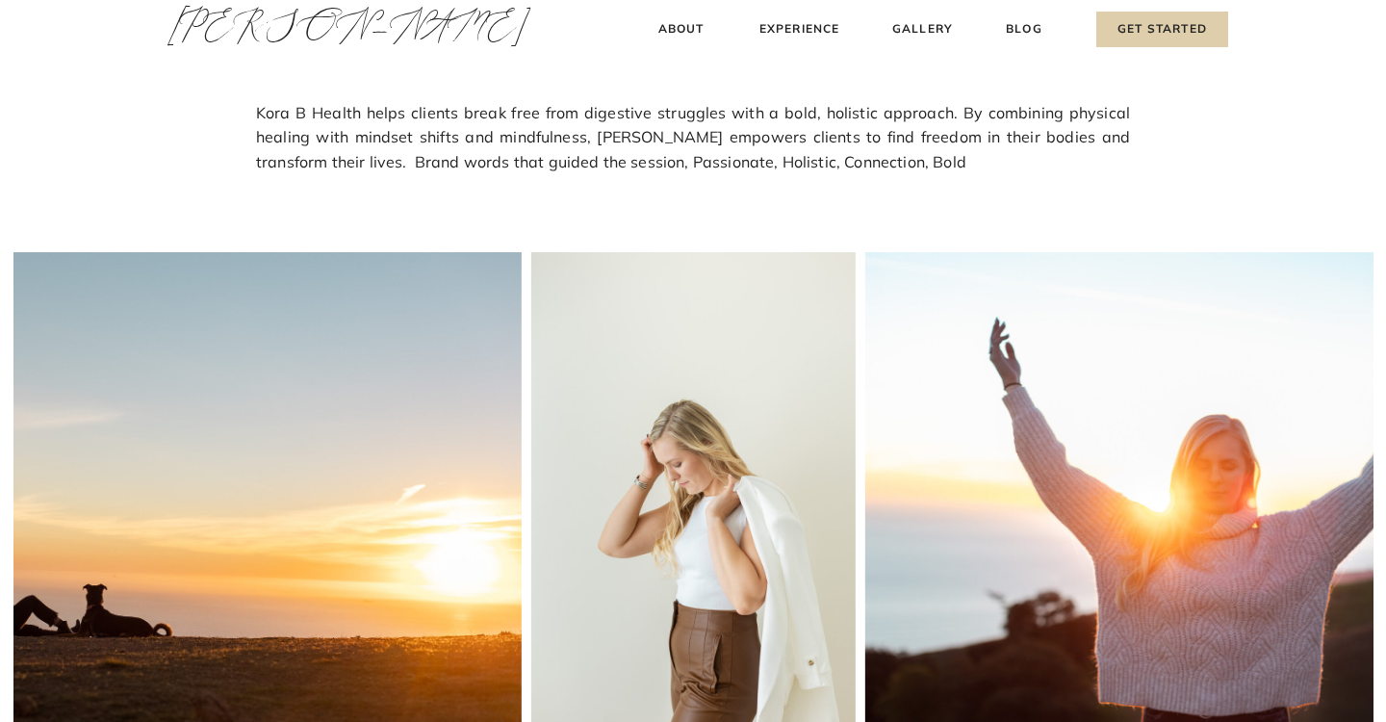
scroll to position [0, 0]
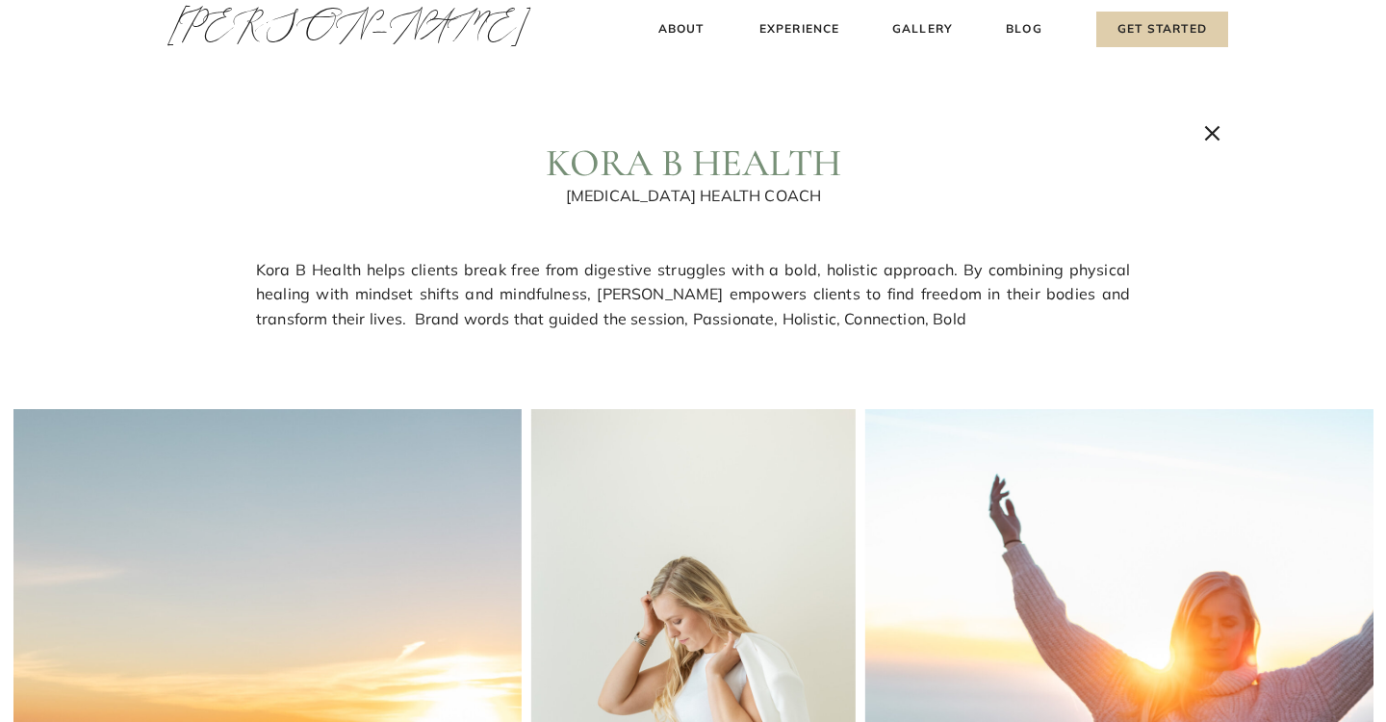
click at [1207, 140] on icon at bounding box center [1212, 133] width 26 height 26
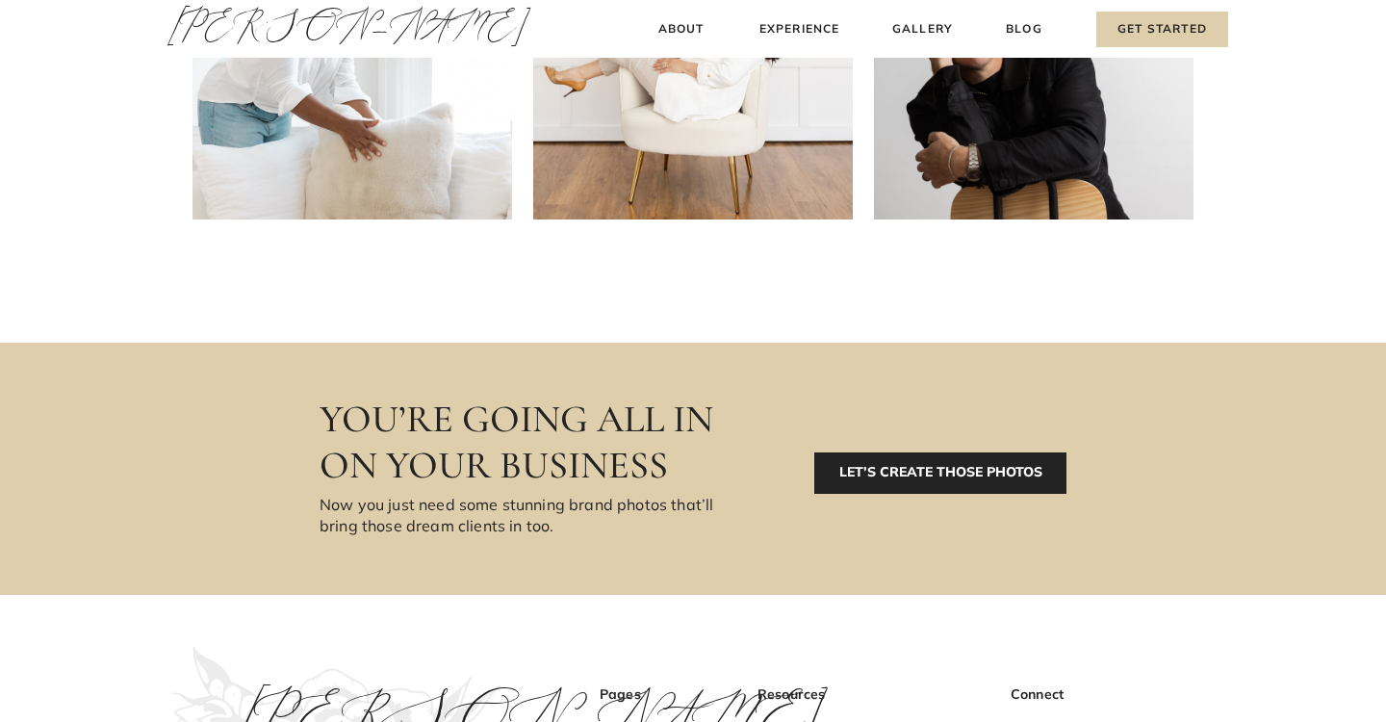
scroll to position [675, 0]
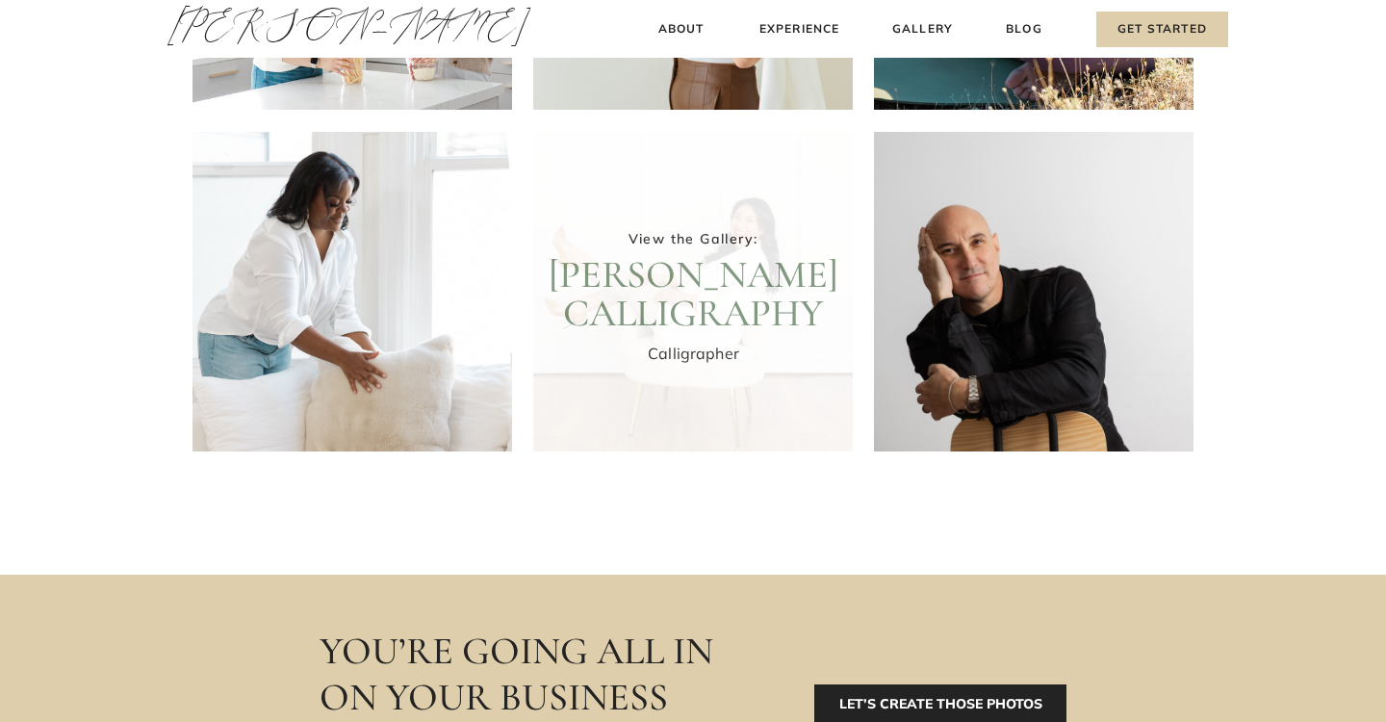
click at [724, 303] on div at bounding box center [693, 292] width 320 height 320
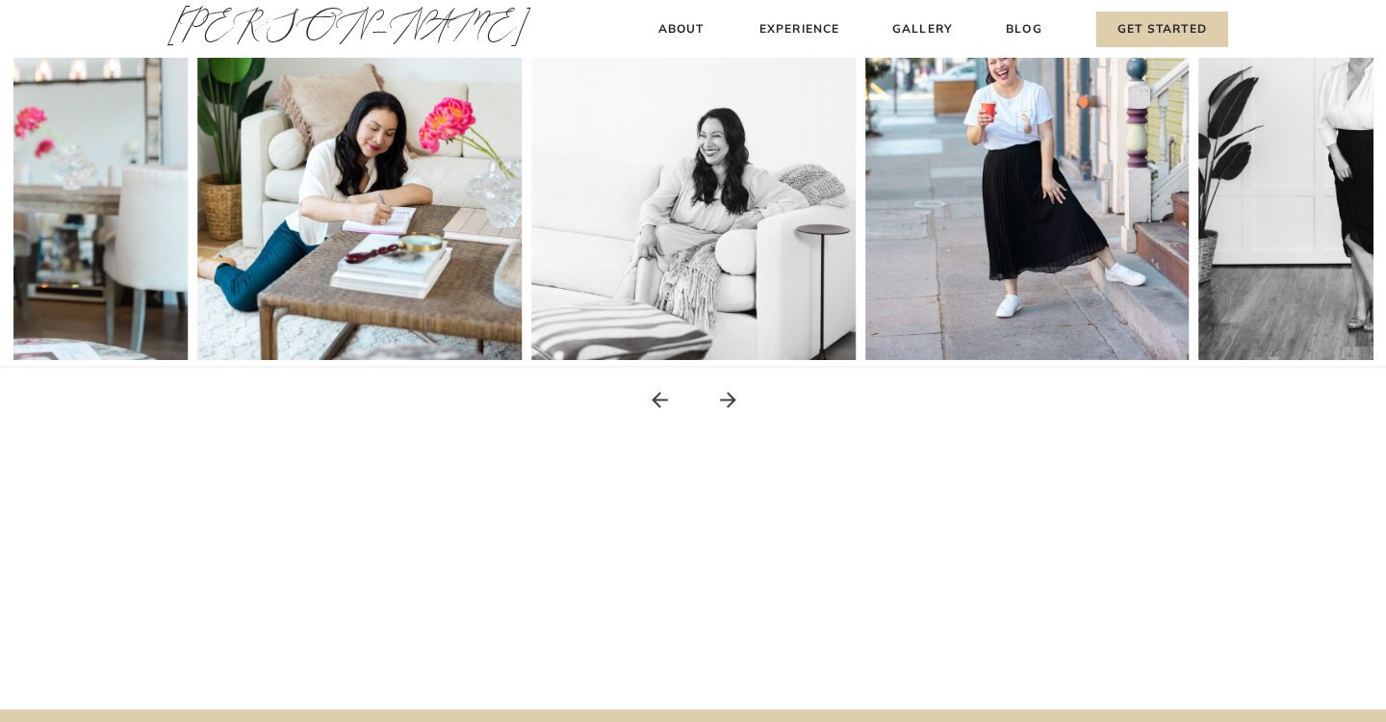
scroll to position [465, 0]
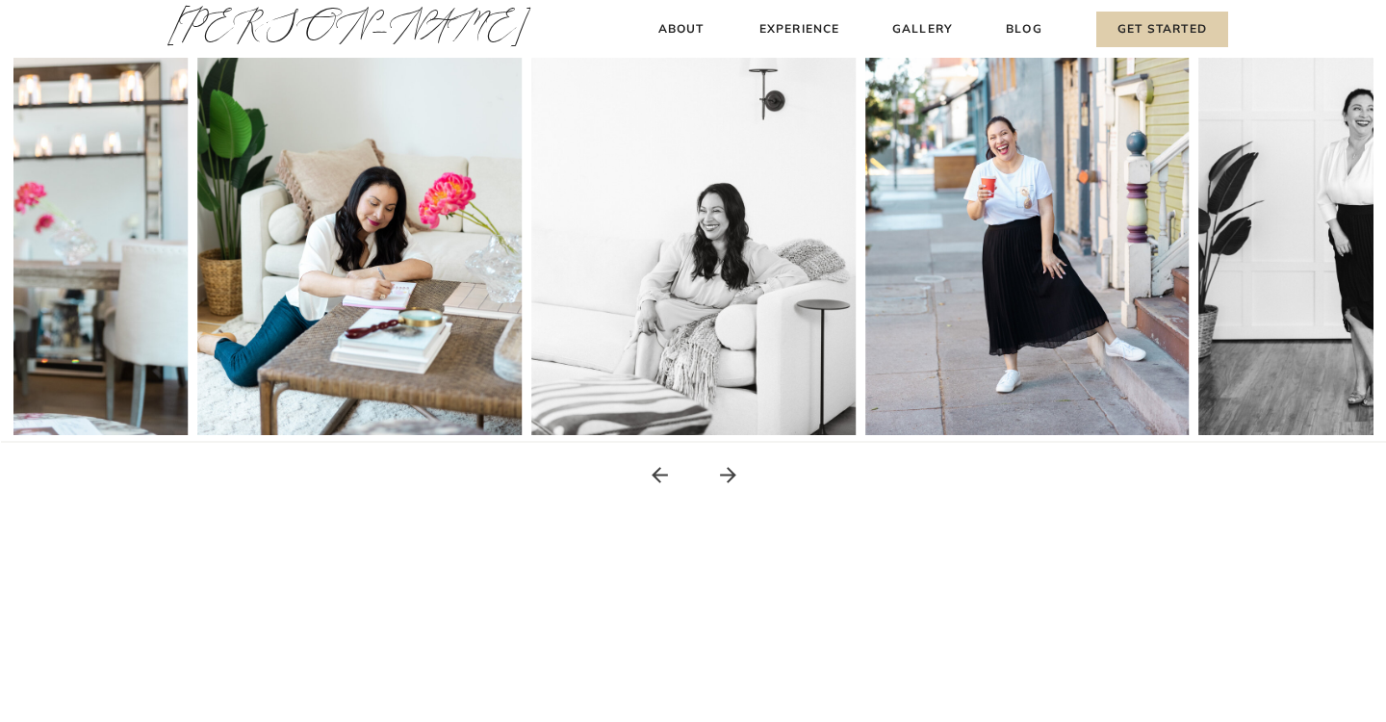
click at [731, 473] on icon at bounding box center [728, 475] width 16 height 16
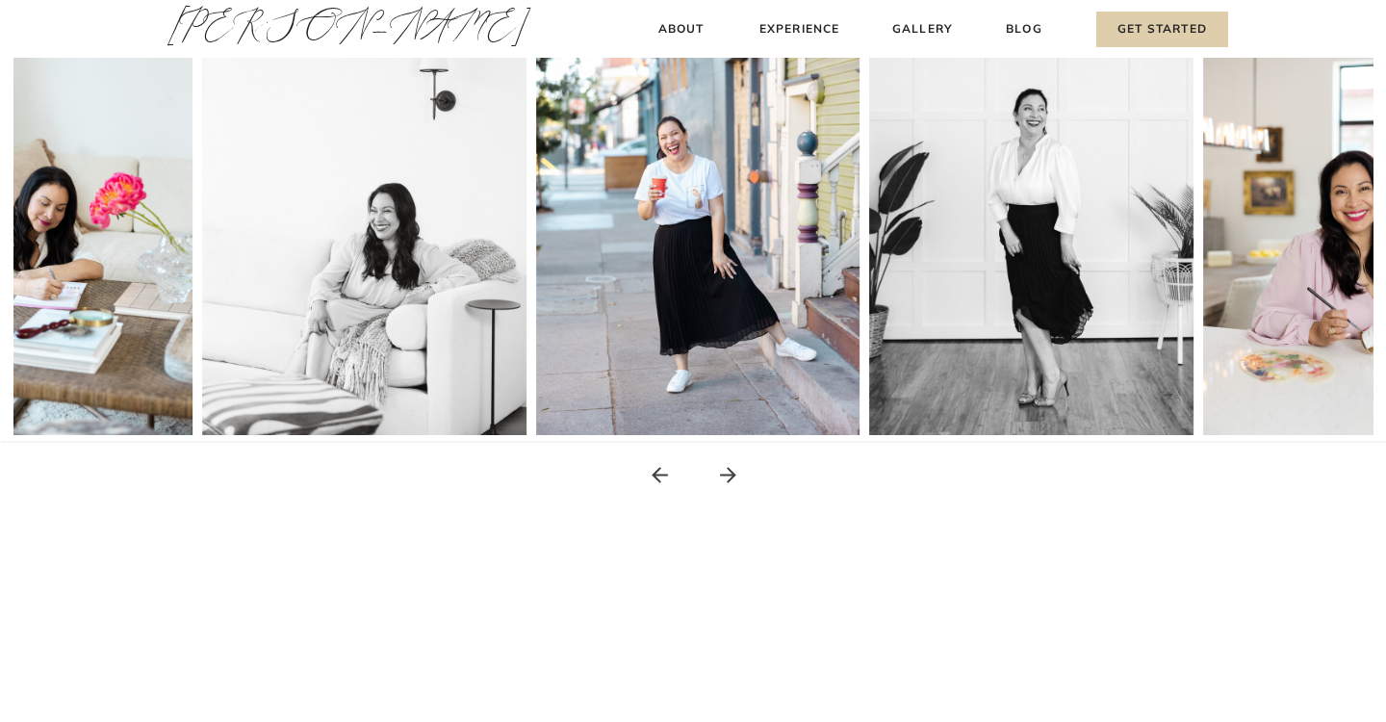
click at [731, 473] on icon at bounding box center [728, 475] width 16 height 16
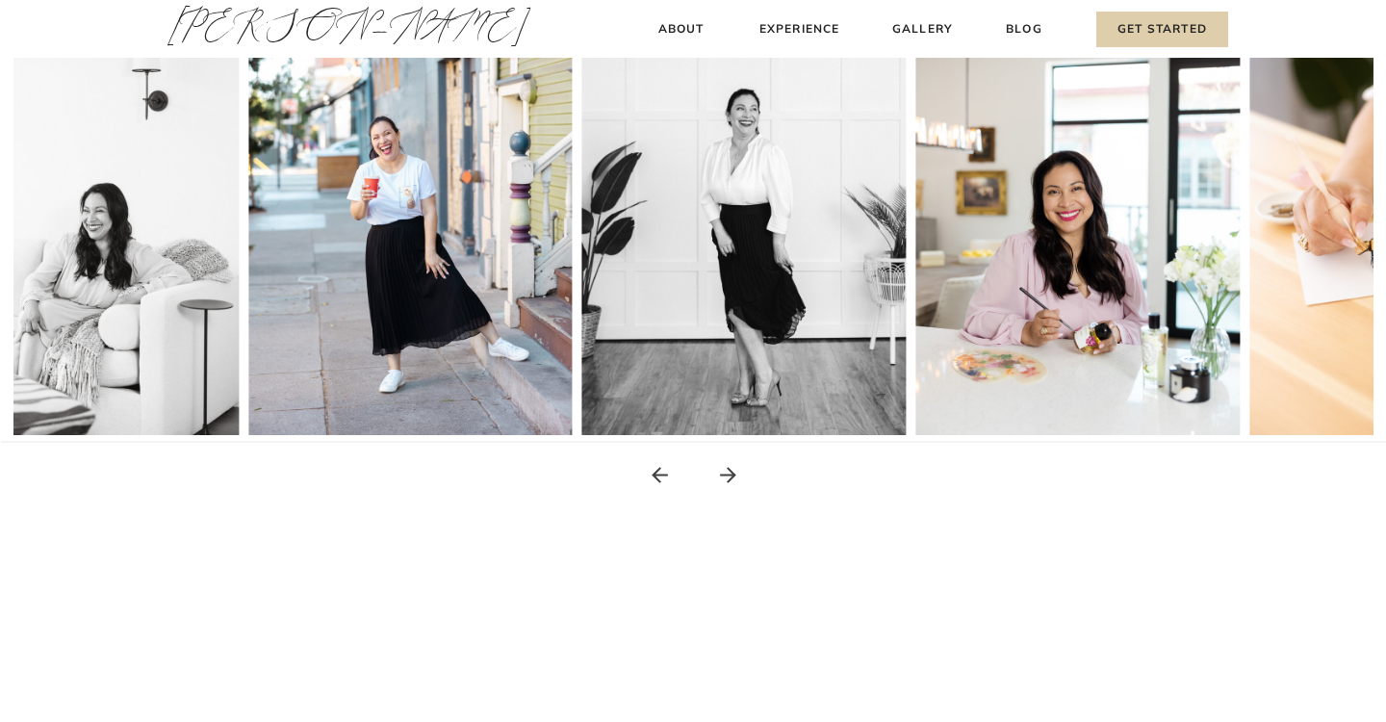
click at [731, 473] on icon at bounding box center [728, 475] width 16 height 16
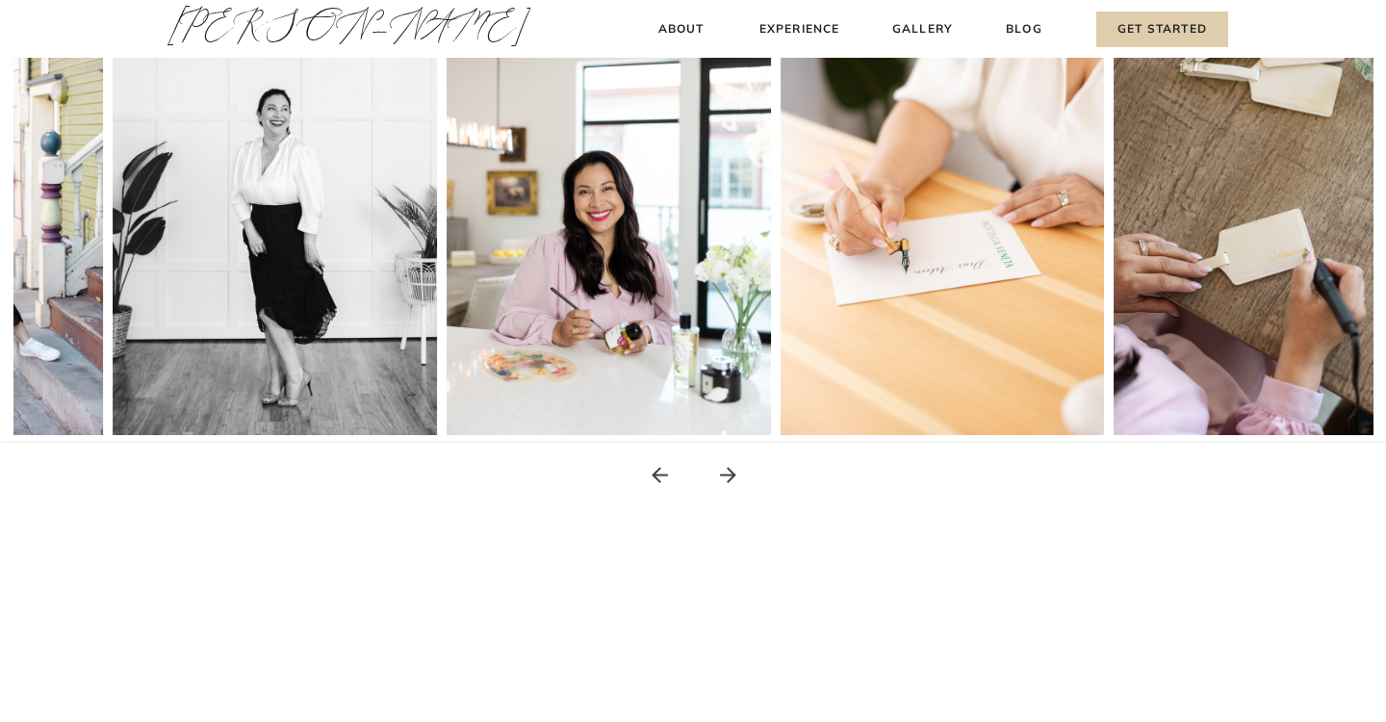
click at [731, 473] on icon at bounding box center [728, 475] width 16 height 16
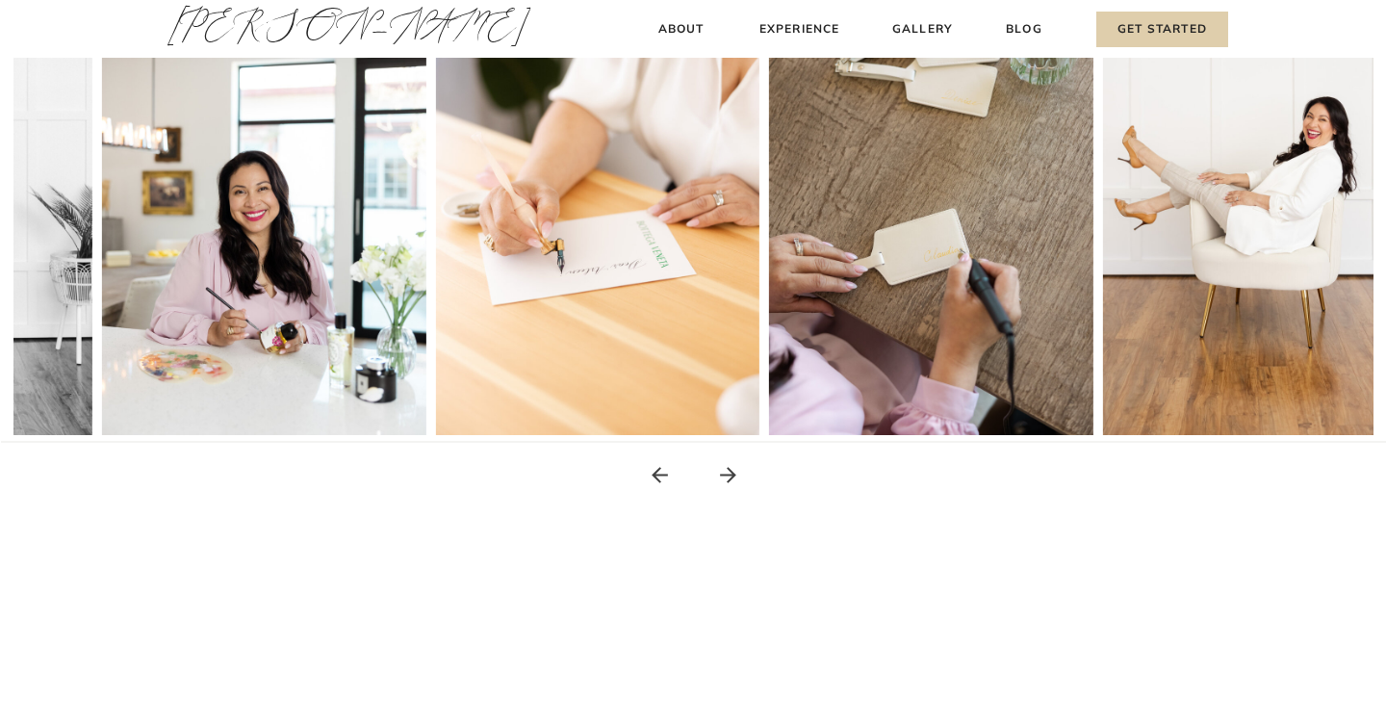
click at [731, 473] on icon at bounding box center [728, 475] width 16 height 16
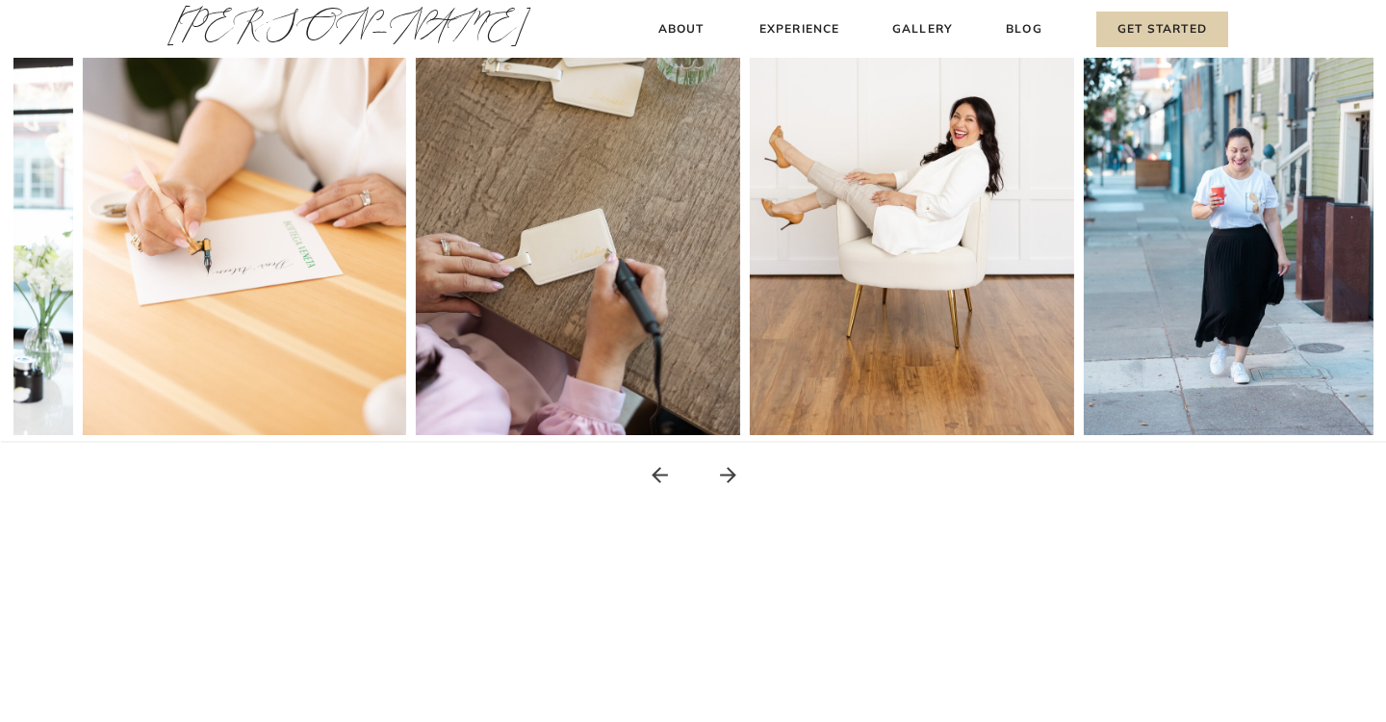
click at [731, 473] on icon at bounding box center [728, 475] width 16 height 16
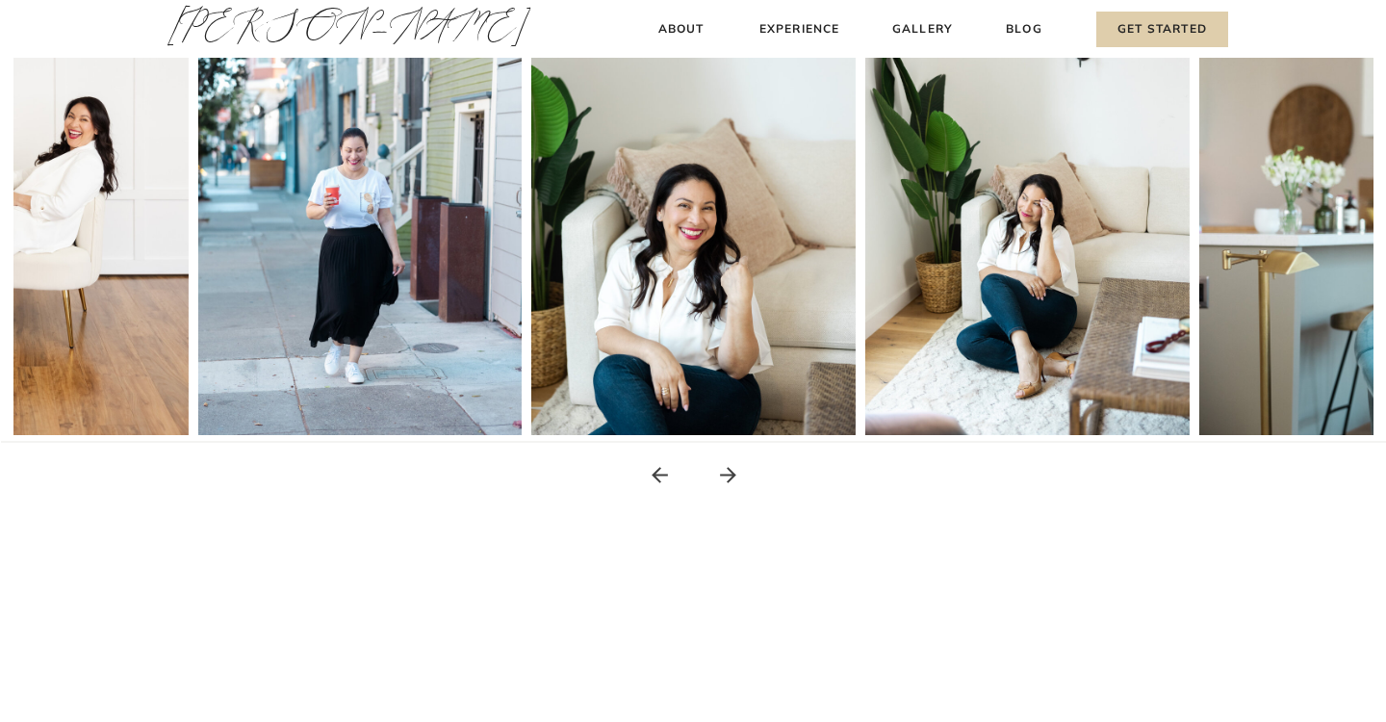
click at [731, 473] on icon at bounding box center [728, 475] width 16 height 16
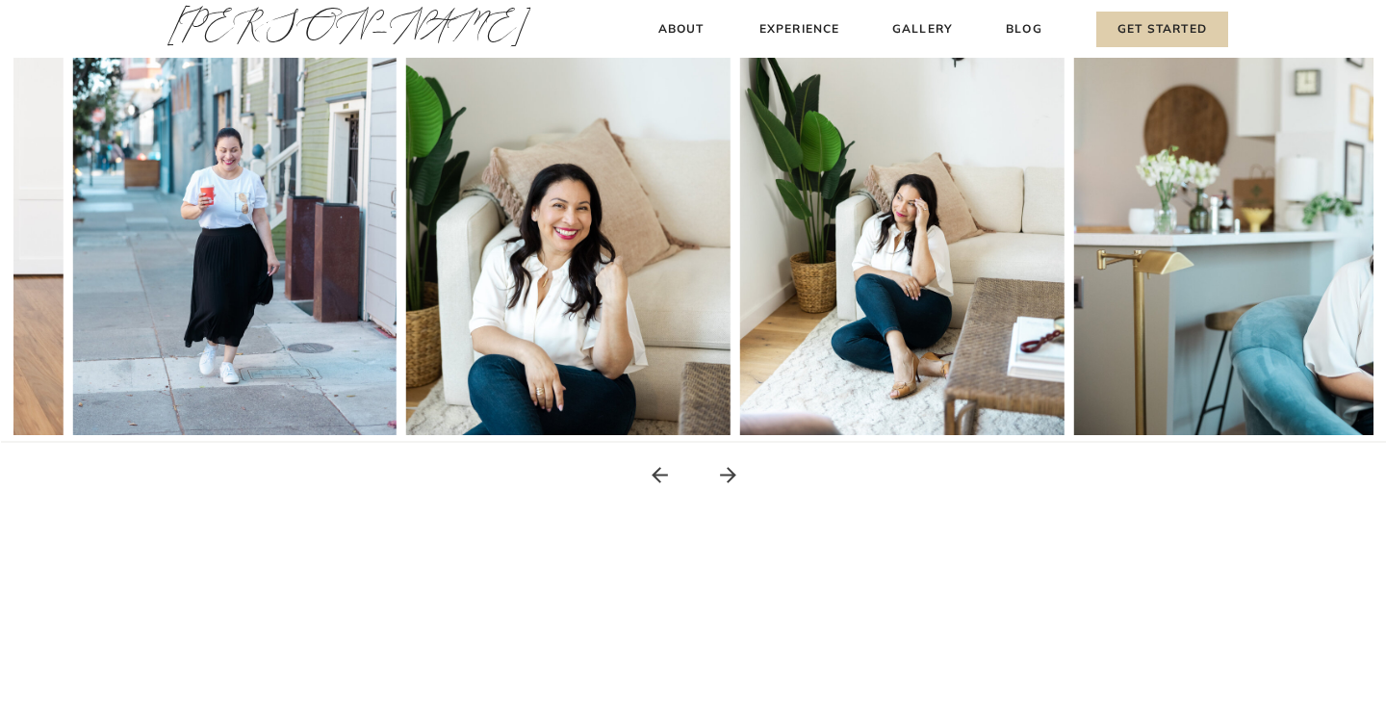
click at [731, 473] on icon at bounding box center [728, 475] width 16 height 16
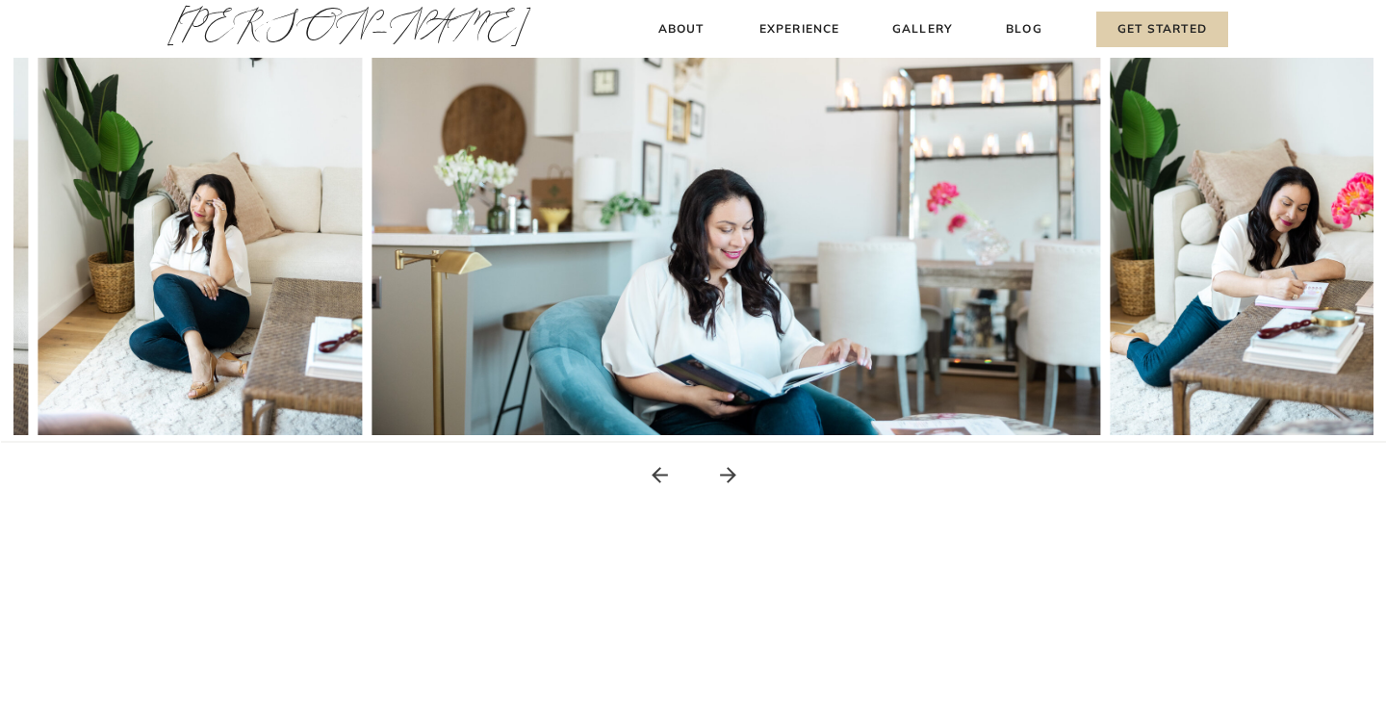
click at [731, 473] on icon at bounding box center [728, 475] width 16 height 16
